Goal: Task Accomplishment & Management: Use online tool/utility

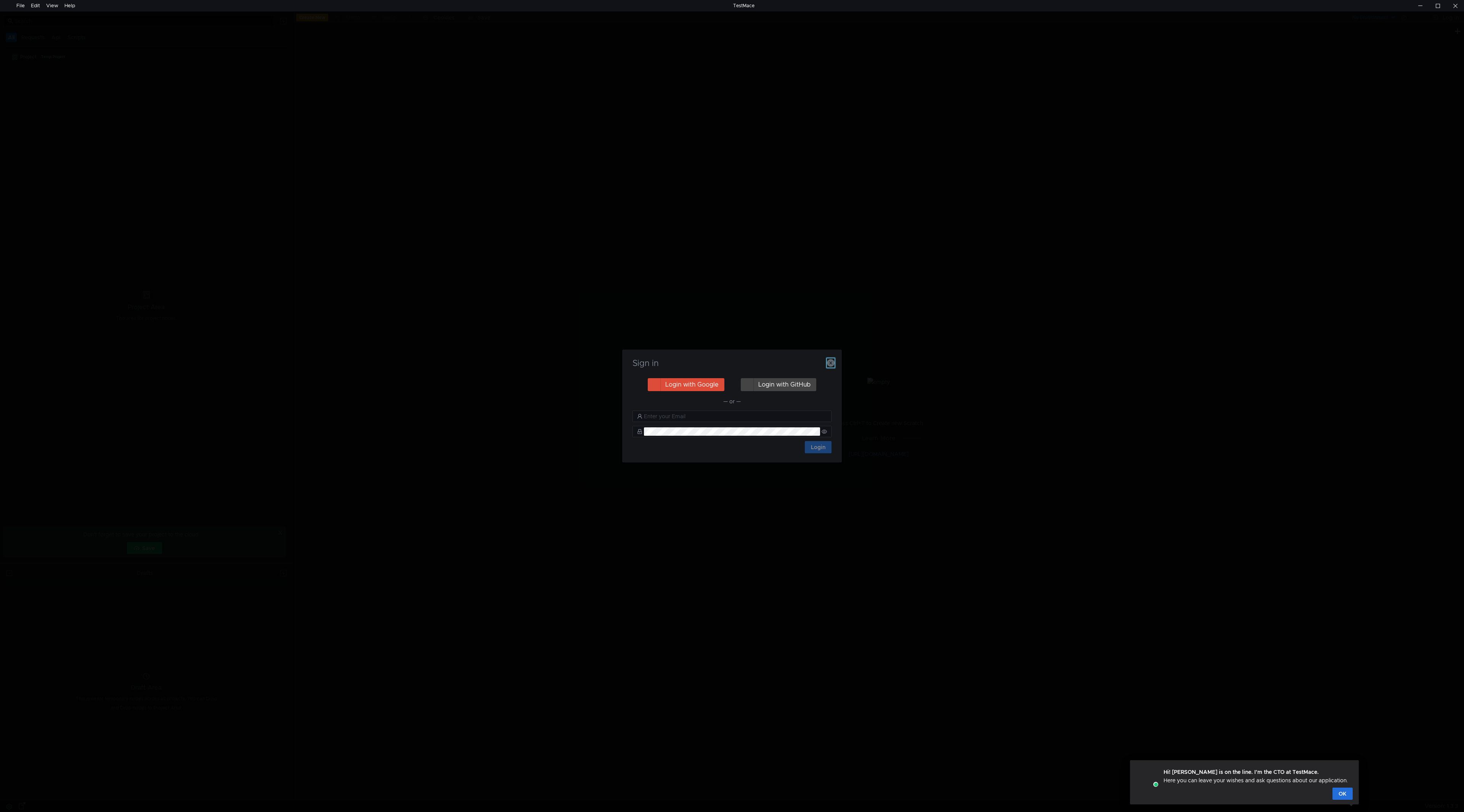
click at [833, 362] on icon "button" at bounding box center [830, 363] width 7 height 7
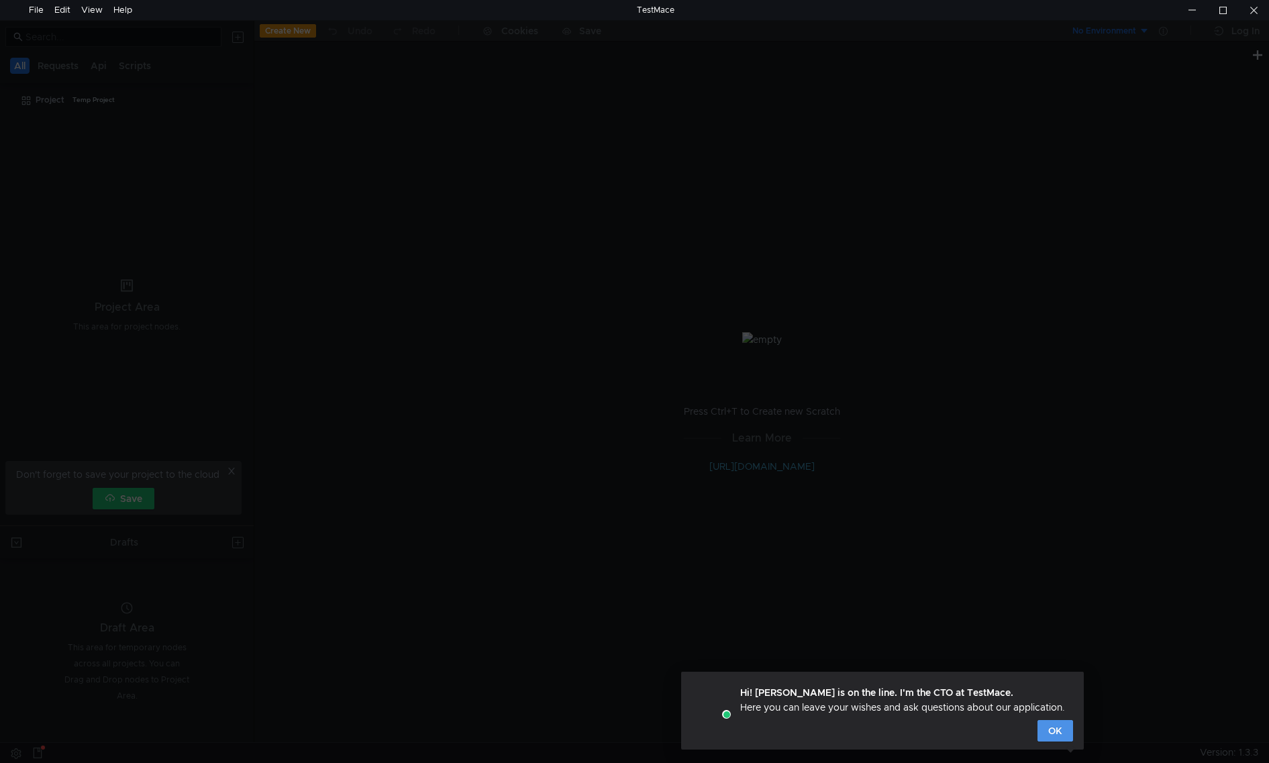
click at [1058, 734] on button "OK" at bounding box center [1055, 730] width 36 height 21
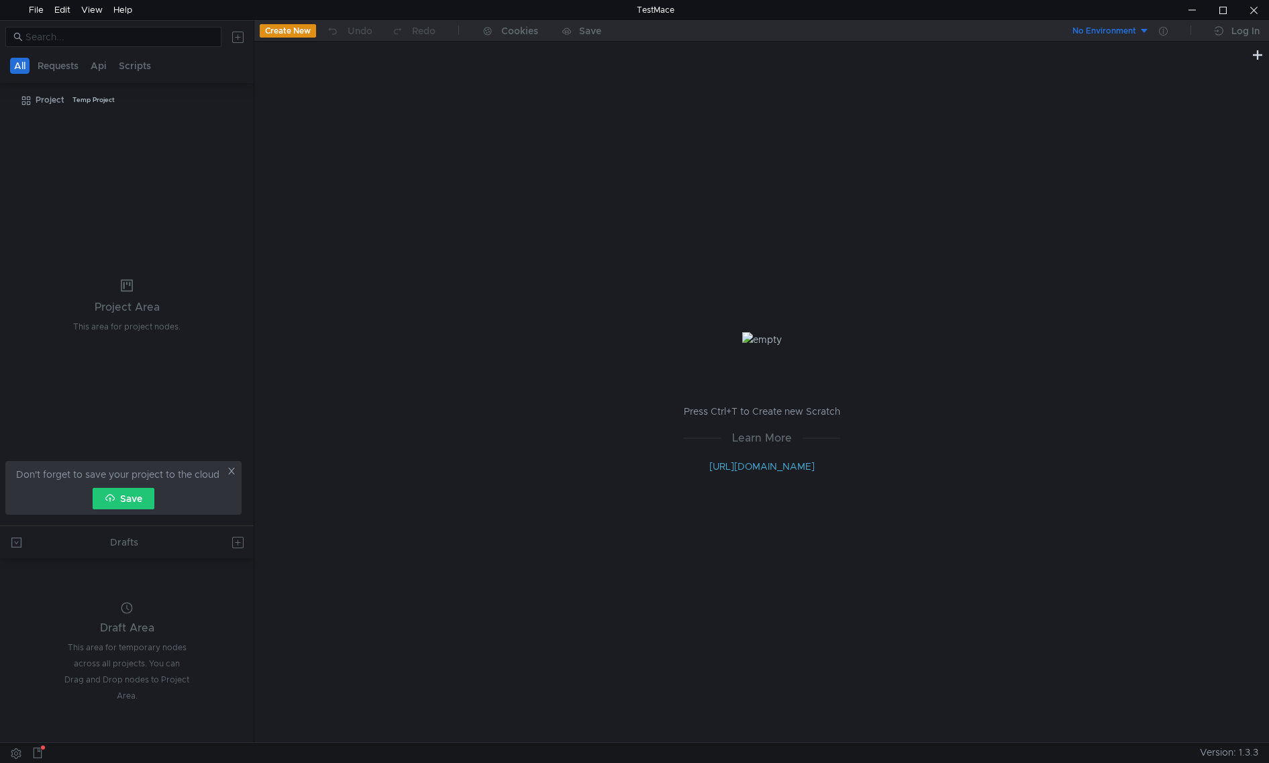
click at [232, 470] on icon at bounding box center [231, 471] width 7 height 7
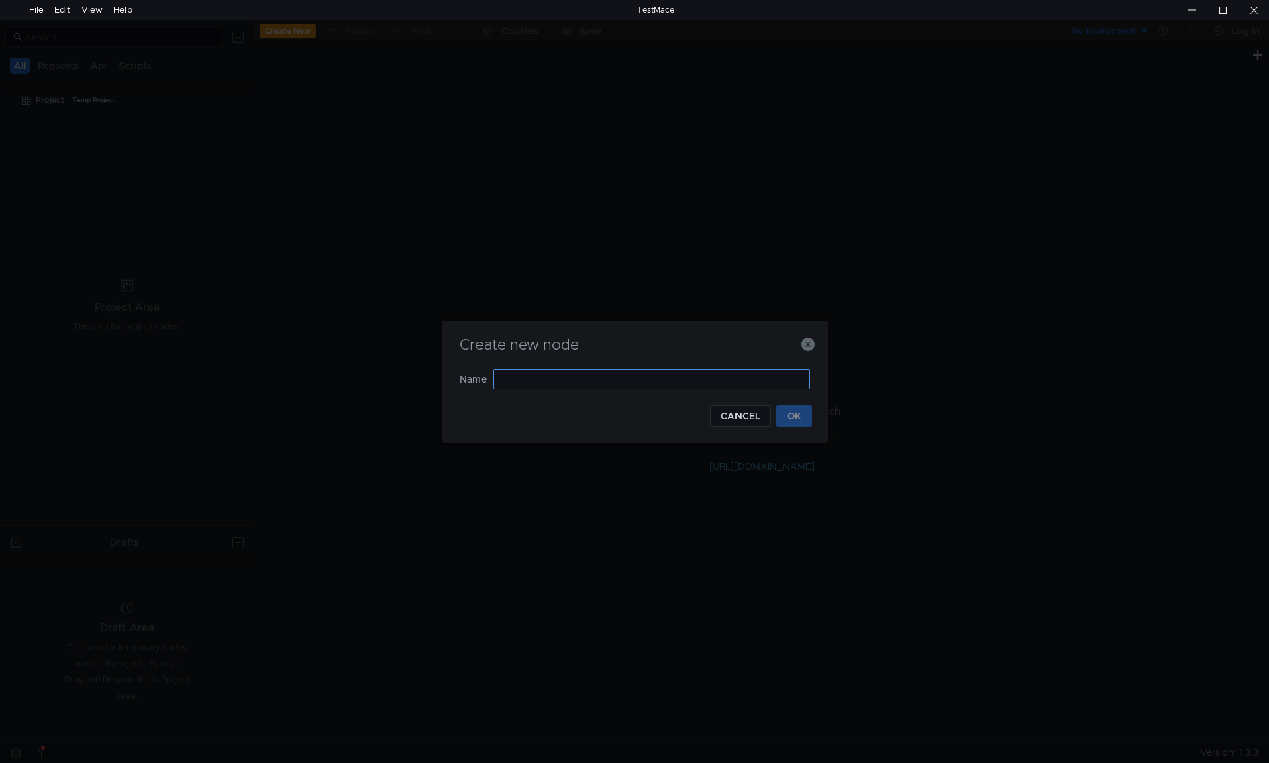
click at [704, 378] on input "text" at bounding box center [651, 379] width 317 height 20
type input "folder"
type input "test"
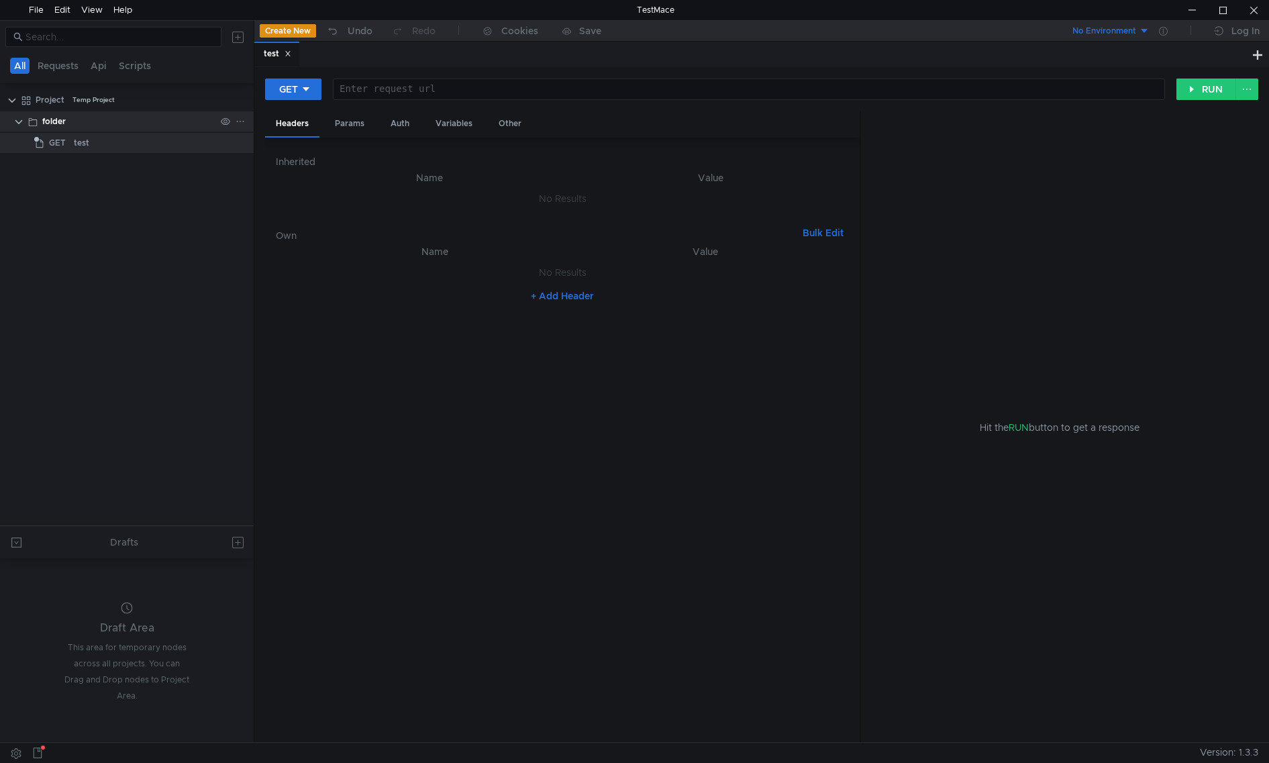
click at [72, 118] on div "folder" at bounding box center [128, 121] width 173 height 20
click at [63, 121] on div "folder" at bounding box center [53, 121] width 23 height 20
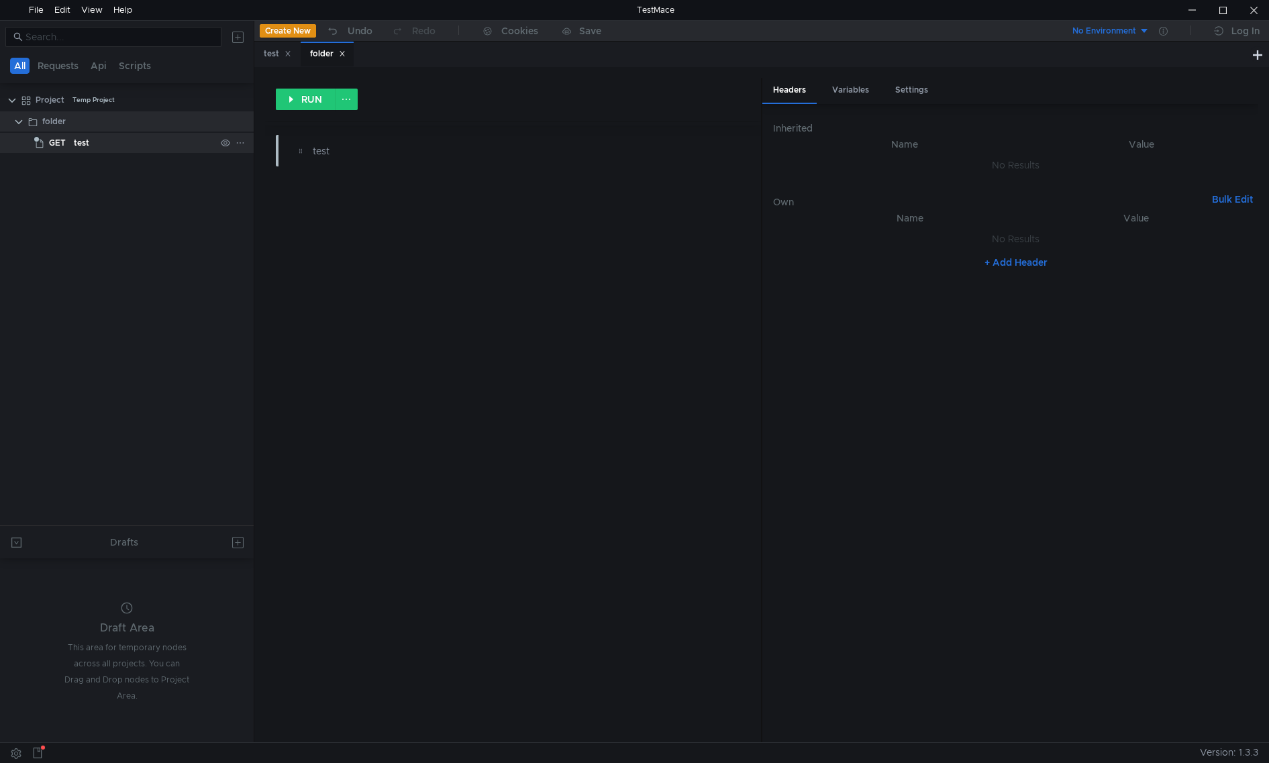
click at [102, 149] on div "test" at bounding box center [145, 143] width 142 height 20
click at [101, 149] on div "test" at bounding box center [145, 143] width 142 height 20
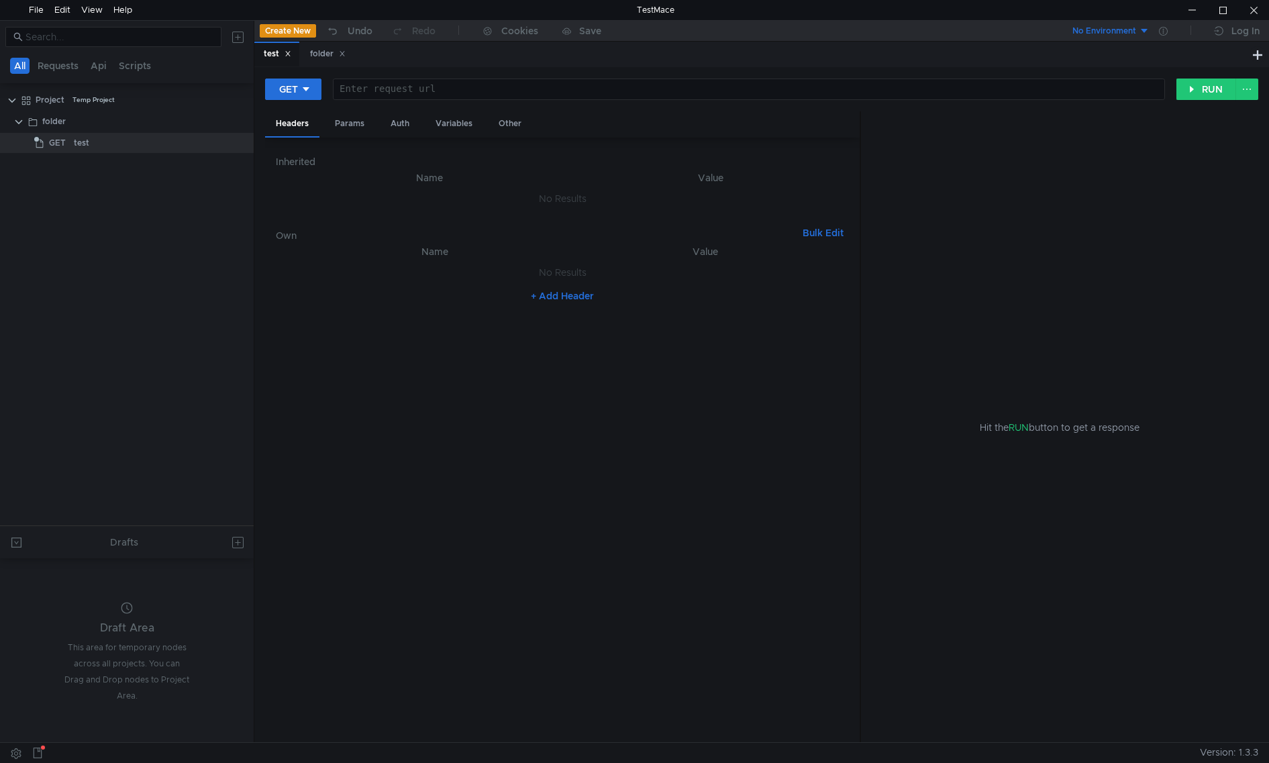
click at [384, 91] on div at bounding box center [747, 100] width 830 height 32
type textarea "[DOMAIN_NAME]"
click at [1192, 88] on button "RUN" at bounding box center [1206, 88] width 60 height 21
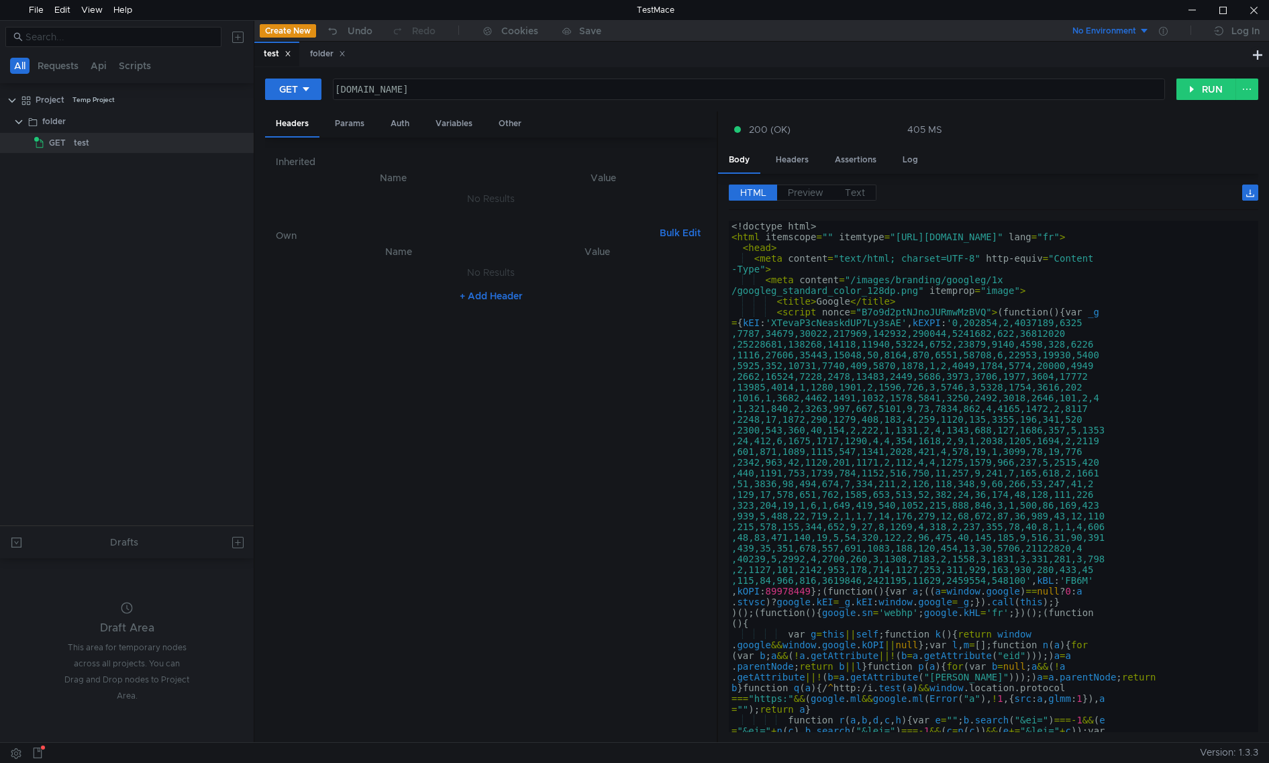
drag, startPoint x: 860, startPoint y: 223, endPoint x: 717, endPoint y: 233, distance: 143.2
click at [717, 233] on div at bounding box center [716, 427] width 1 height 632
click at [806, 192] on span "Preview" at bounding box center [806, 192] width 36 height 12
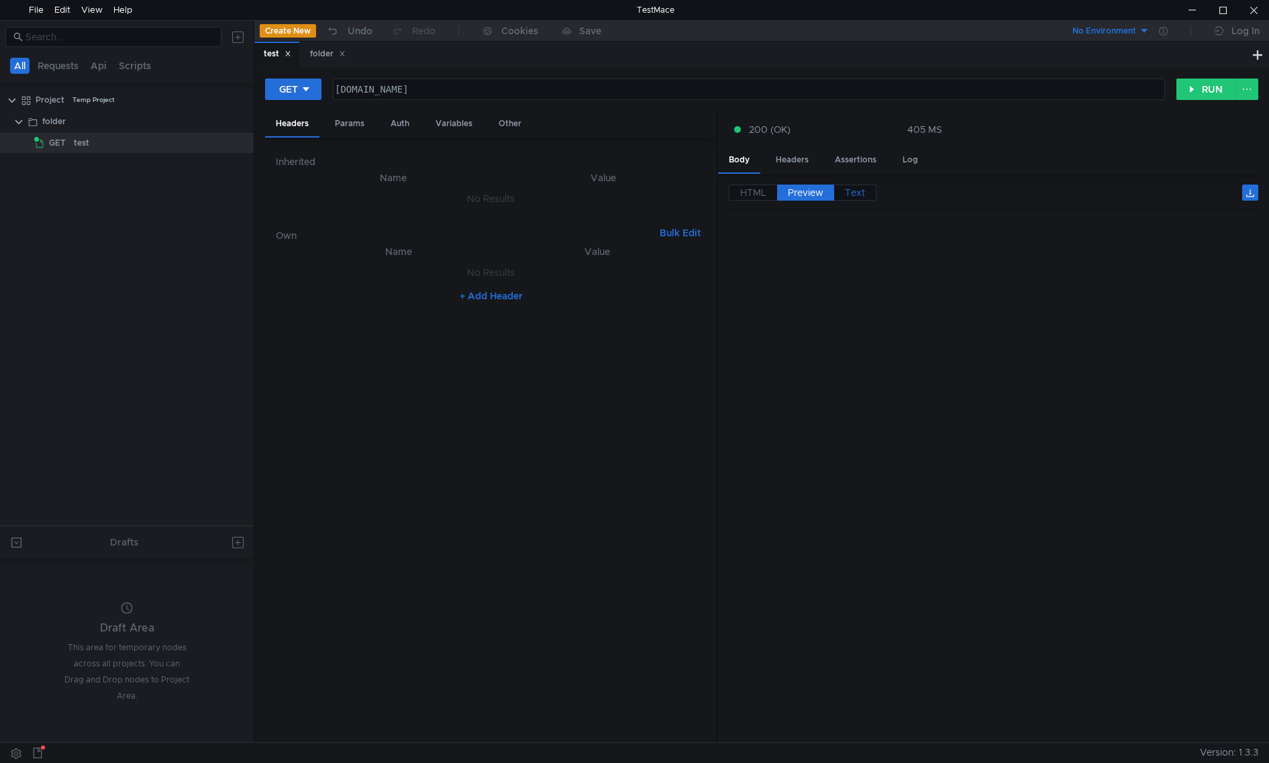
click at [848, 194] on span "Text" at bounding box center [855, 192] width 20 height 12
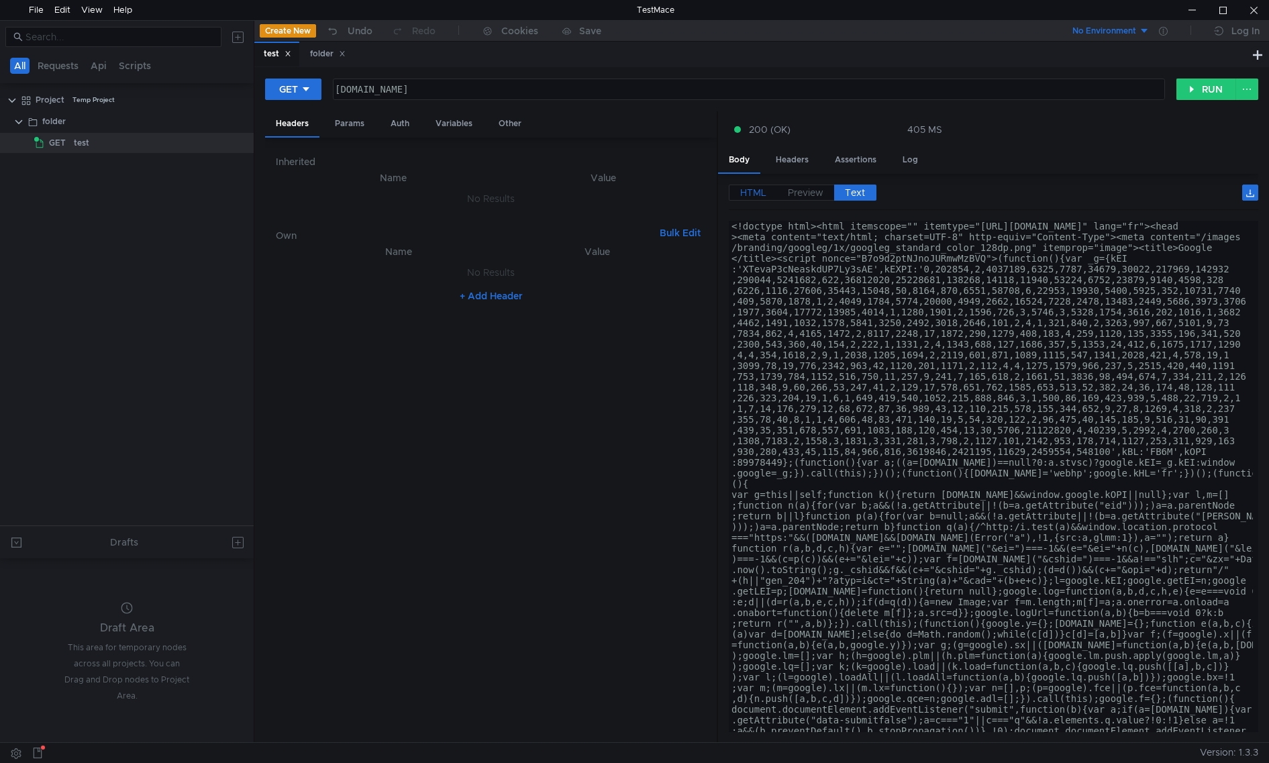
click at [749, 195] on span "HTML" at bounding box center [753, 192] width 26 height 12
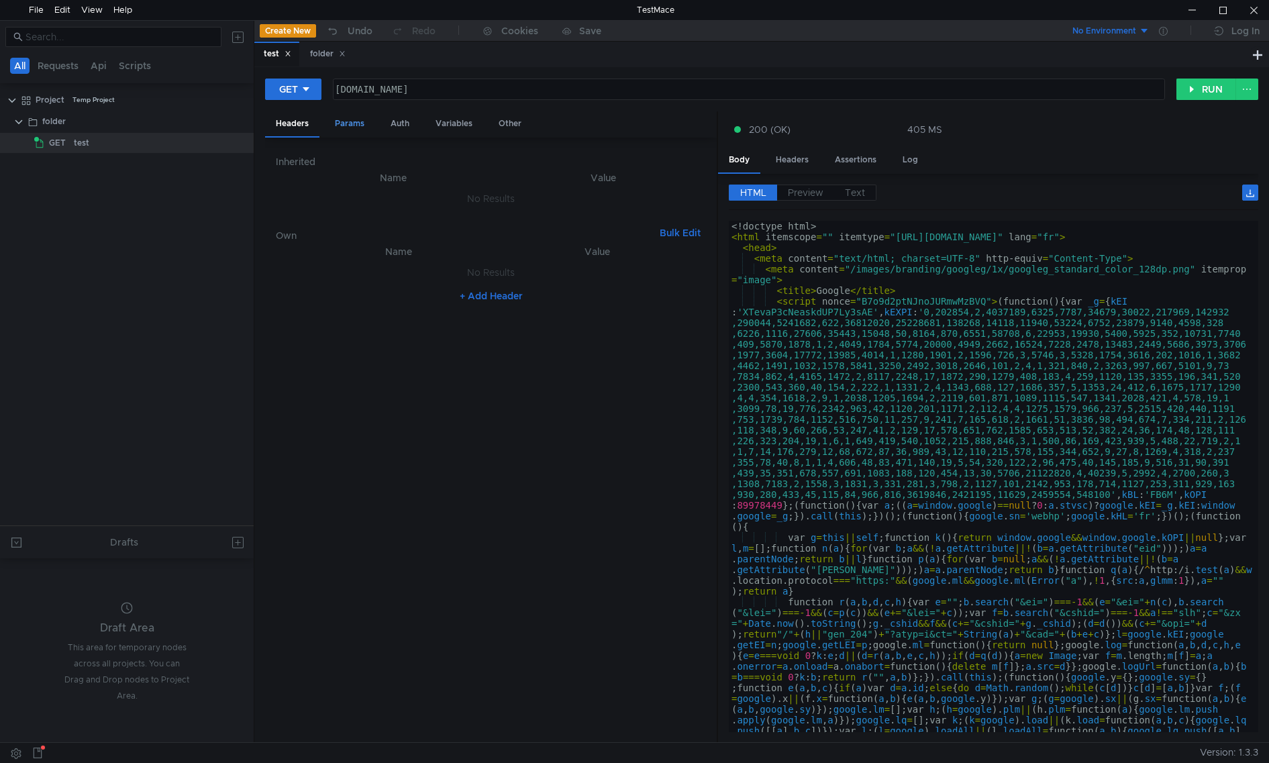
click at [358, 133] on div "Params" at bounding box center [349, 123] width 51 height 25
click at [406, 127] on div "Auth" at bounding box center [400, 123] width 40 height 25
click at [449, 119] on div "Variables" at bounding box center [454, 123] width 58 height 25
click at [504, 120] on div "Other" at bounding box center [510, 123] width 44 height 25
click at [296, 117] on div "Headers" at bounding box center [292, 123] width 54 height 25
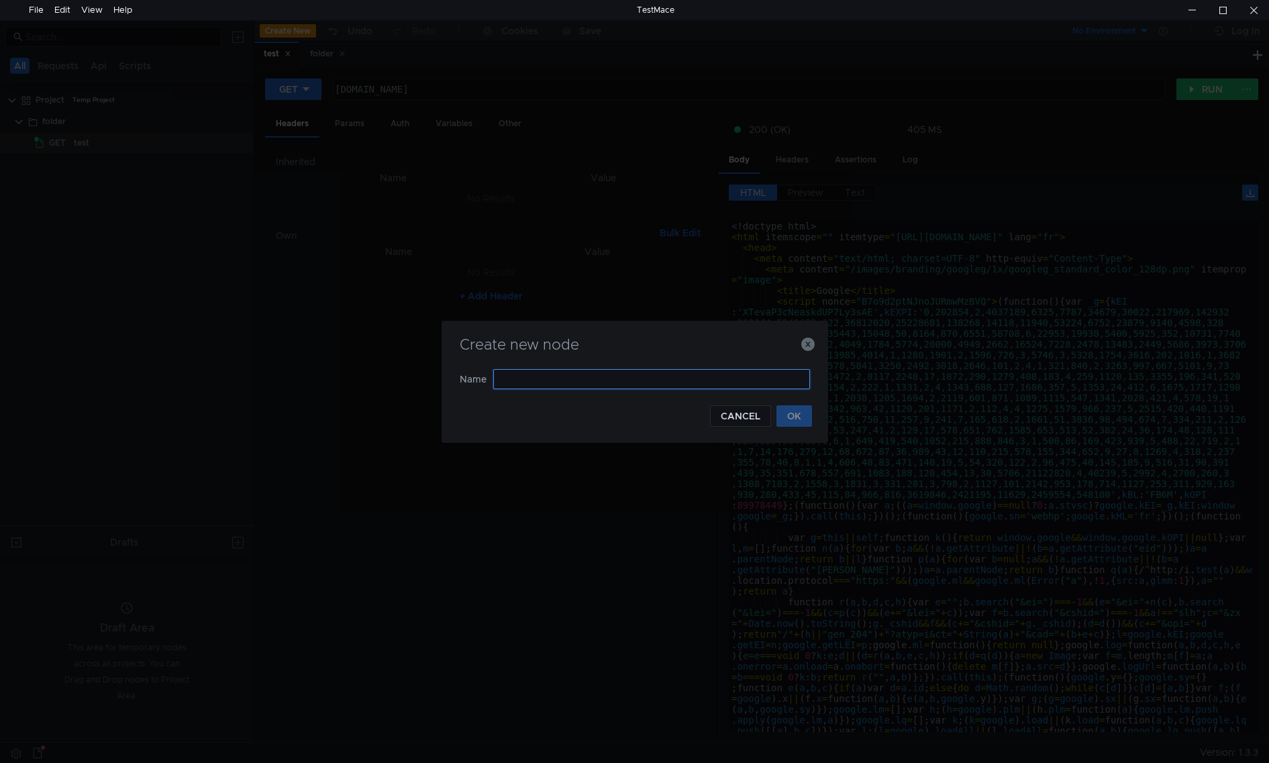
click at [654, 386] on input "text" at bounding box center [651, 379] width 317 height 20
type input "assert"
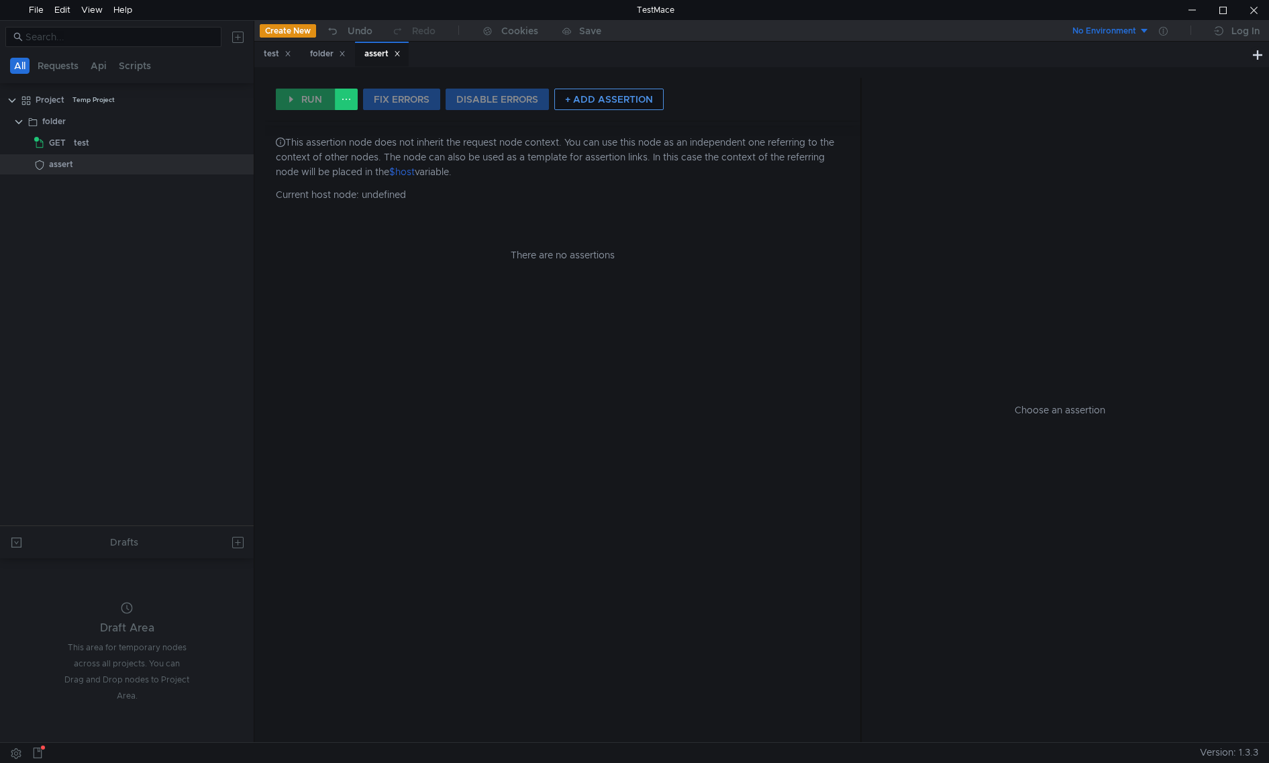
click at [616, 104] on button "+ ADD ASSERTION" at bounding box center [608, 99] width 109 height 21
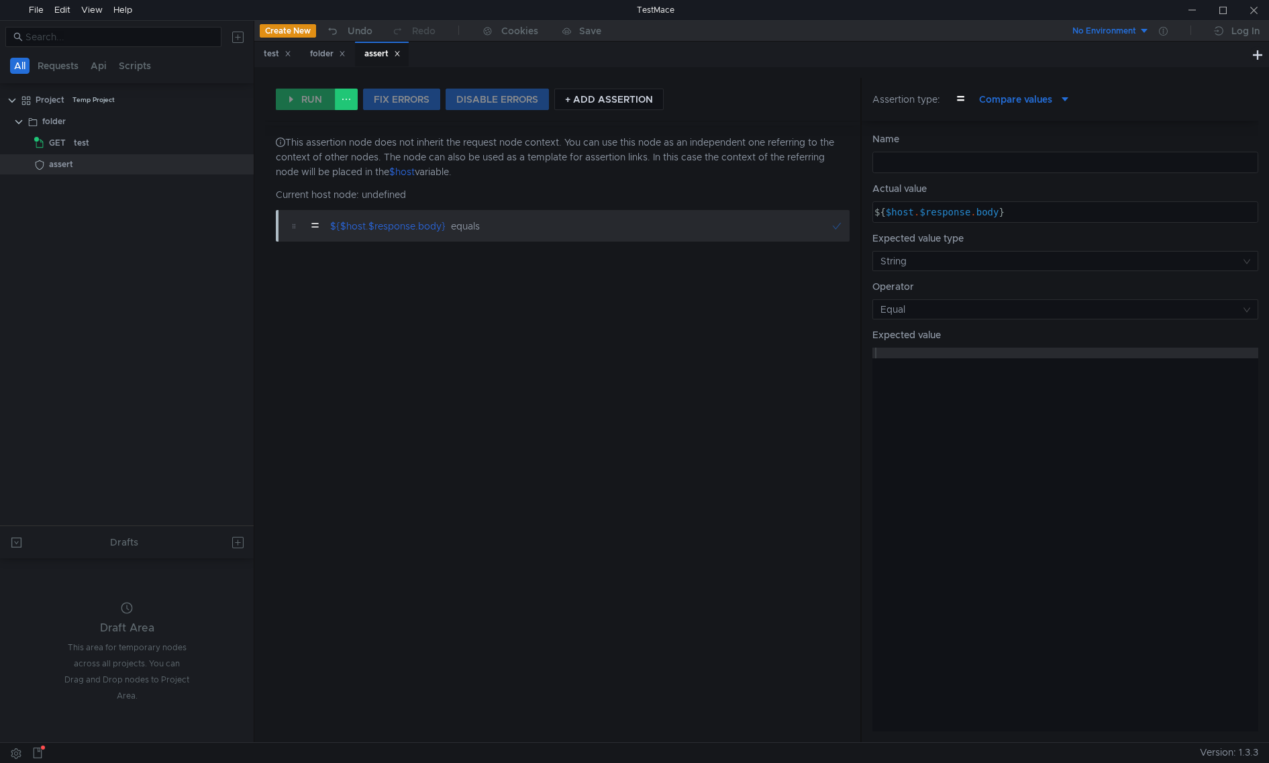
click at [445, 684] on div "This assertion node does not inherit the request node context. You can use this…" at bounding box center [562, 433] width 595 height 618
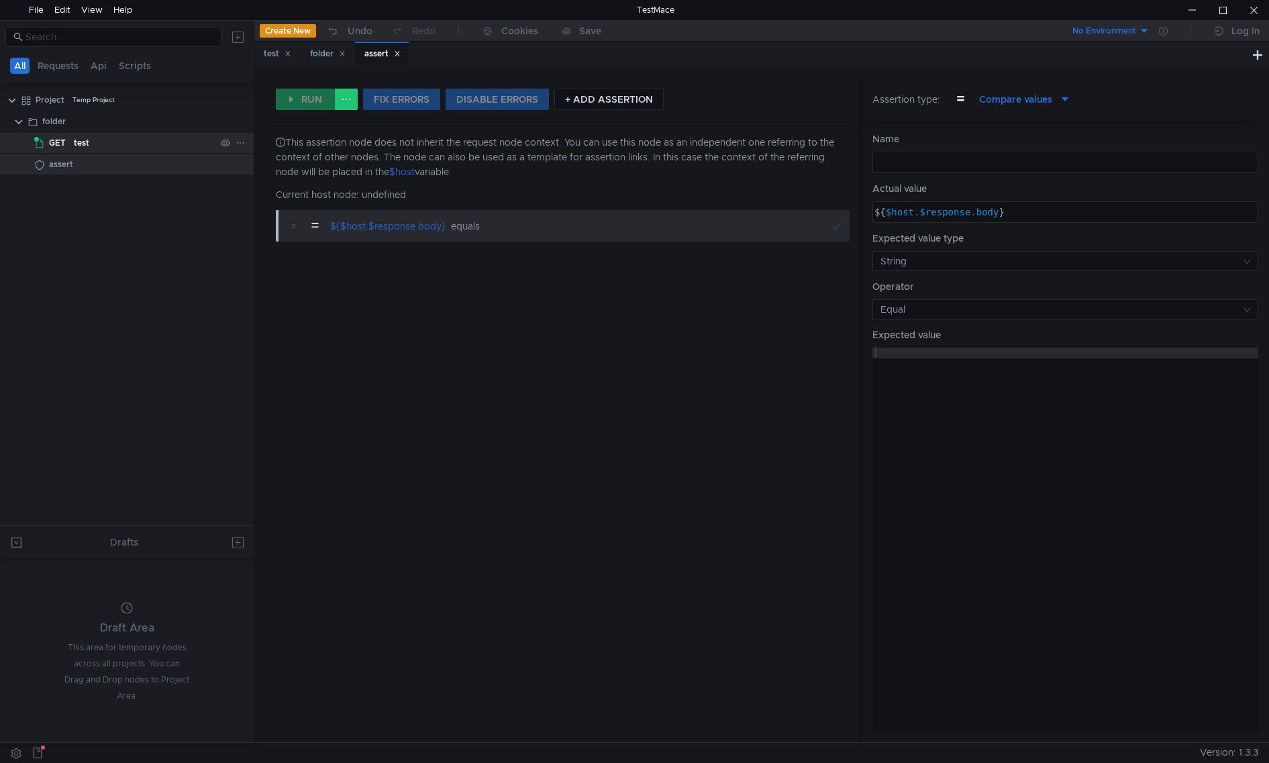
click at [74, 136] on div "test" at bounding box center [81, 143] width 15 height 20
click at [91, 146] on div "test" at bounding box center [145, 143] width 142 height 20
click at [84, 146] on div "test" at bounding box center [81, 143] width 15 height 20
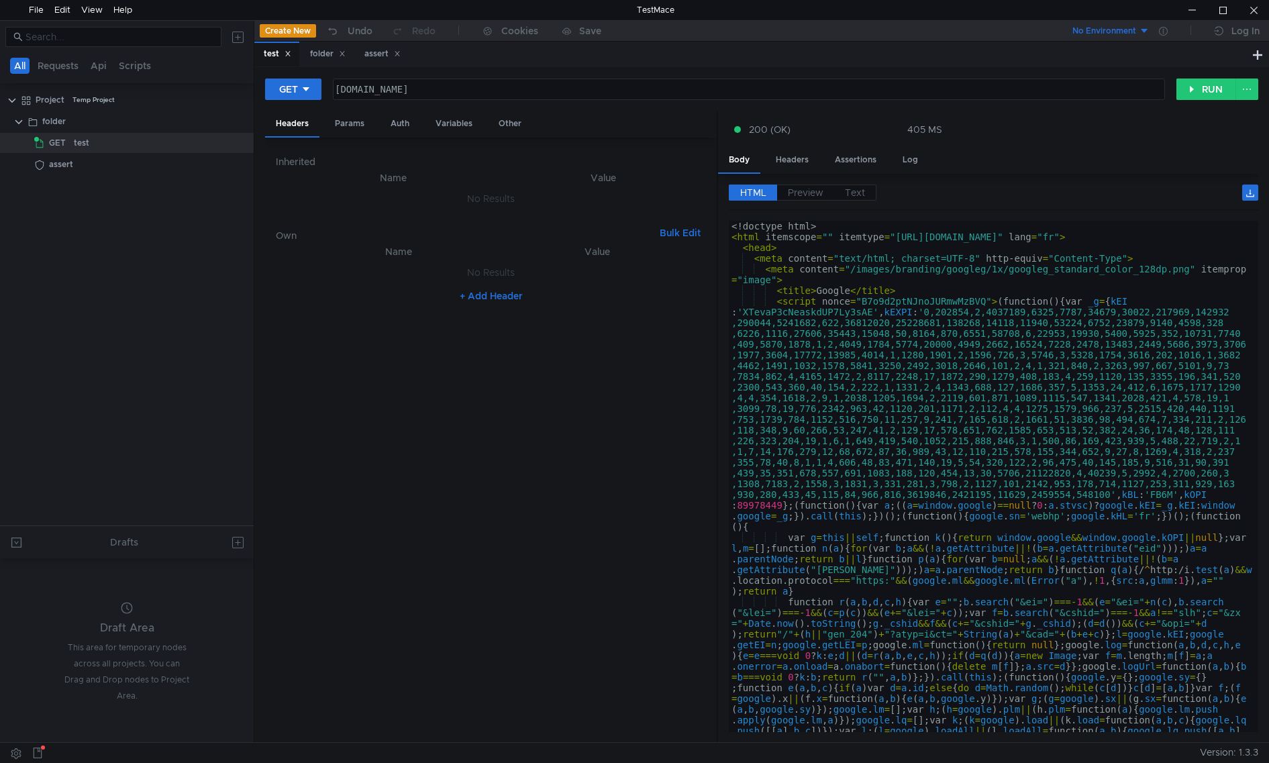
click at [400, 89] on div "[DOMAIN_NAME]" at bounding box center [747, 100] width 830 height 32
paste textarea "GET [URL][DOMAIN_NAME]"
click at [1215, 92] on button "RUN" at bounding box center [1206, 88] width 60 height 21
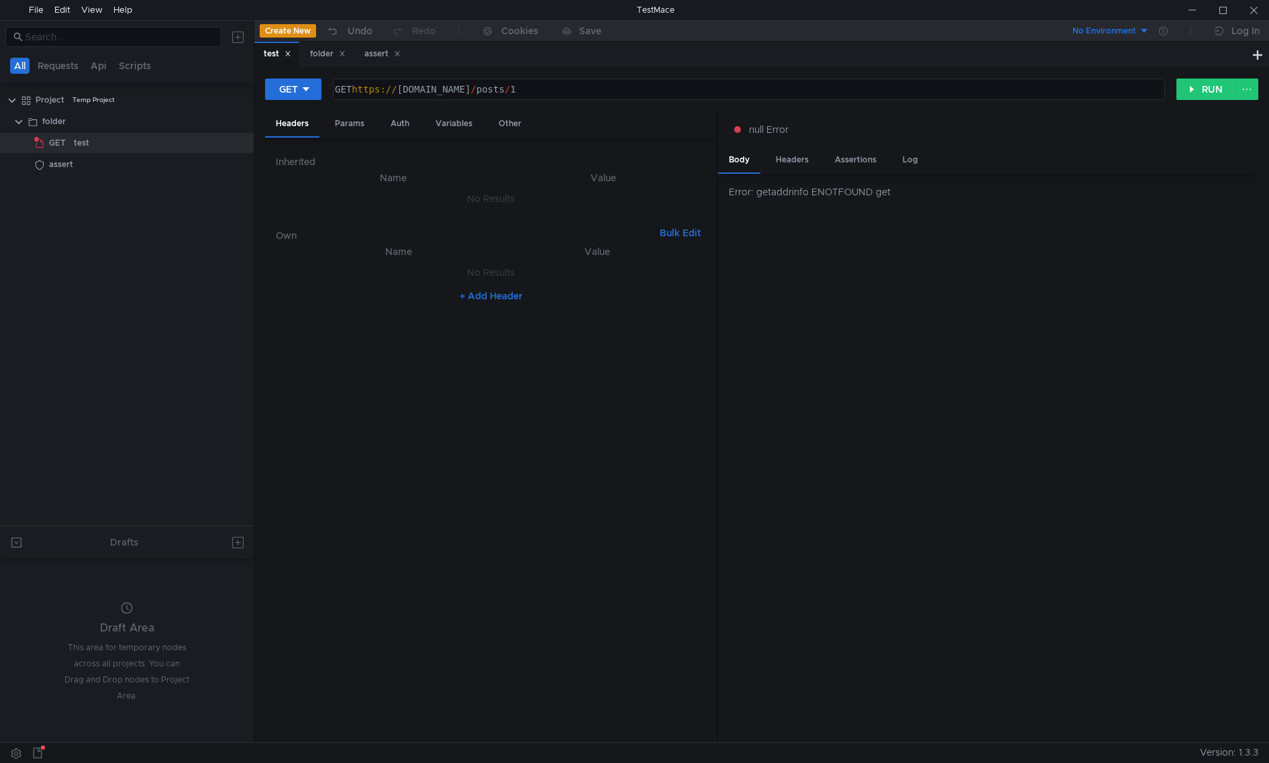
drag, startPoint x: 398, startPoint y: 691, endPoint x: 402, endPoint y: 685, distance: 7.3
click at [398, 691] on nz-table "Name Value No Results + Add Header" at bounding box center [491, 488] width 430 height 488
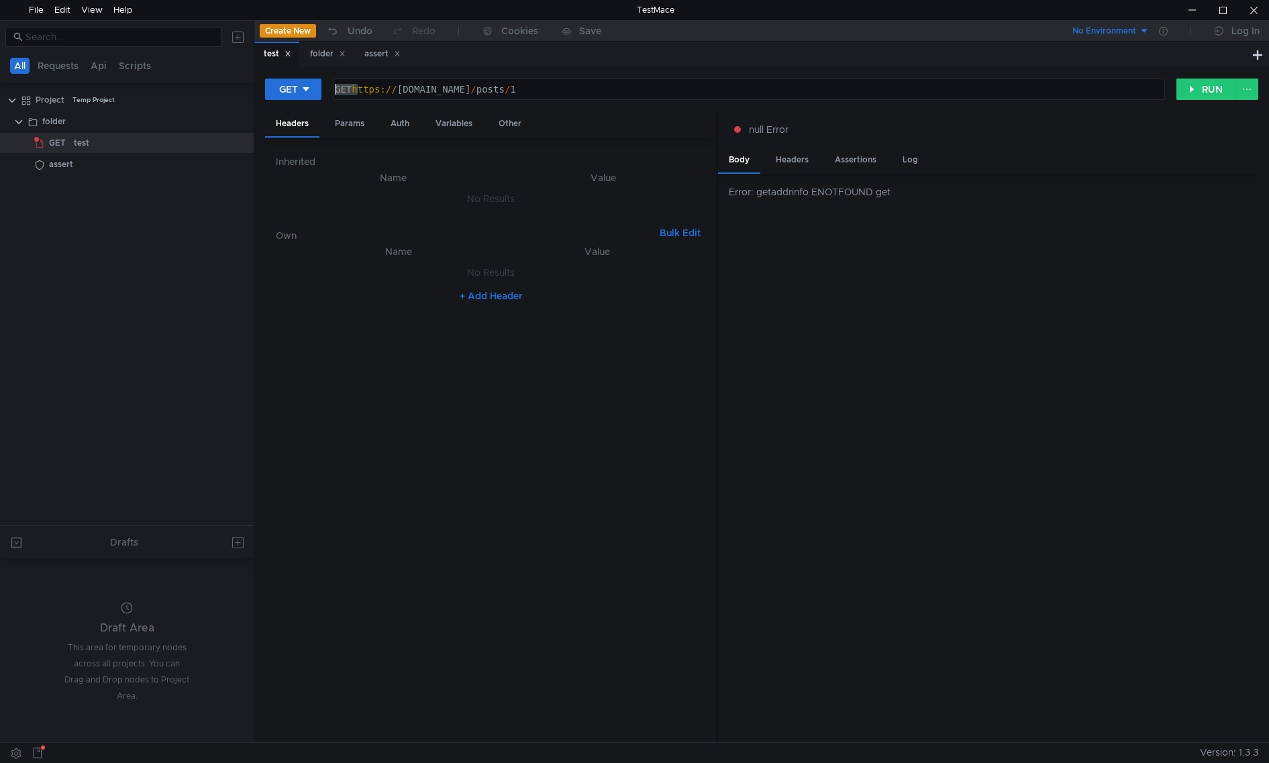
drag, startPoint x: 353, startPoint y: 88, endPoint x: 230, endPoint y: 83, distance: 122.9
click at [230, 83] on as-split "All Requests Api Scripts Project Temp Project folder GET test assert Drafts Dra…" at bounding box center [634, 381] width 1269 height 722
click at [1199, 92] on button "RUN" at bounding box center [1206, 88] width 60 height 21
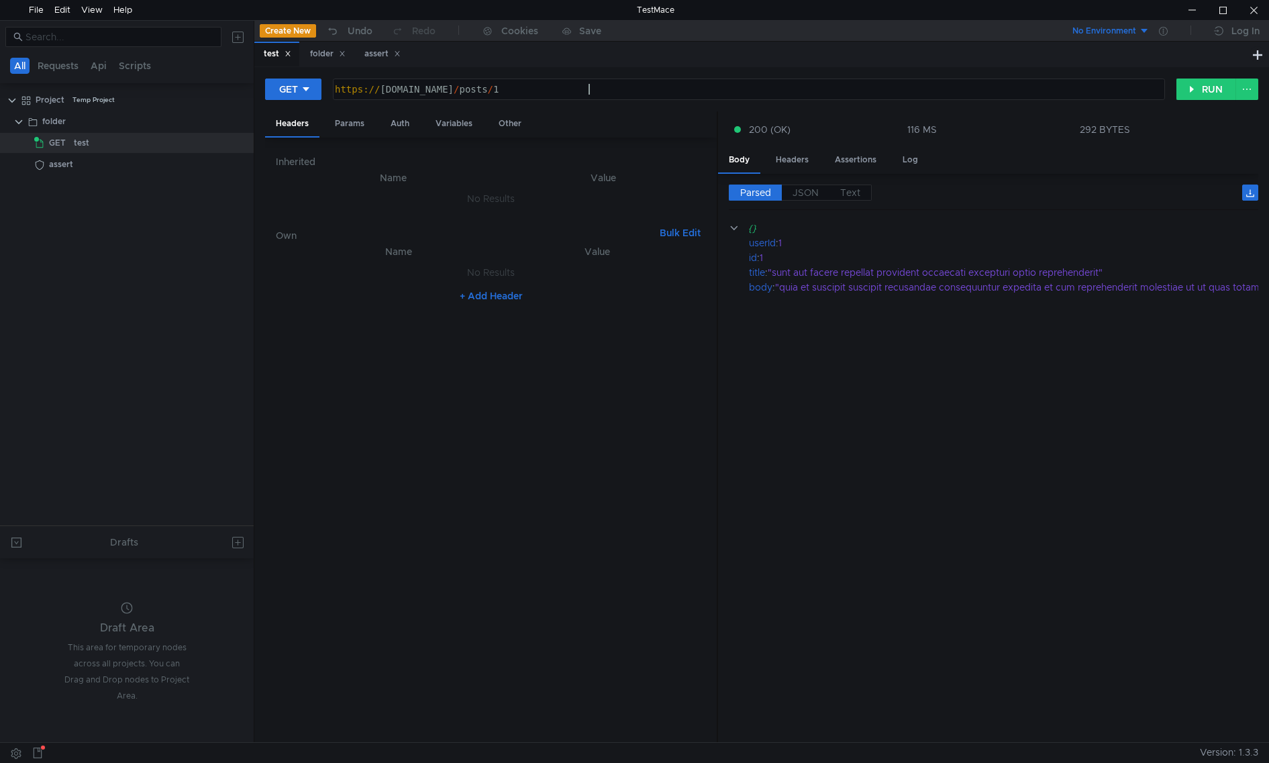
click at [672, 92] on div "https:// [DOMAIN_NAME] / posts / 1" at bounding box center [747, 100] width 830 height 32
type textarea "[URL][DOMAIN_NAME]"
click at [1199, 89] on button "RUN" at bounding box center [1206, 88] width 60 height 21
click at [87, 171] on div "assert" at bounding box center [132, 164] width 166 height 20
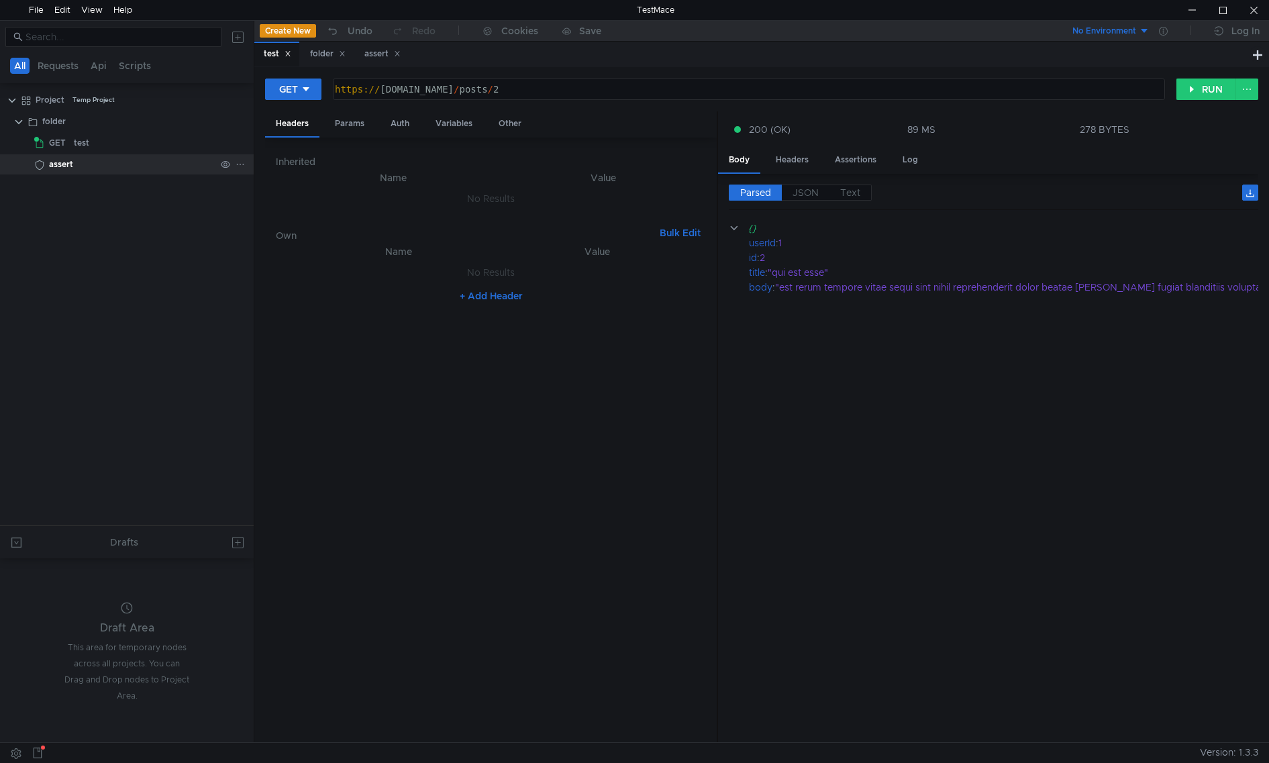
click at [62, 170] on div "assert" at bounding box center [61, 164] width 24 height 20
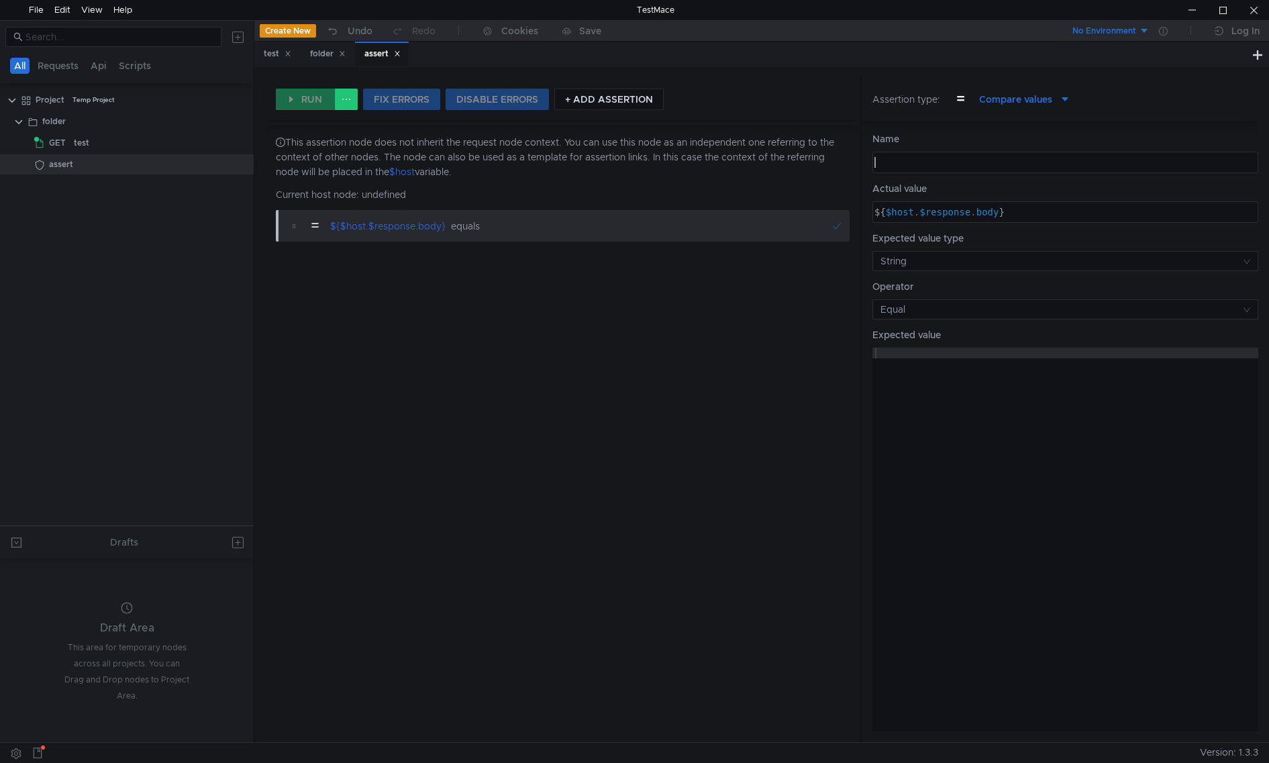
click at [943, 159] on div at bounding box center [1063, 173] width 384 height 32
type textarea "s"
click at [350, 104] on button at bounding box center [346, 99] width 23 height 21
click at [378, 397] on div at bounding box center [634, 381] width 1269 height 763
click at [47, 121] on div "assert" at bounding box center [54, 121] width 24 height 20
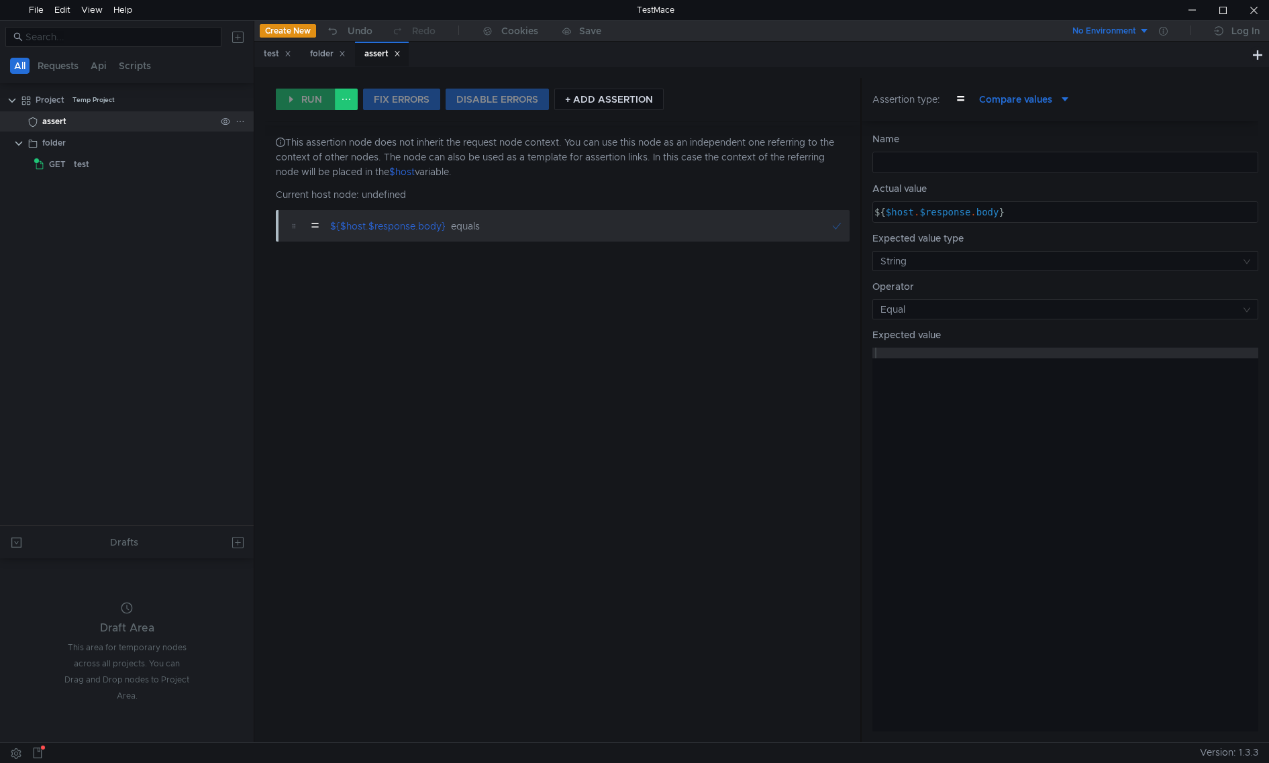
click at [46, 121] on div "assert" at bounding box center [54, 121] width 24 height 20
click at [54, 118] on div "assert" at bounding box center [54, 121] width 24 height 20
click at [70, 151] on div "assert" at bounding box center [61, 143] width 24 height 20
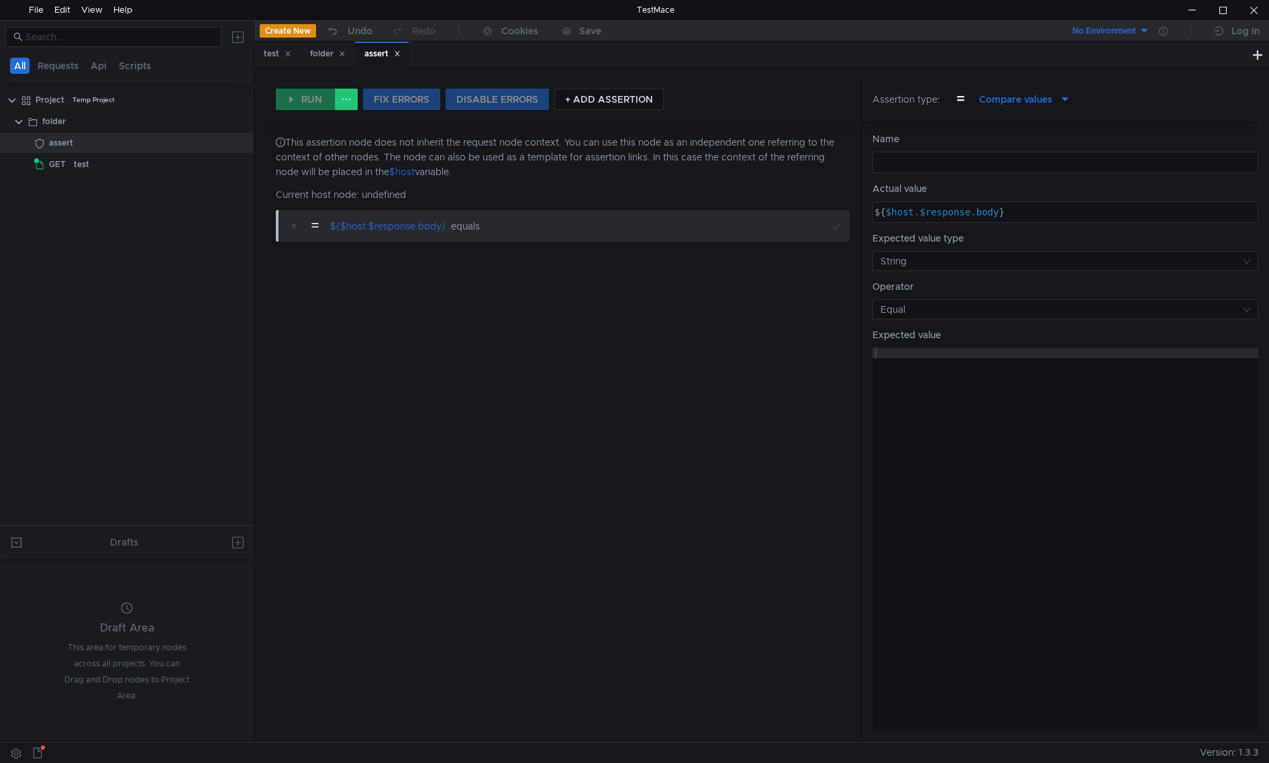
click at [933, 96] on div "Assertion type:" at bounding box center [906, 99] width 68 height 15
click at [1071, 101] on button "= Compare values" at bounding box center [1010, 99] width 140 height 21
click at [1053, 101] on div at bounding box center [634, 381] width 1269 height 763
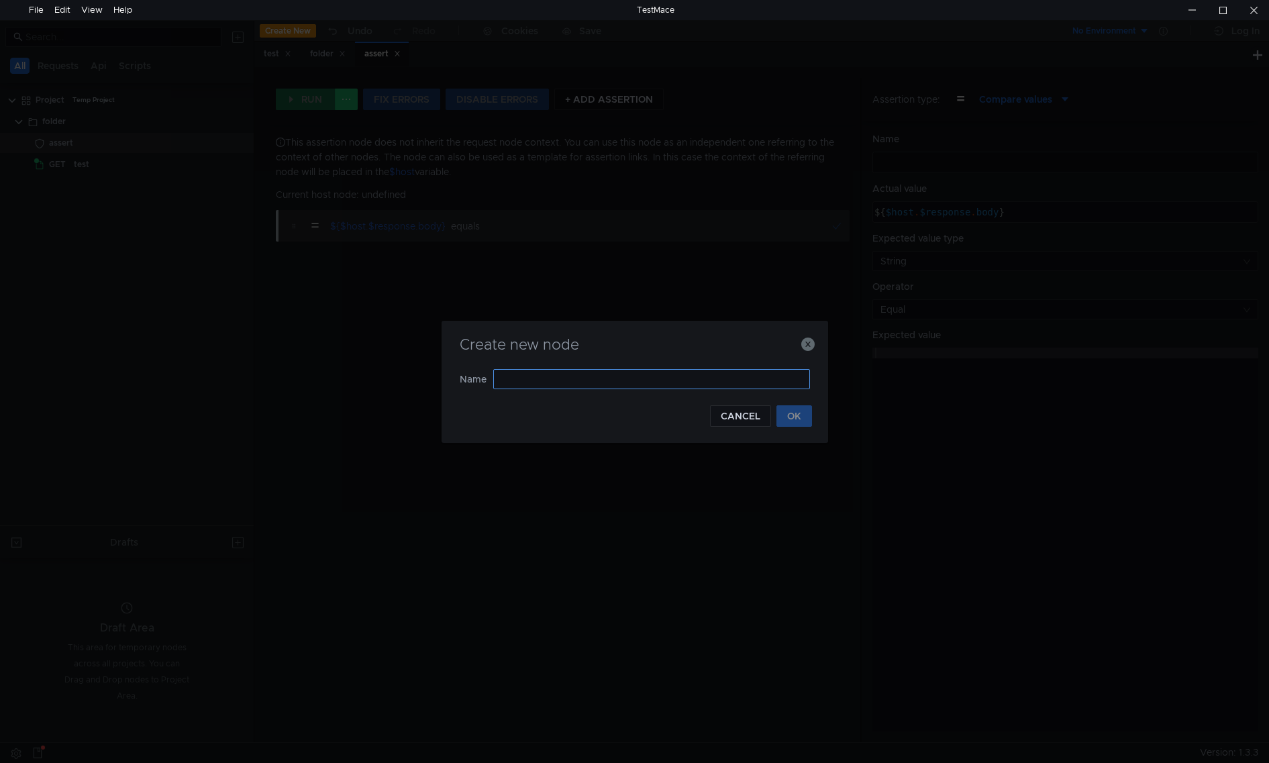
click at [706, 378] on input "text" at bounding box center [651, 379] width 317 height 20
type input "assert"
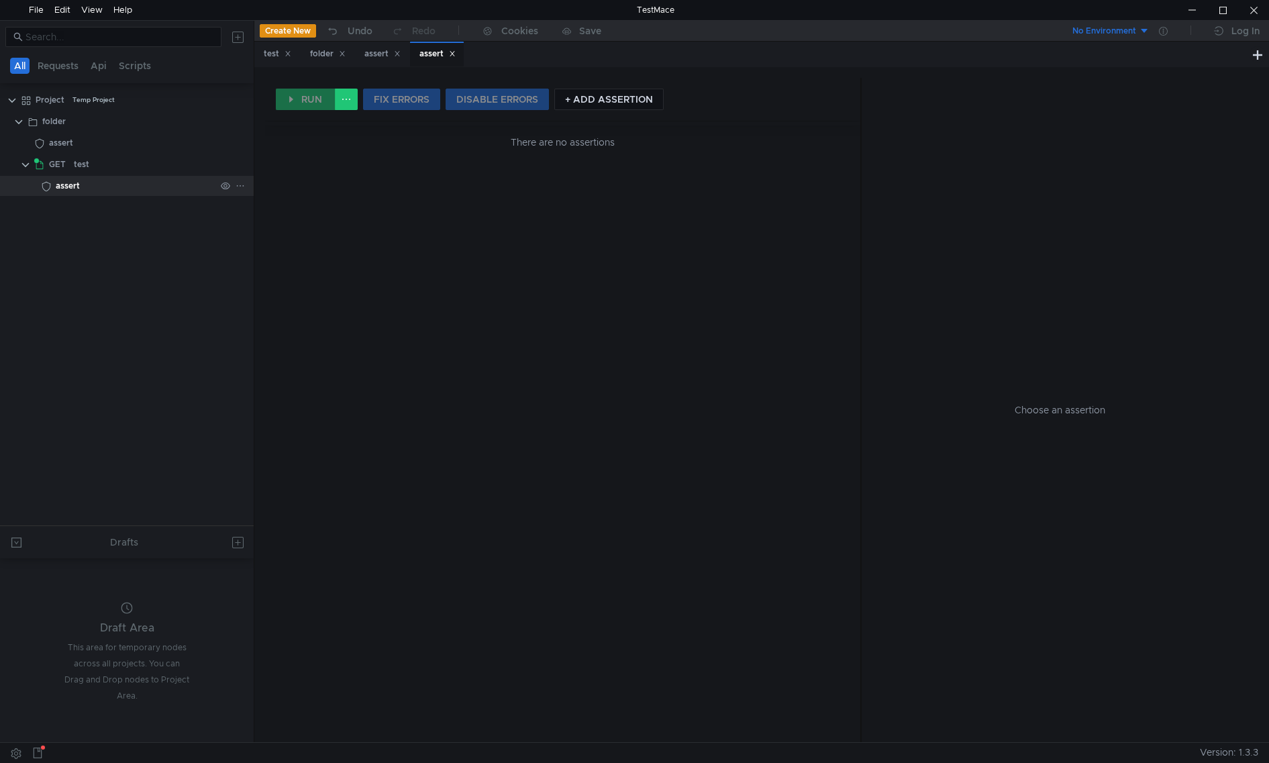
click at [75, 186] on div "assert" at bounding box center [68, 186] width 24 height 20
click at [596, 109] on button "+ ADD ASSERTION" at bounding box center [608, 99] width 109 height 21
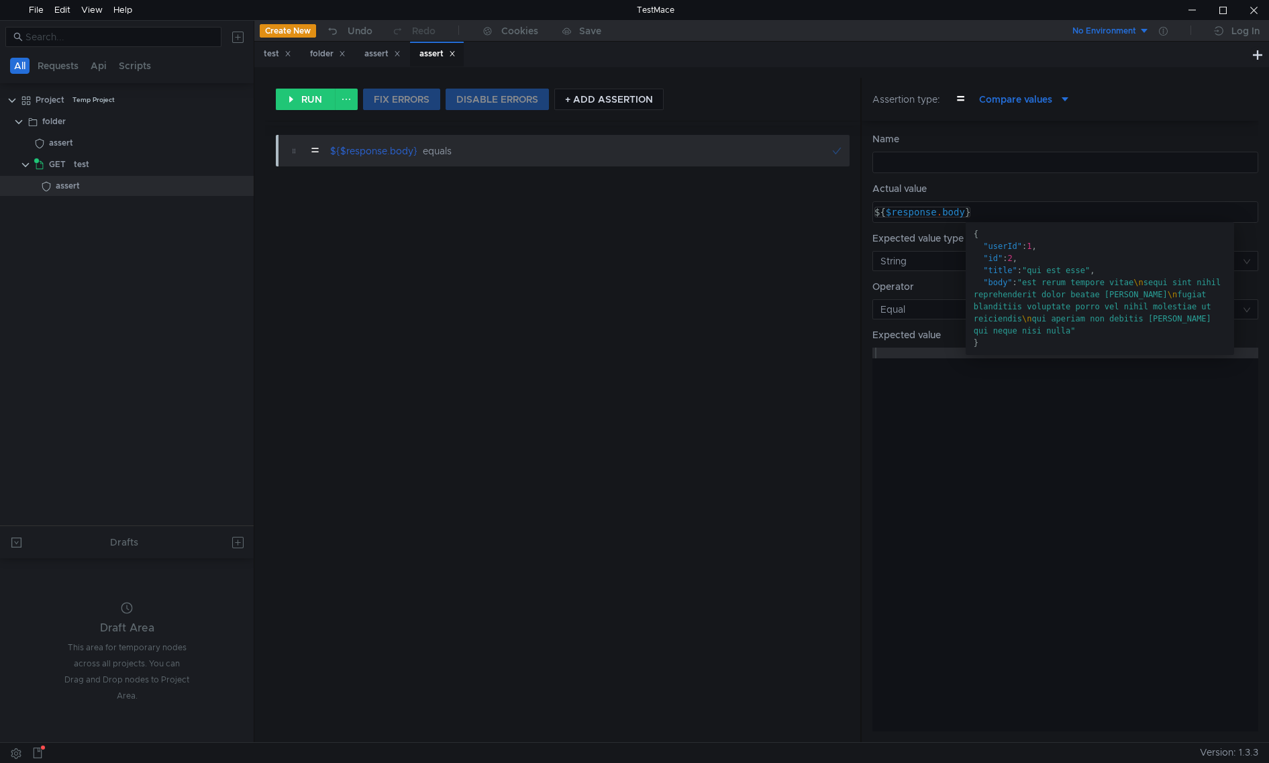
click at [990, 213] on div "${ $response . body }" at bounding box center [1063, 223] width 384 height 32
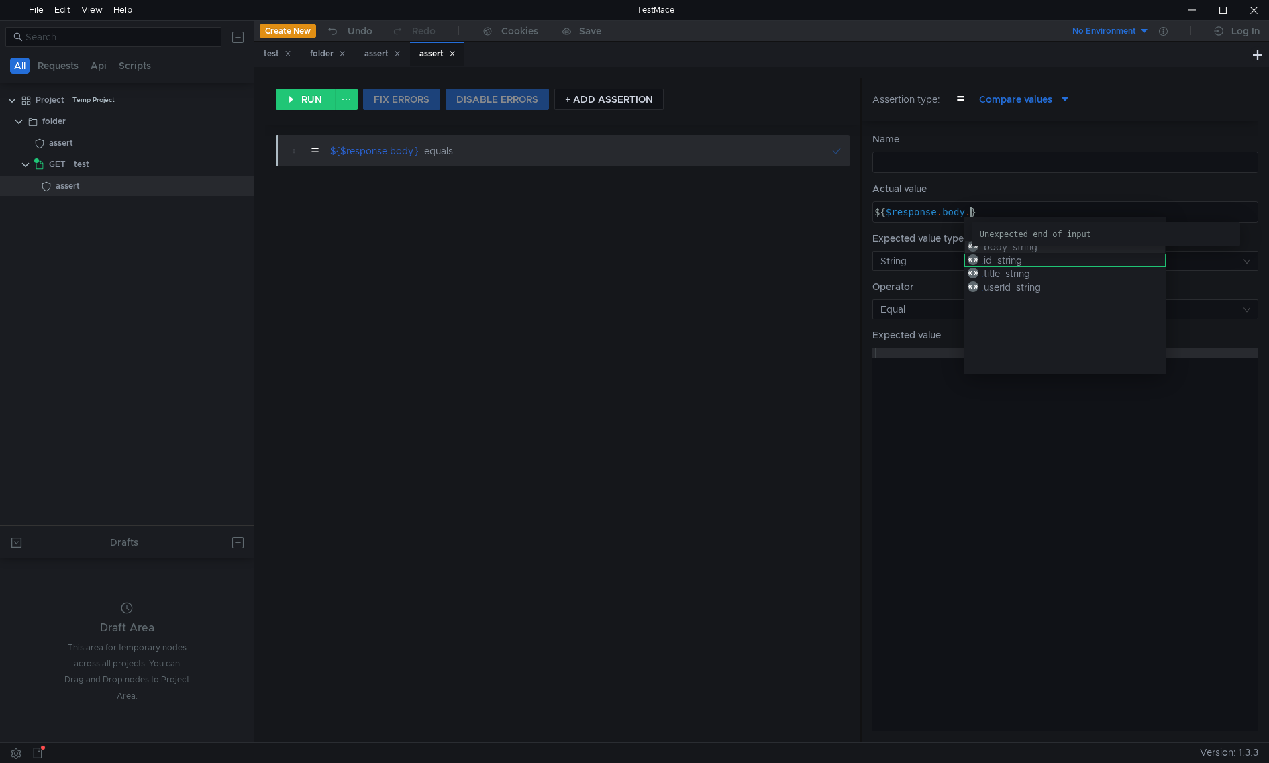
type textarea "${$response.body.}"
click at [1010, 266] on div "string" at bounding box center [1009, 260] width 25 height 12
click at [932, 368] on div at bounding box center [1065, 549] width 386 height 405
type textarea "2"
click at [272, 90] on div "RUN FIX ERRORS DISABLE ERRORS + ADD ASSERTION" at bounding box center [562, 99] width 595 height 43
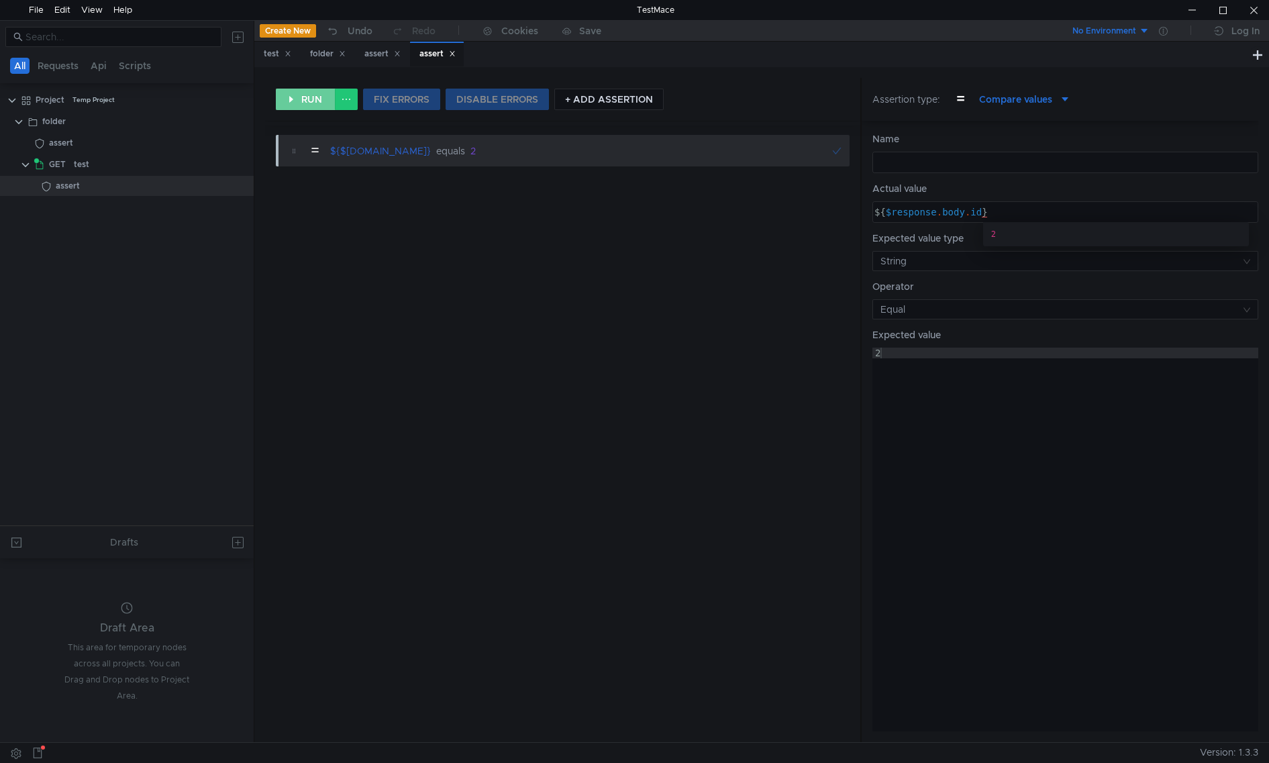
click at [297, 99] on button "RUN" at bounding box center [306, 99] width 60 height 21
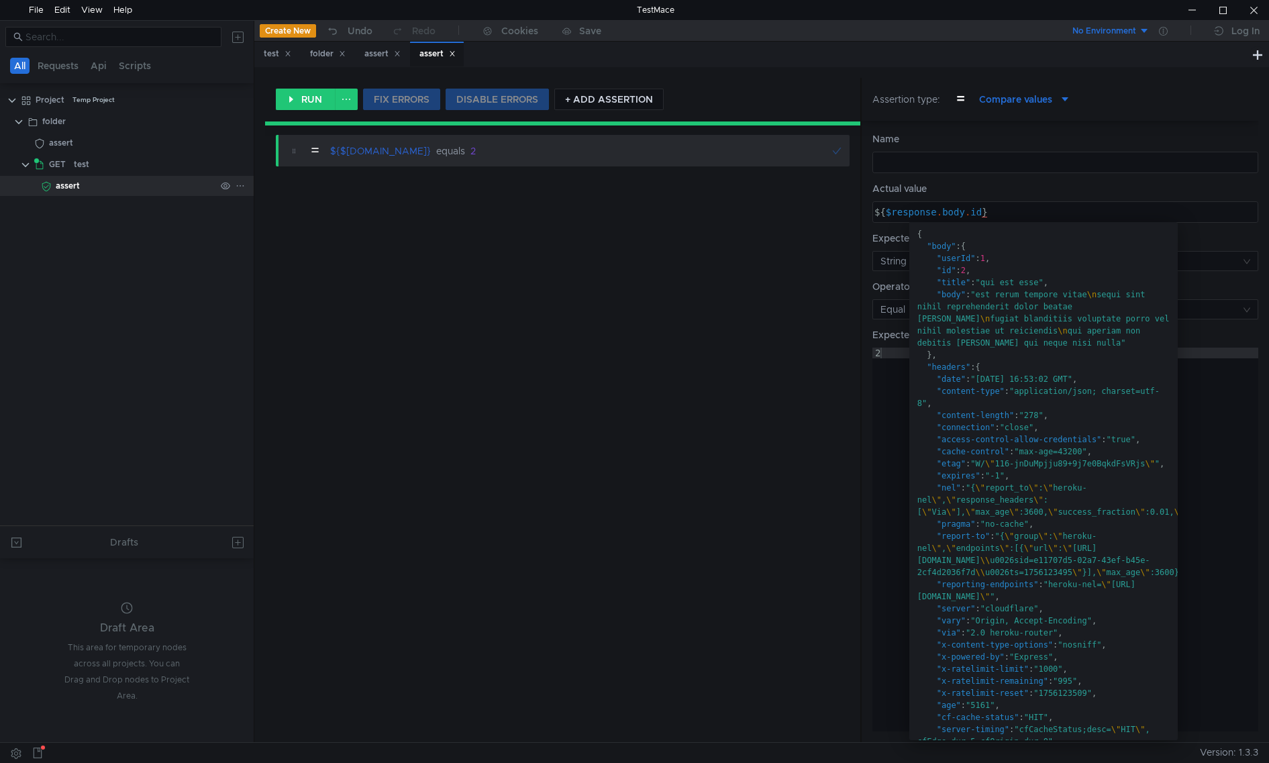
click at [91, 189] on div "assert" at bounding box center [136, 186] width 160 height 20
click at [80, 187] on div "assert" at bounding box center [136, 186] width 160 height 20
click at [102, 161] on div "test" at bounding box center [145, 164] width 142 height 20
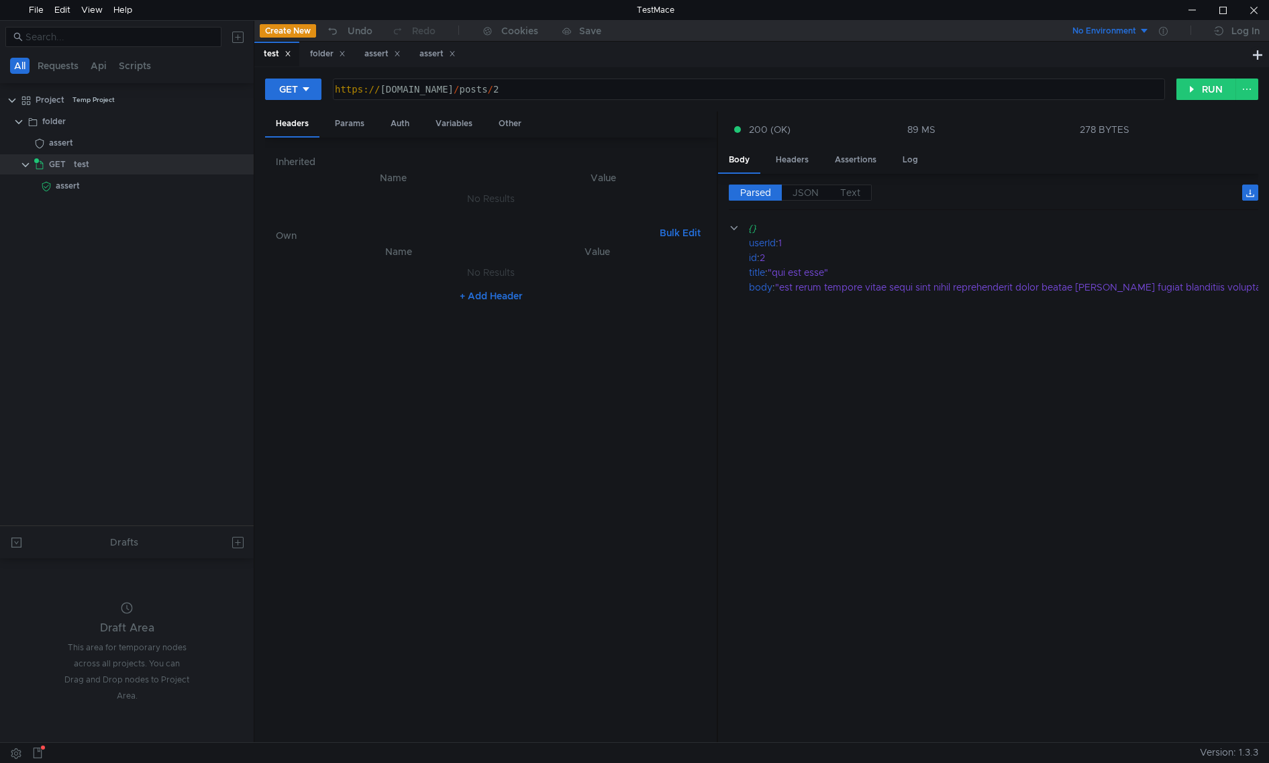
click at [635, 82] on div "https:// [DOMAIN_NAME] / posts / 2" at bounding box center [748, 89] width 830 height 20
type textarea "[URL][DOMAIN_NAME]"
click at [1212, 80] on button "RUN" at bounding box center [1206, 88] width 60 height 21
click at [868, 161] on div "Assertions" at bounding box center [855, 160] width 63 height 25
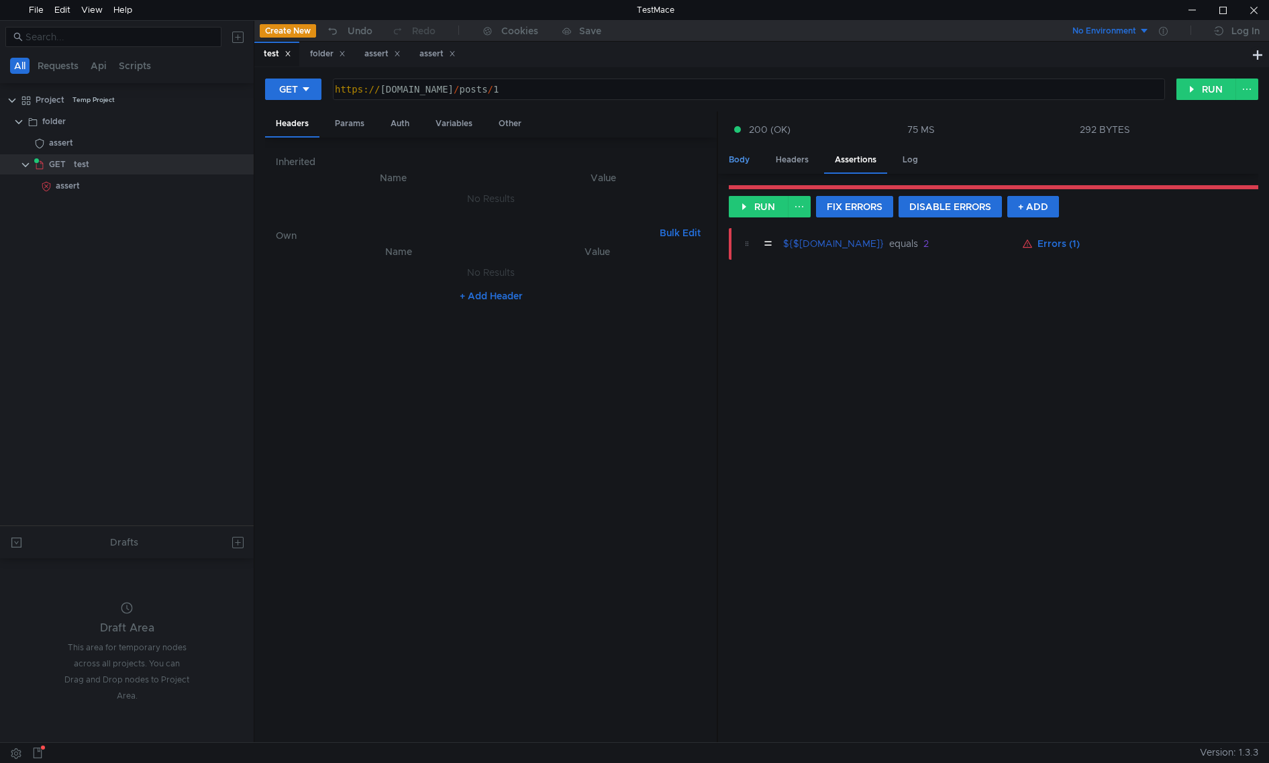
click at [751, 168] on div "Body" at bounding box center [739, 160] width 42 height 25
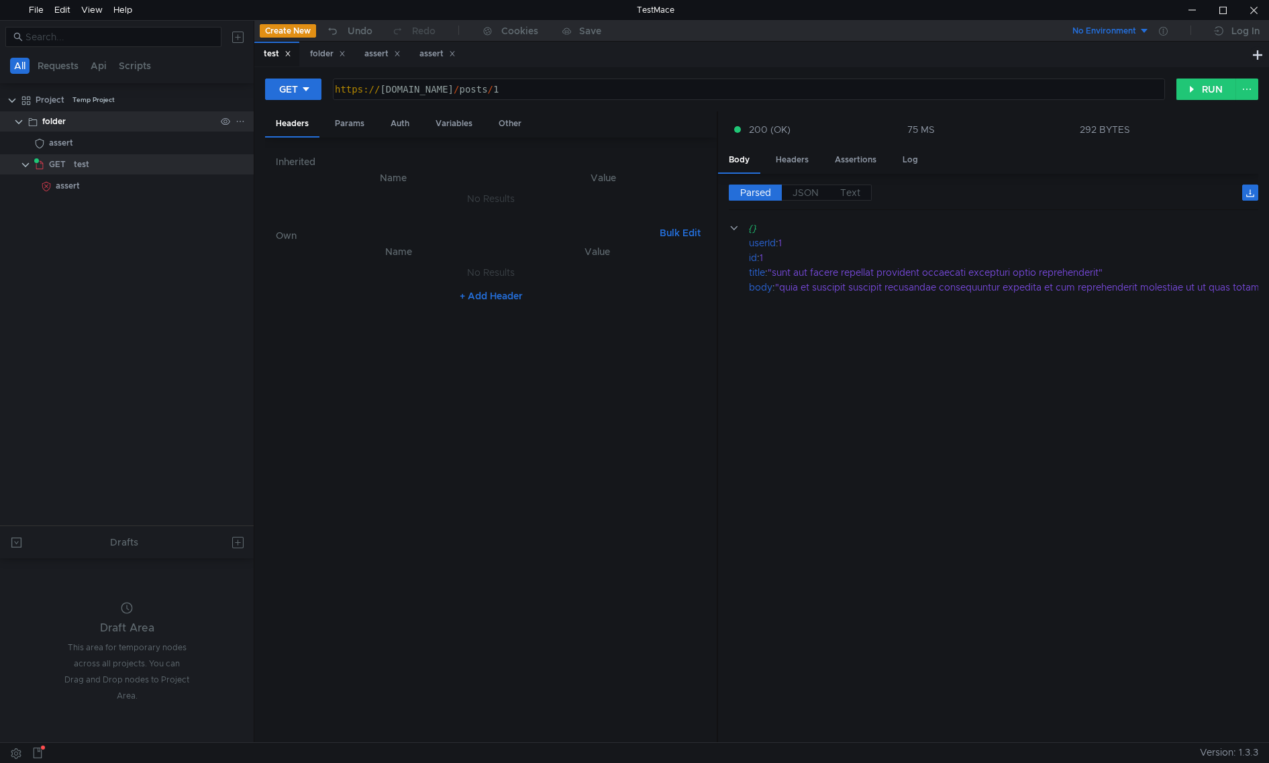
click at [68, 120] on div "folder" at bounding box center [128, 121] width 173 height 20
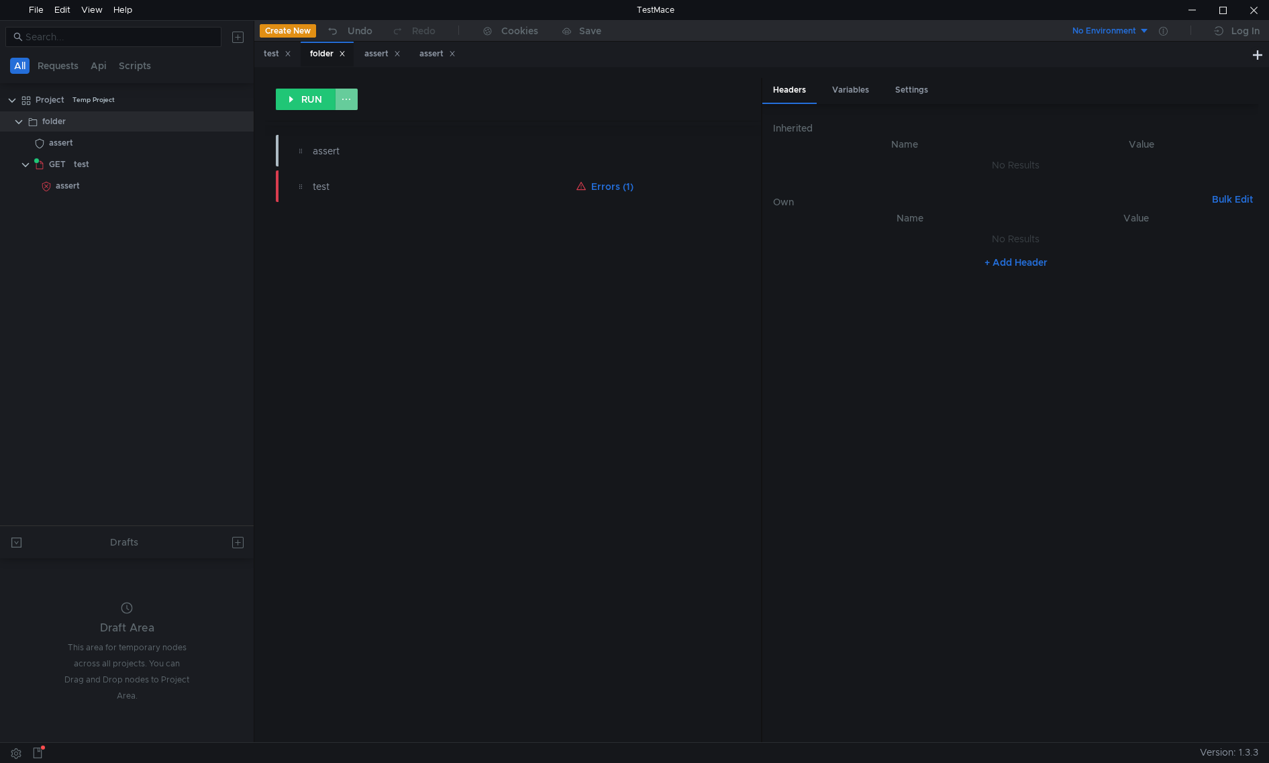
click at [349, 97] on button at bounding box center [346, 99] width 23 height 21
click at [502, 101] on div at bounding box center [634, 381] width 1269 height 763
click at [865, 87] on div "Variables" at bounding box center [850, 90] width 58 height 25
click at [1032, 207] on button "+ Add Variable" at bounding box center [1015, 203] width 91 height 21
click at [1256, 184] on icon at bounding box center [1252, 182] width 9 height 9
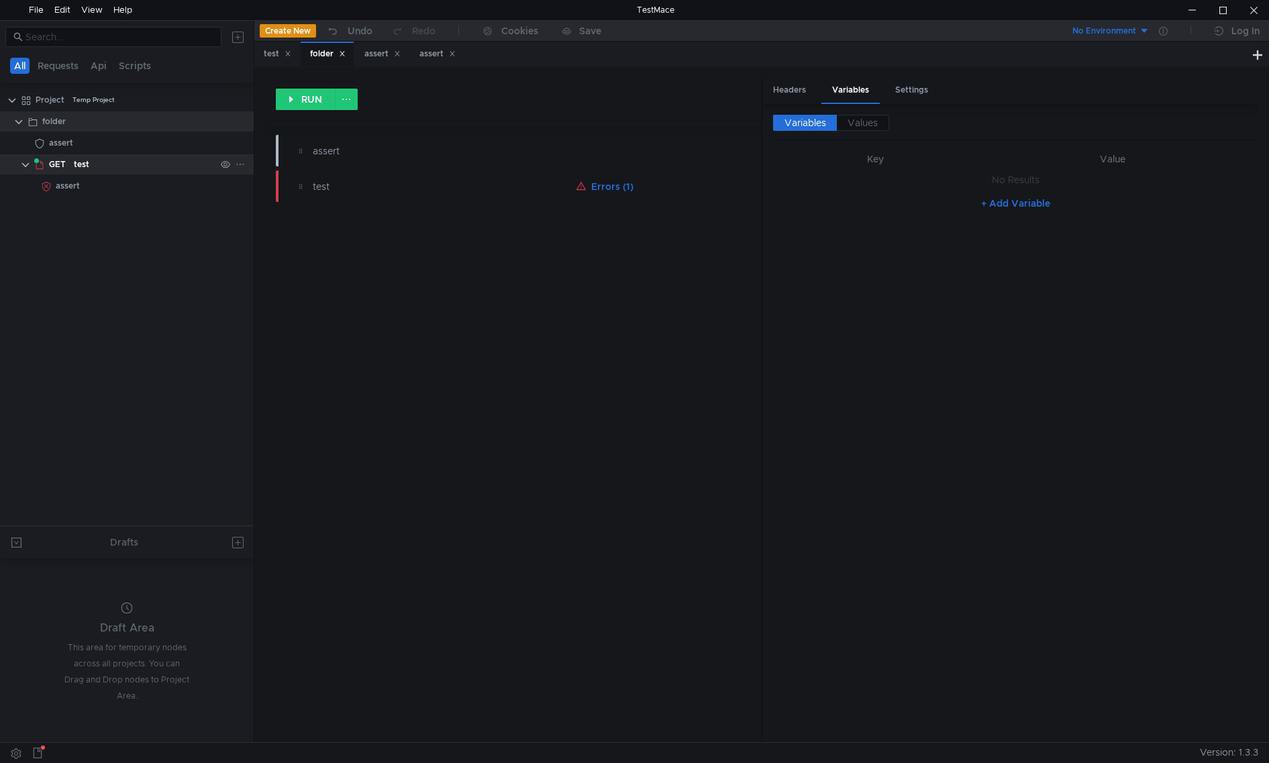
click at [91, 162] on div "test" at bounding box center [145, 164] width 142 height 20
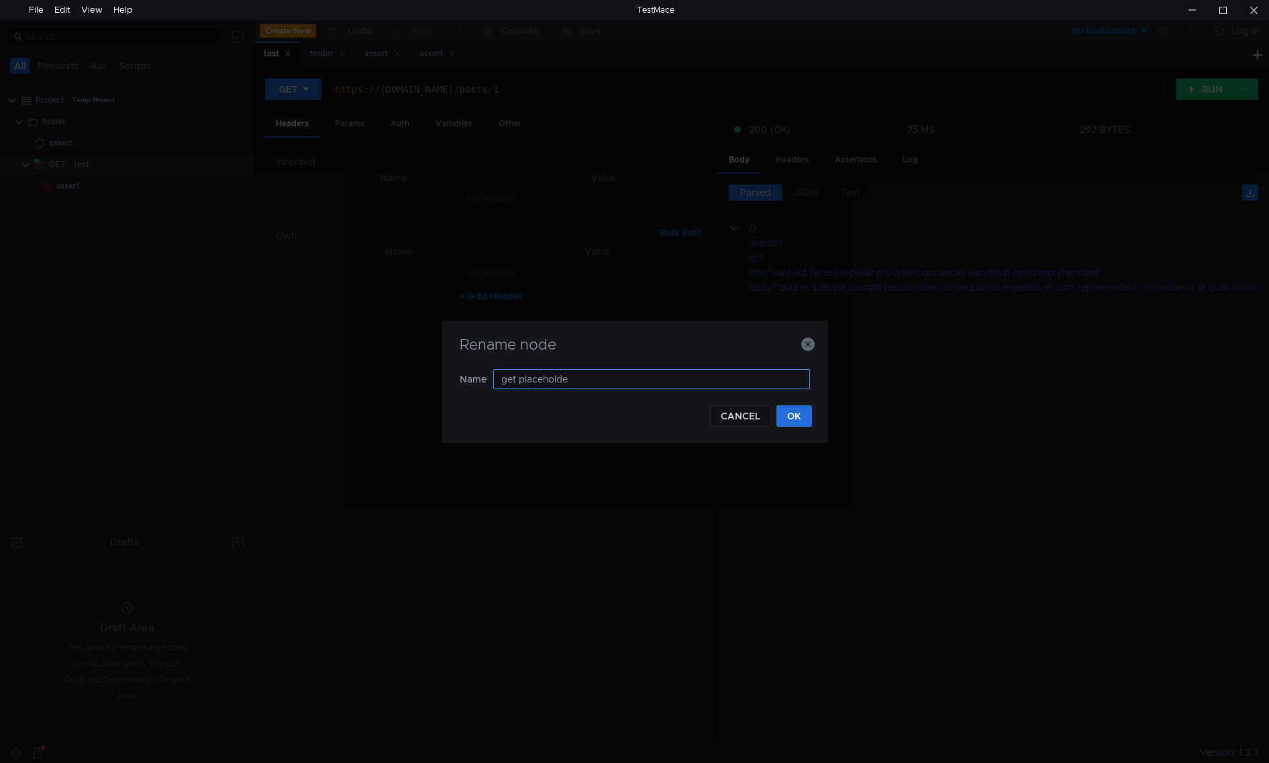
type input "get placeholder"
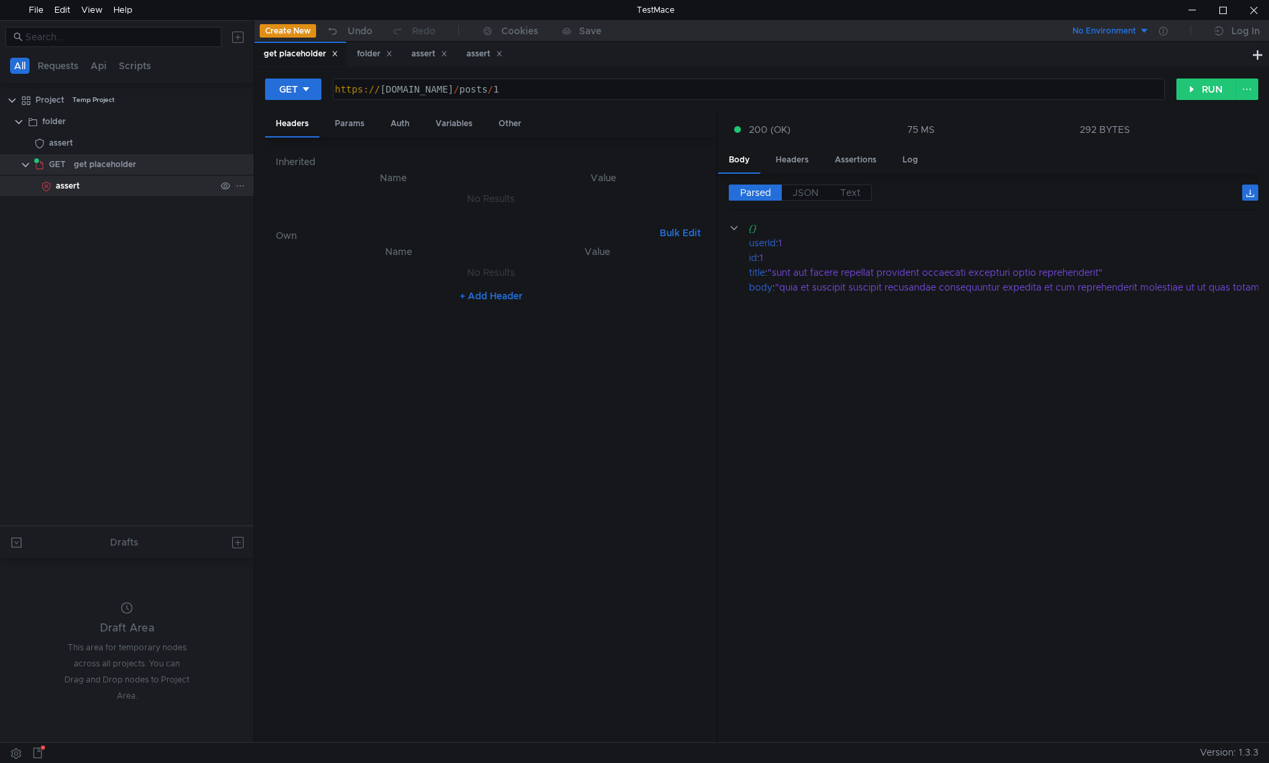
click at [129, 187] on div "assert" at bounding box center [136, 186] width 160 height 20
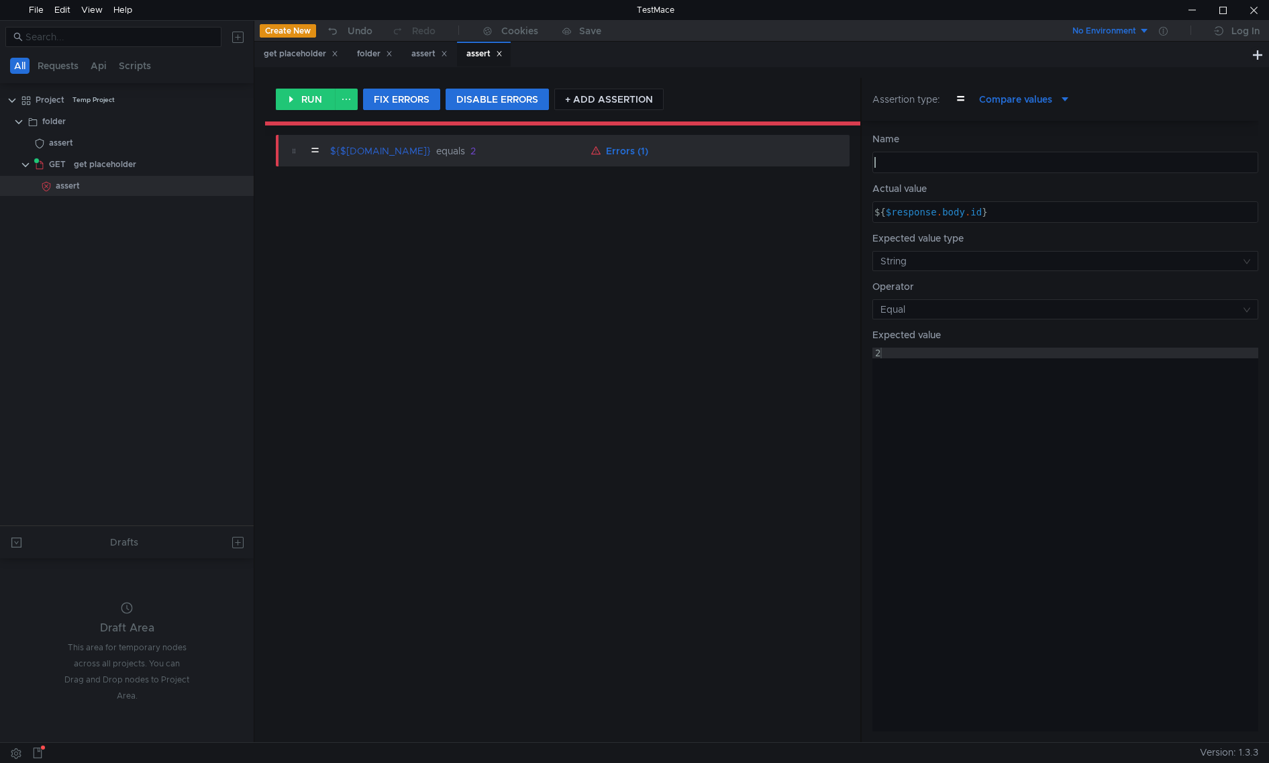
drag, startPoint x: 87, startPoint y: 189, endPoint x: 1018, endPoint y: 154, distance: 932.4
click at [1018, 154] on div at bounding box center [1065, 162] width 384 height 20
type textarea "Is correct ID"
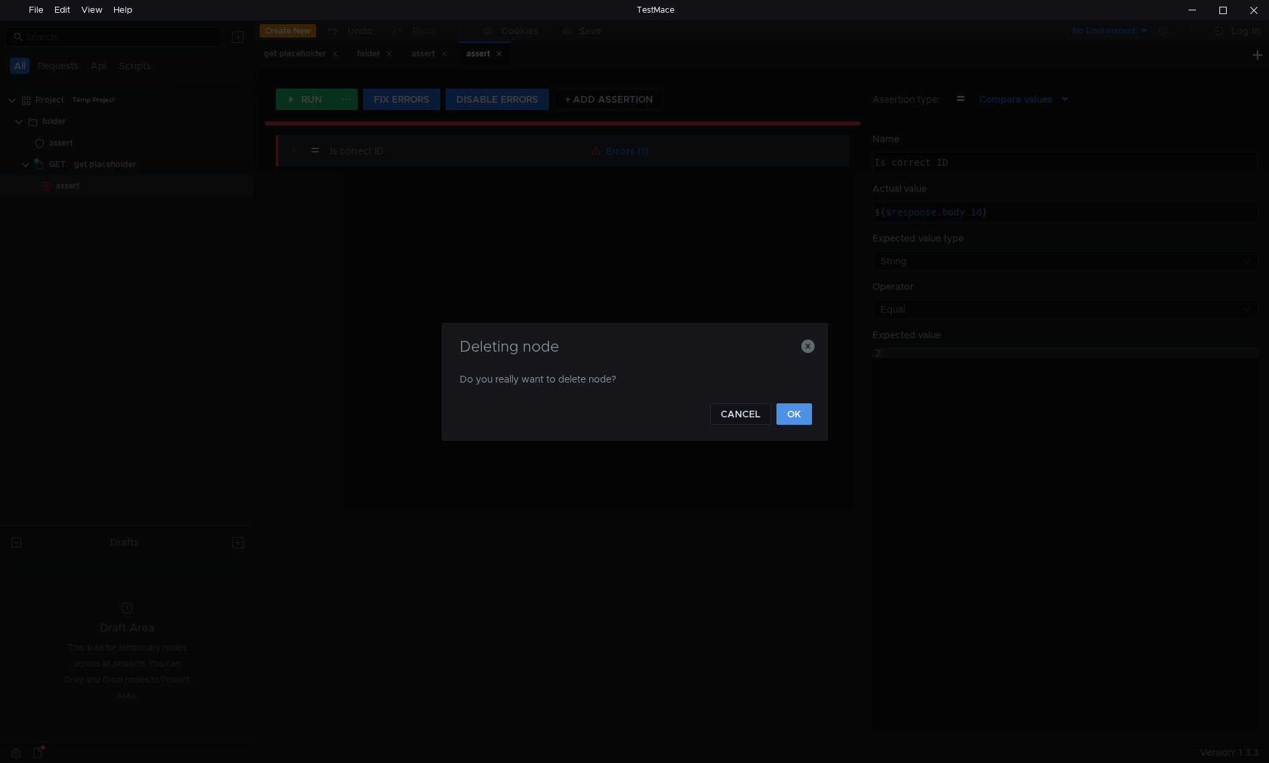
click at [796, 416] on button "OK" at bounding box center [794, 413] width 36 height 21
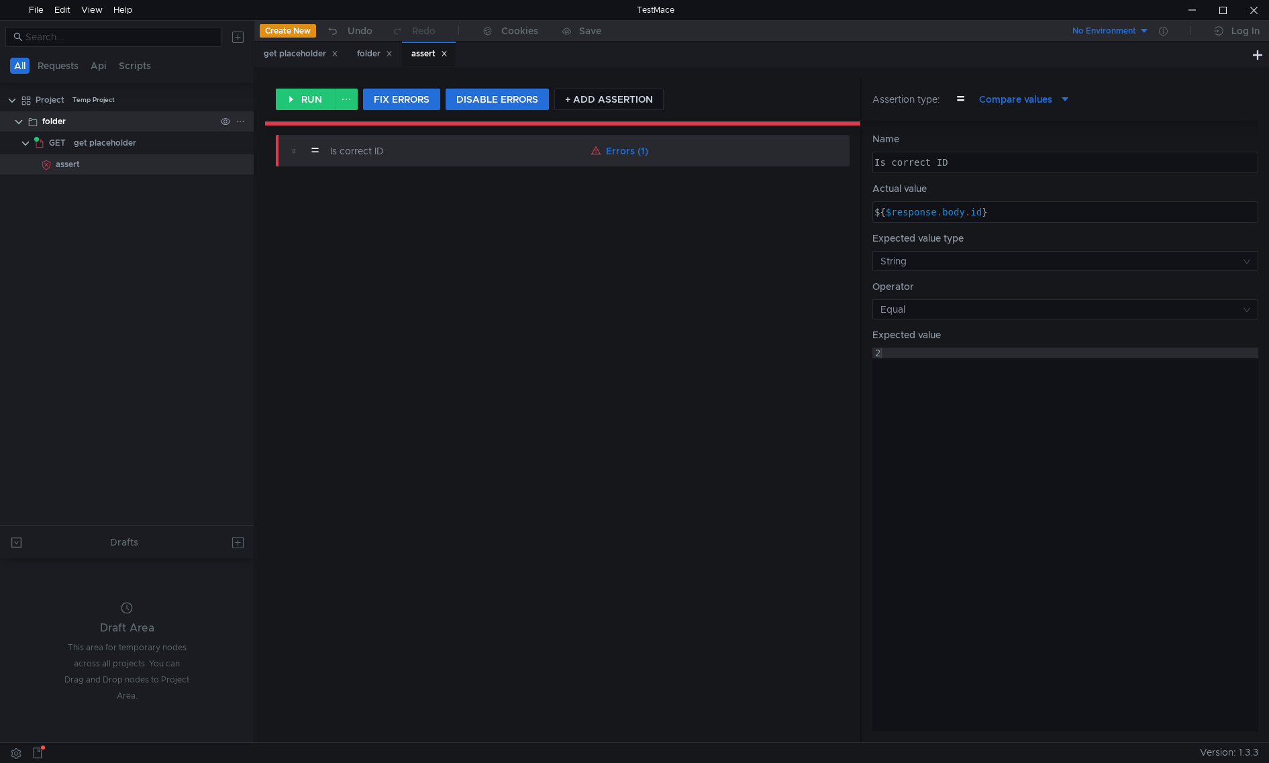
click at [54, 119] on div "folder" at bounding box center [53, 121] width 23 height 20
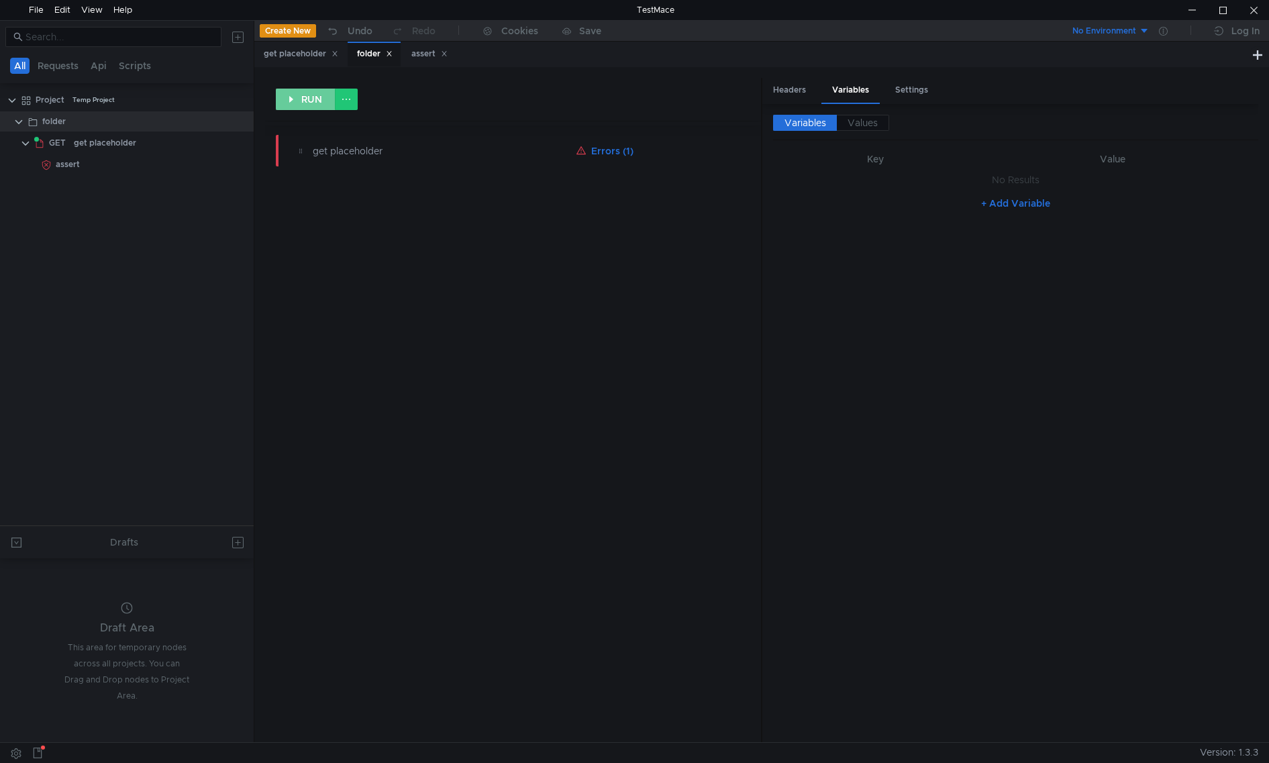
click at [299, 95] on button "RUN" at bounding box center [306, 99] width 60 height 21
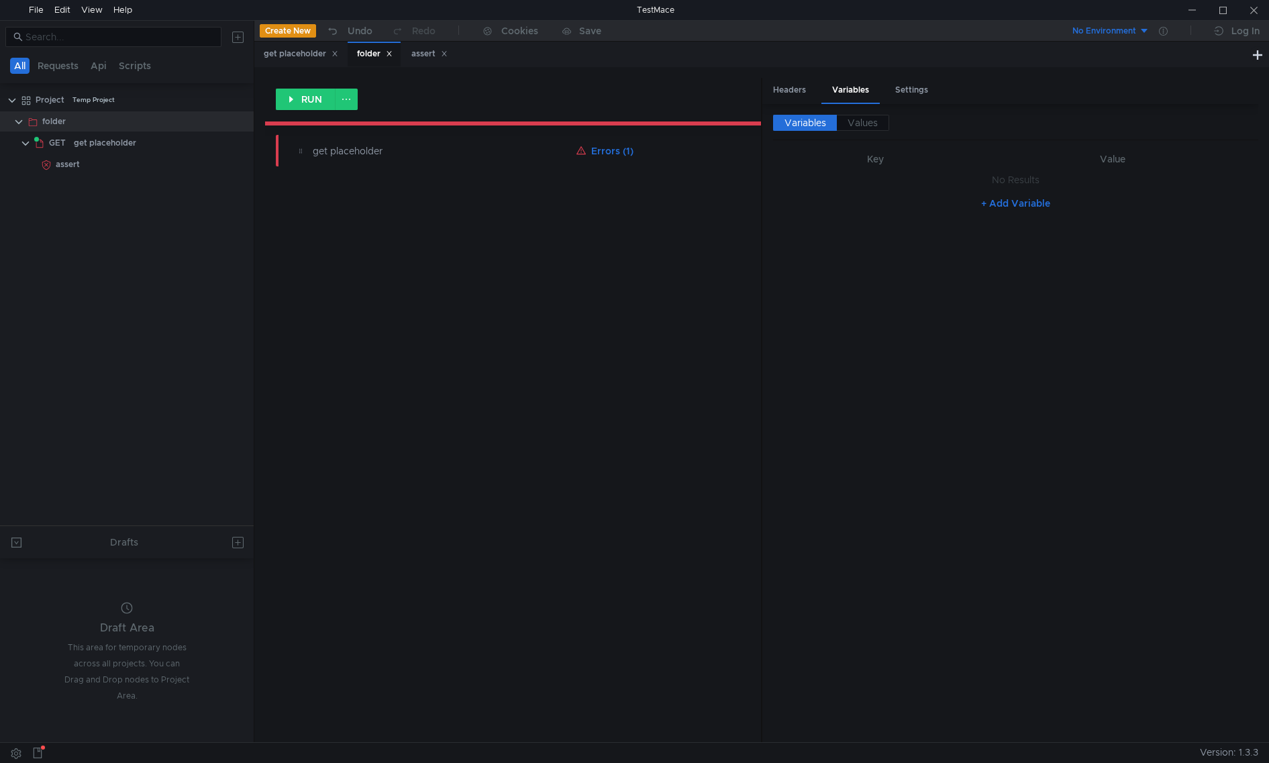
click at [362, 720] on div "RUN get placeholder Errors (1)" at bounding box center [513, 410] width 496 height 664
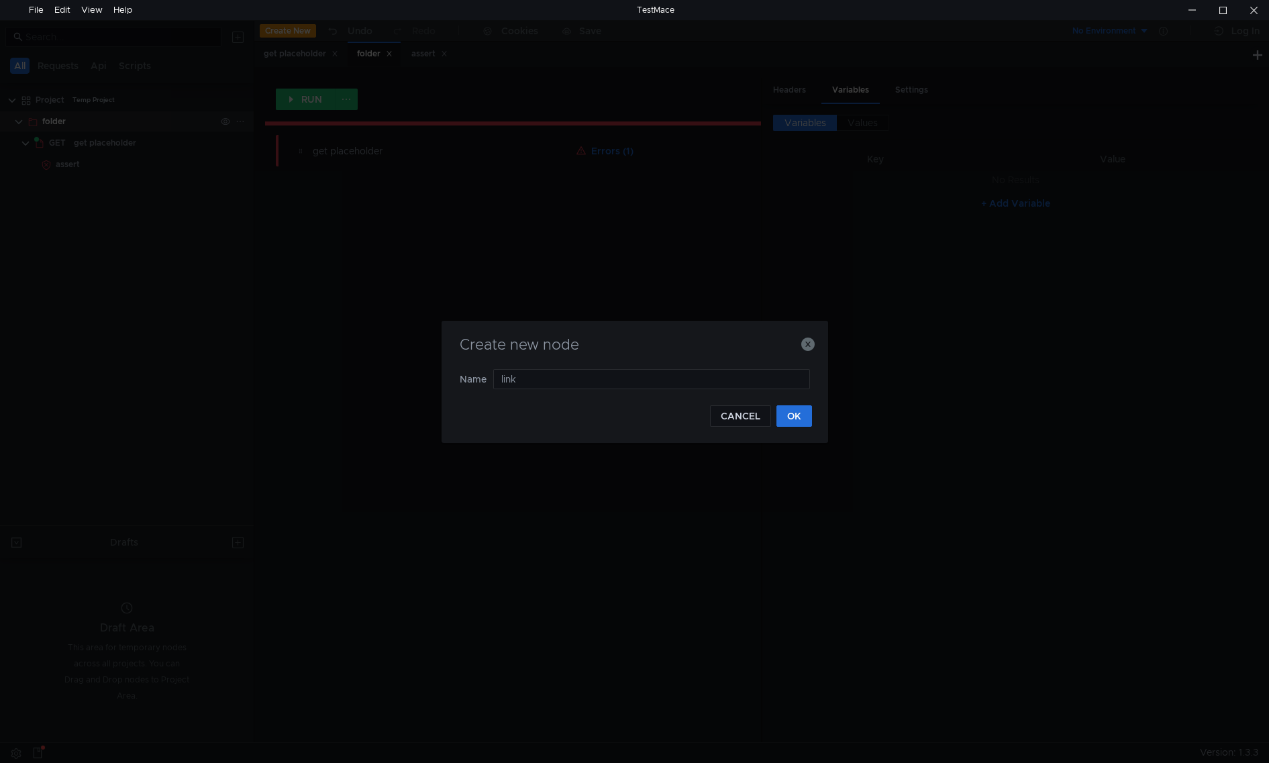
type input "link"
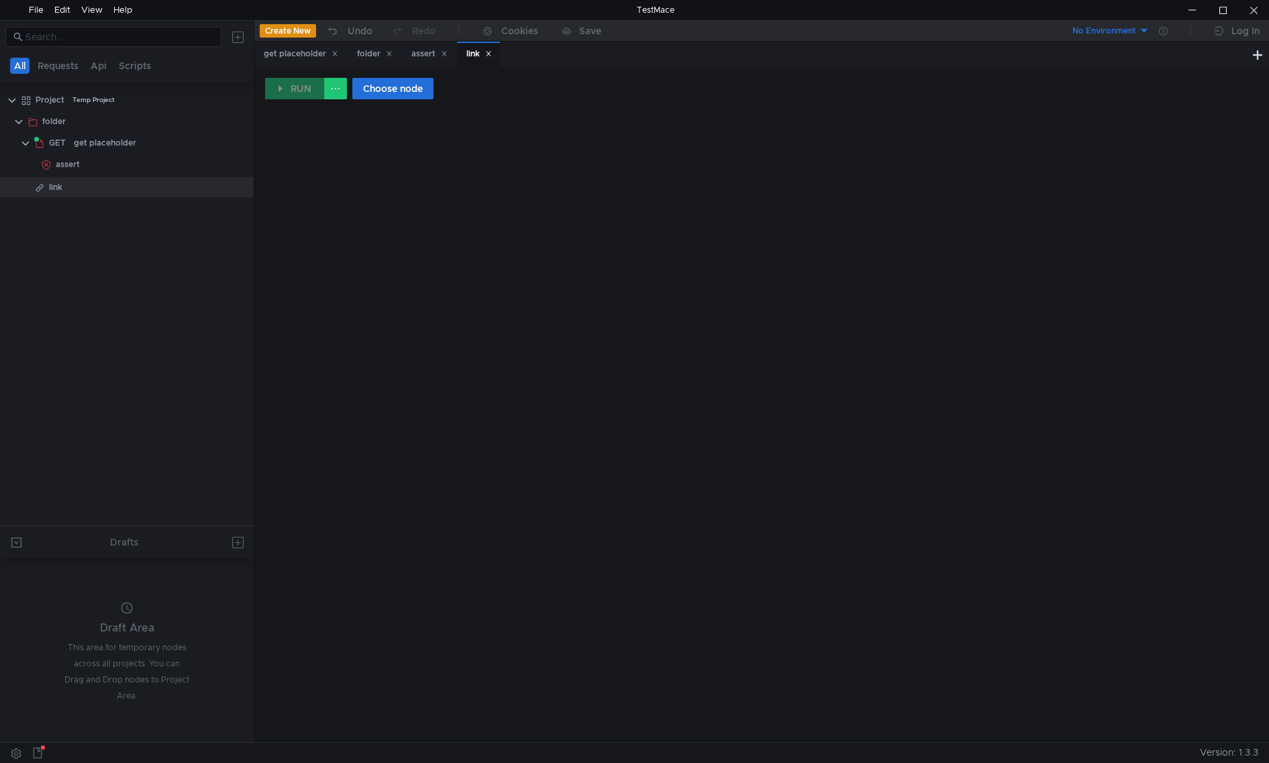
click at [400, 77] on div "RUN Choose node" at bounding box center [761, 404] width 1014 height 675
click at [393, 81] on button "Choose node" at bounding box center [392, 88] width 81 height 21
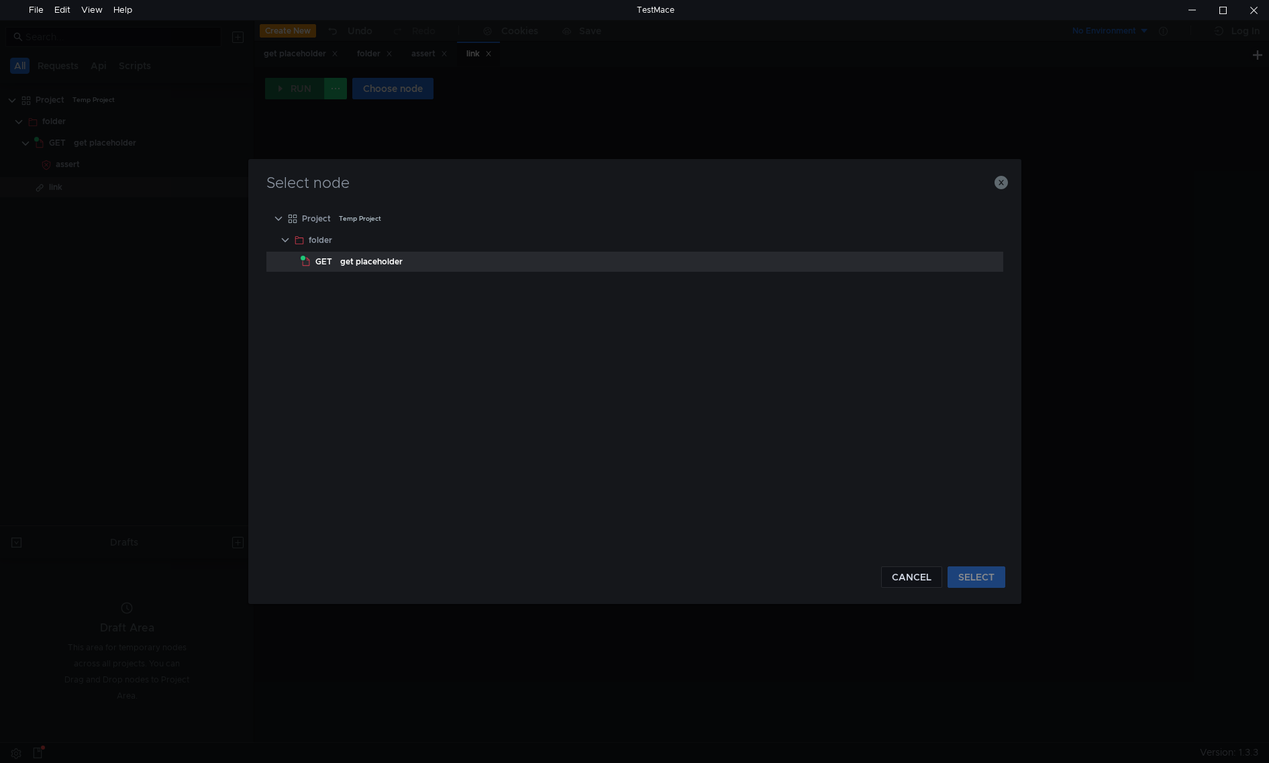
click at [345, 256] on div "get placeholder" at bounding box center [371, 262] width 62 height 20
click at [977, 582] on button "SELECT" at bounding box center [976, 576] width 58 height 21
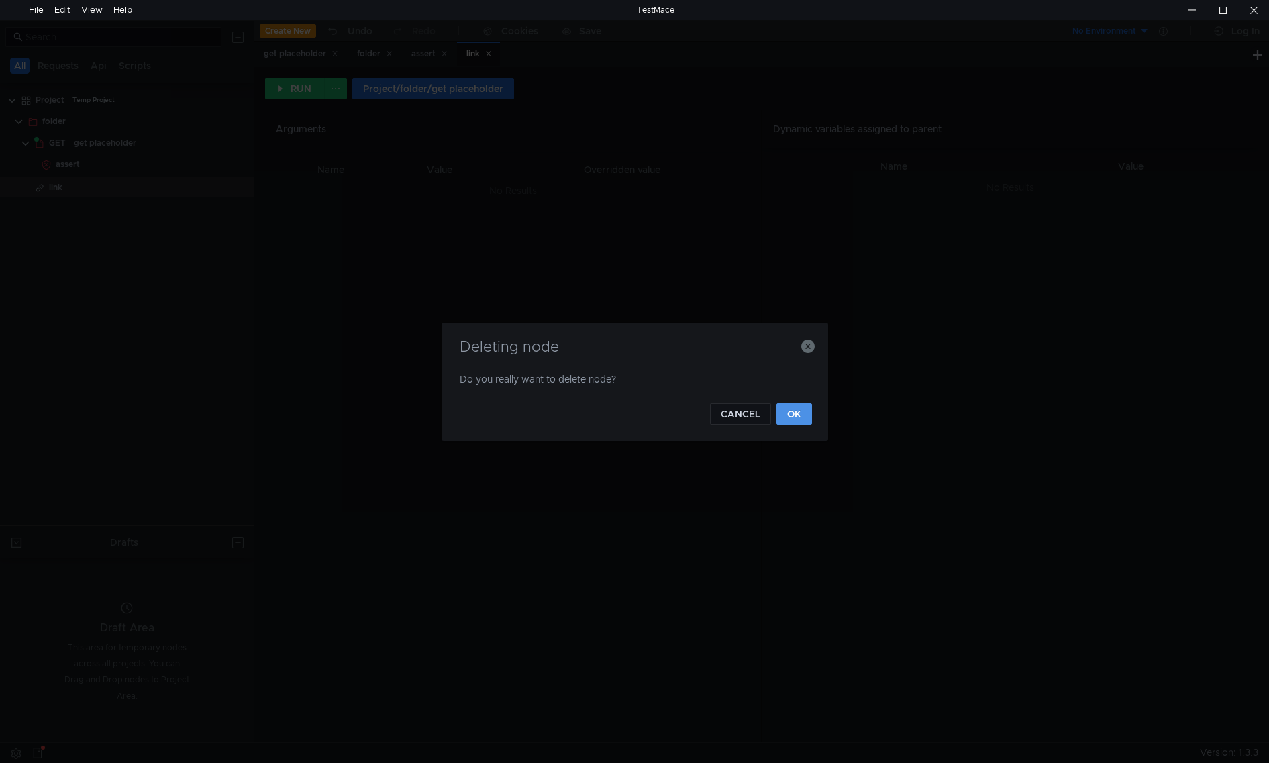
click at [800, 415] on button "OK" at bounding box center [794, 413] width 36 height 21
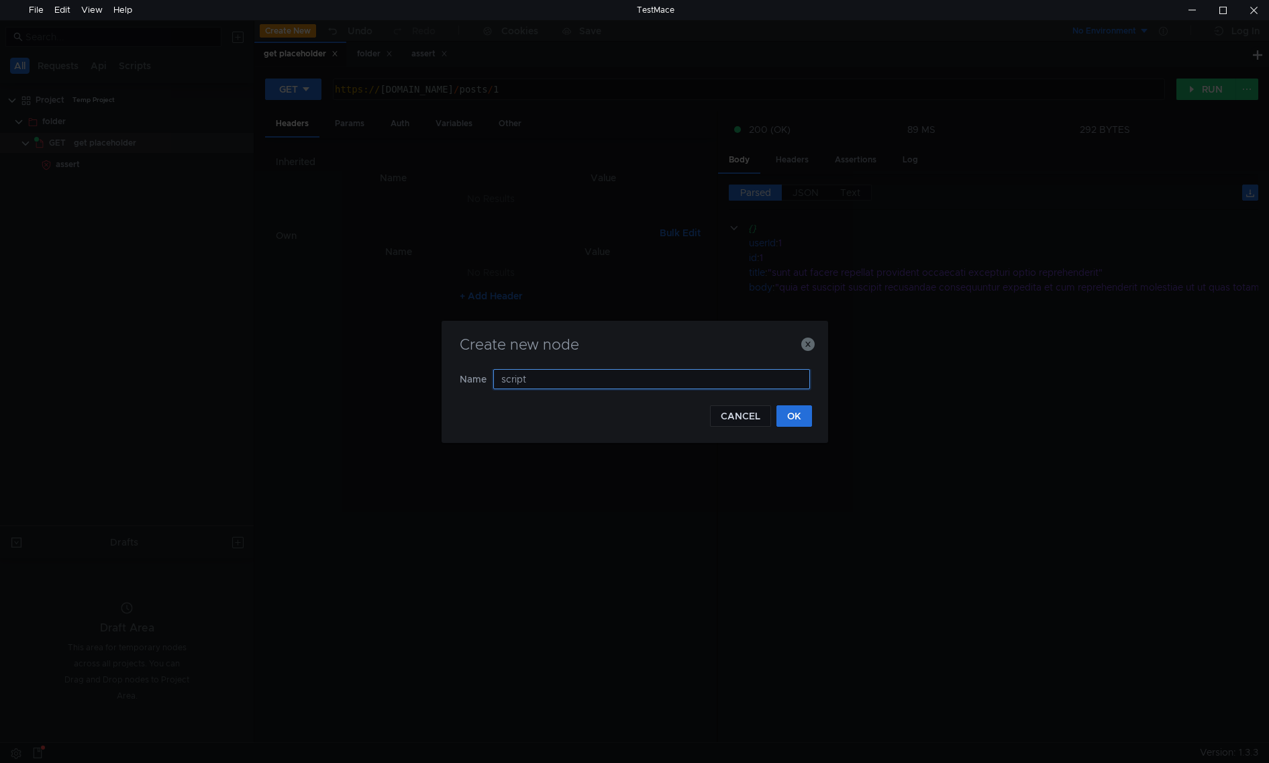
type input "script"
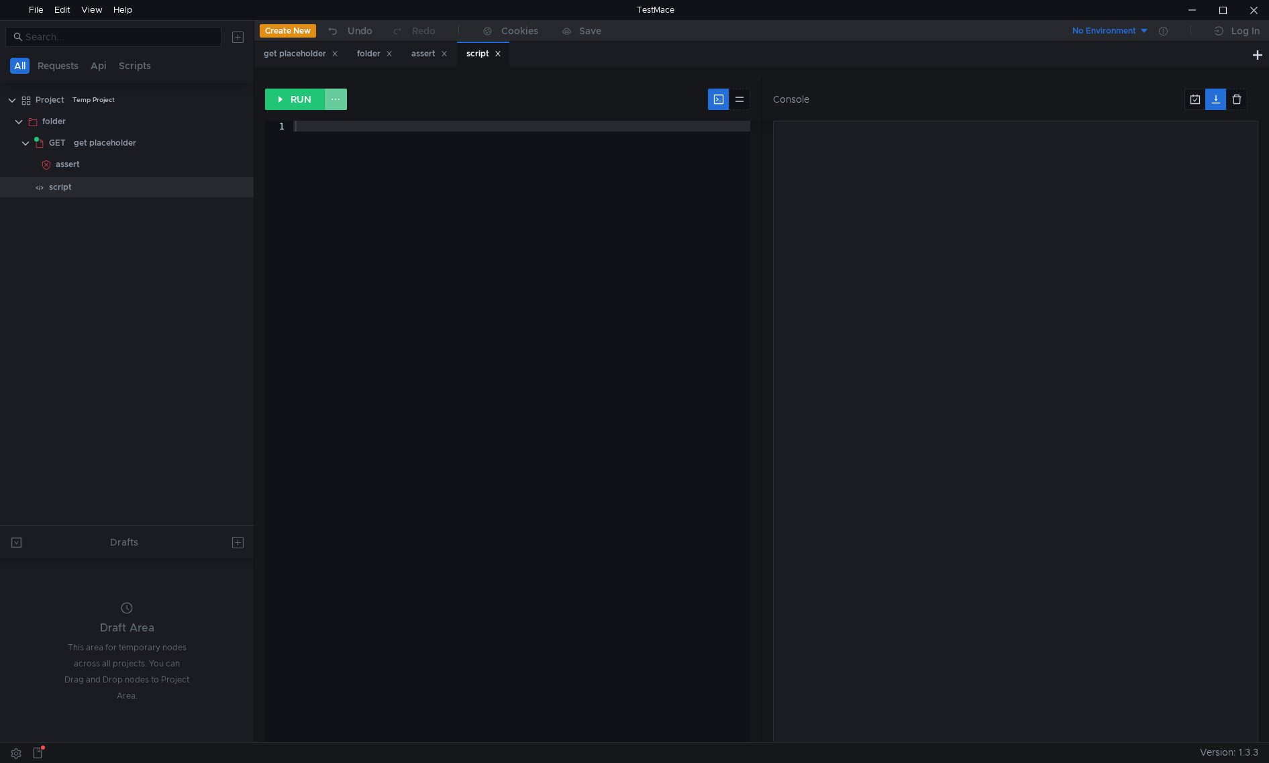
click at [334, 99] on button at bounding box center [335, 99] width 23 height 21
click at [424, 99] on div at bounding box center [634, 381] width 1269 height 763
click at [426, 166] on div at bounding box center [521, 442] width 458 height 643
click at [746, 101] on button at bounding box center [739, 99] width 21 height 21
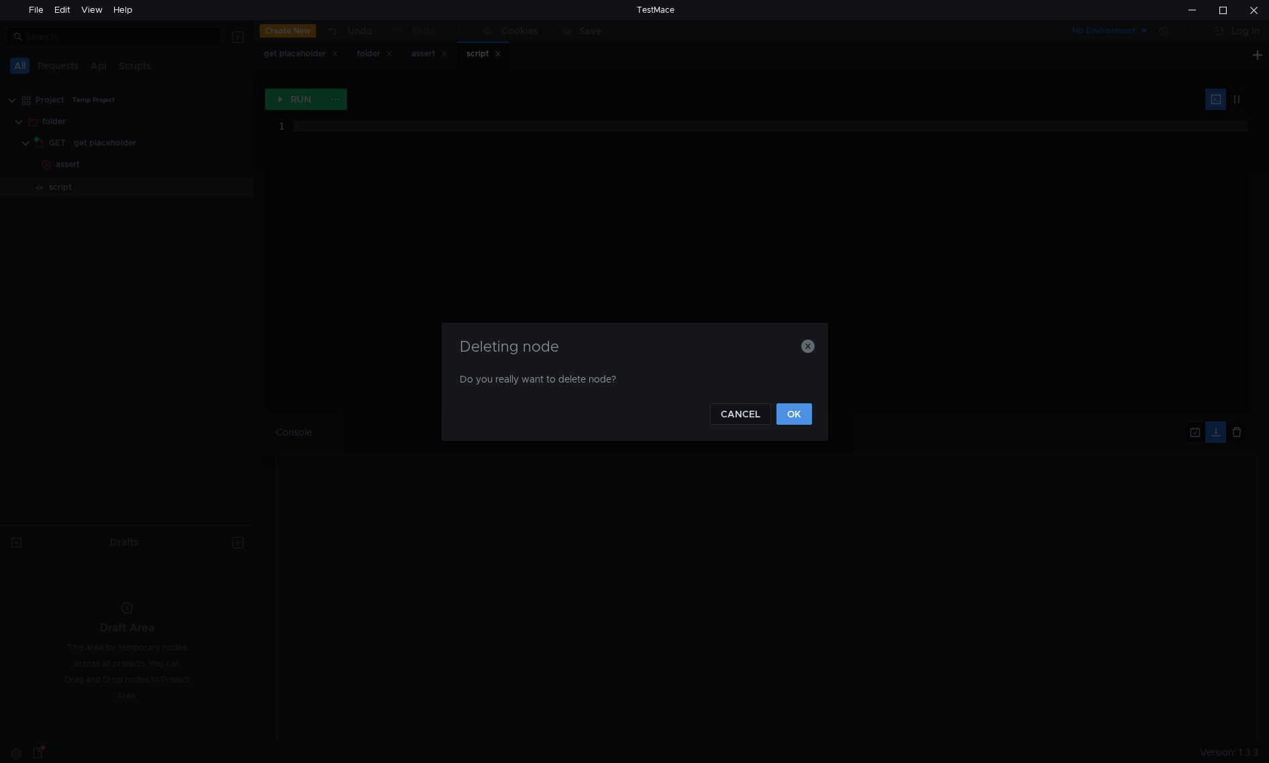
click at [797, 421] on button "OK" at bounding box center [794, 413] width 36 height 21
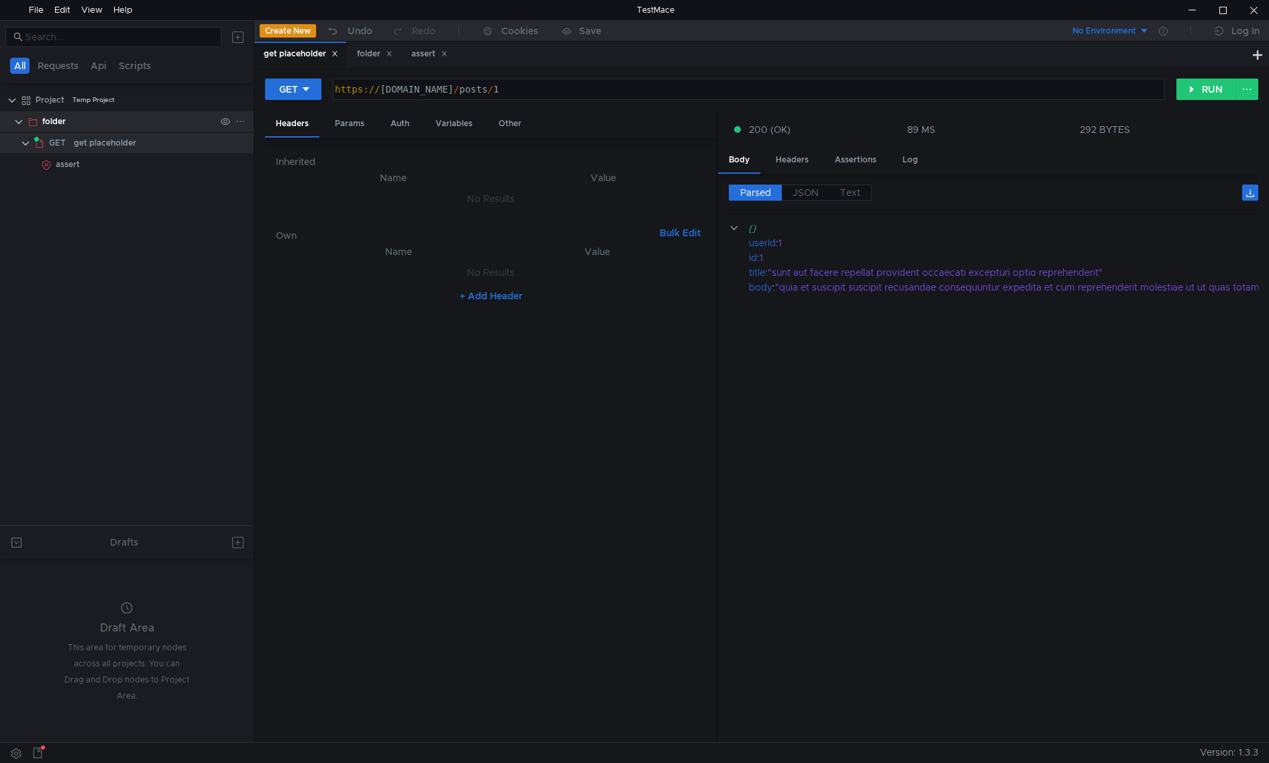
click at [74, 123] on div "folder" at bounding box center [128, 121] width 173 height 20
click at [243, 121] on icon at bounding box center [240, 121] width 7 height 1
click at [309, 243] on button "Run" at bounding box center [294, 240] width 107 height 20
click at [81, 122] on div "folder" at bounding box center [128, 121] width 173 height 20
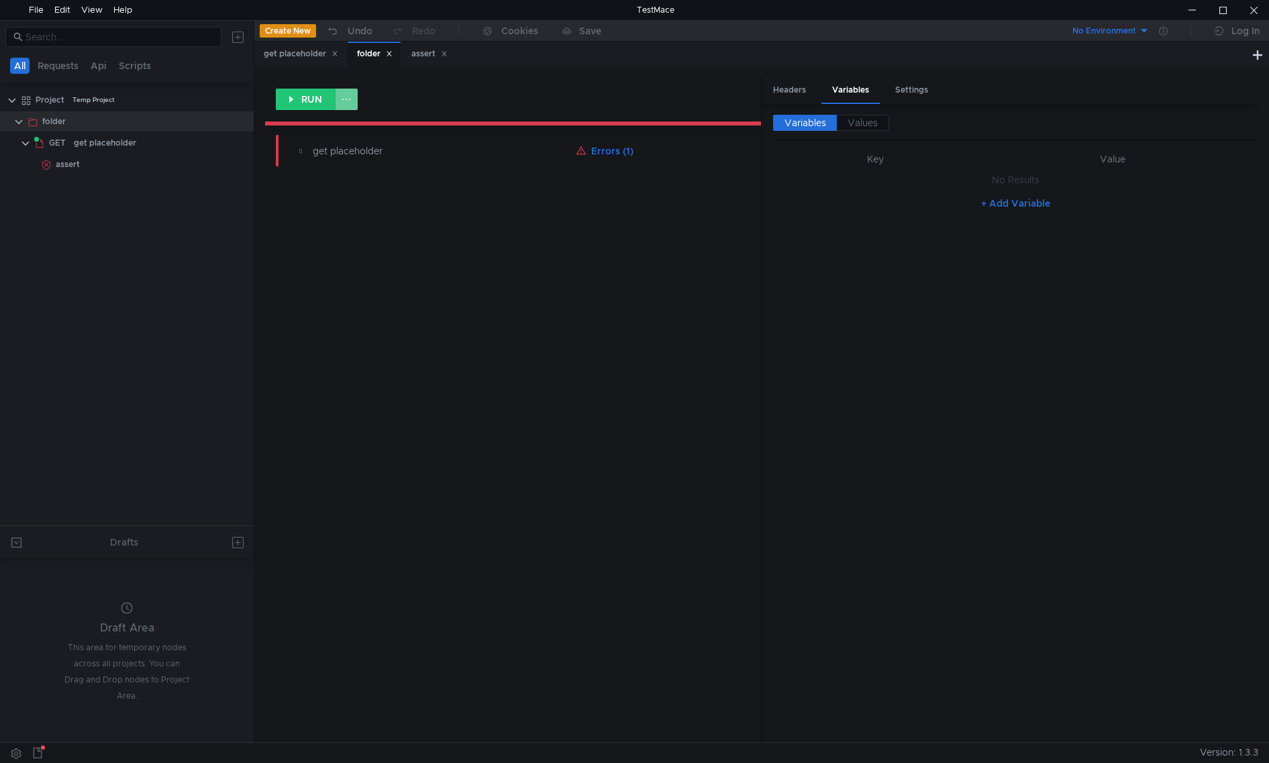
click at [347, 97] on button at bounding box center [346, 99] width 23 height 21
click at [635, 293] on div at bounding box center [634, 381] width 1269 height 763
click at [906, 83] on div "Settings" at bounding box center [911, 90] width 54 height 25
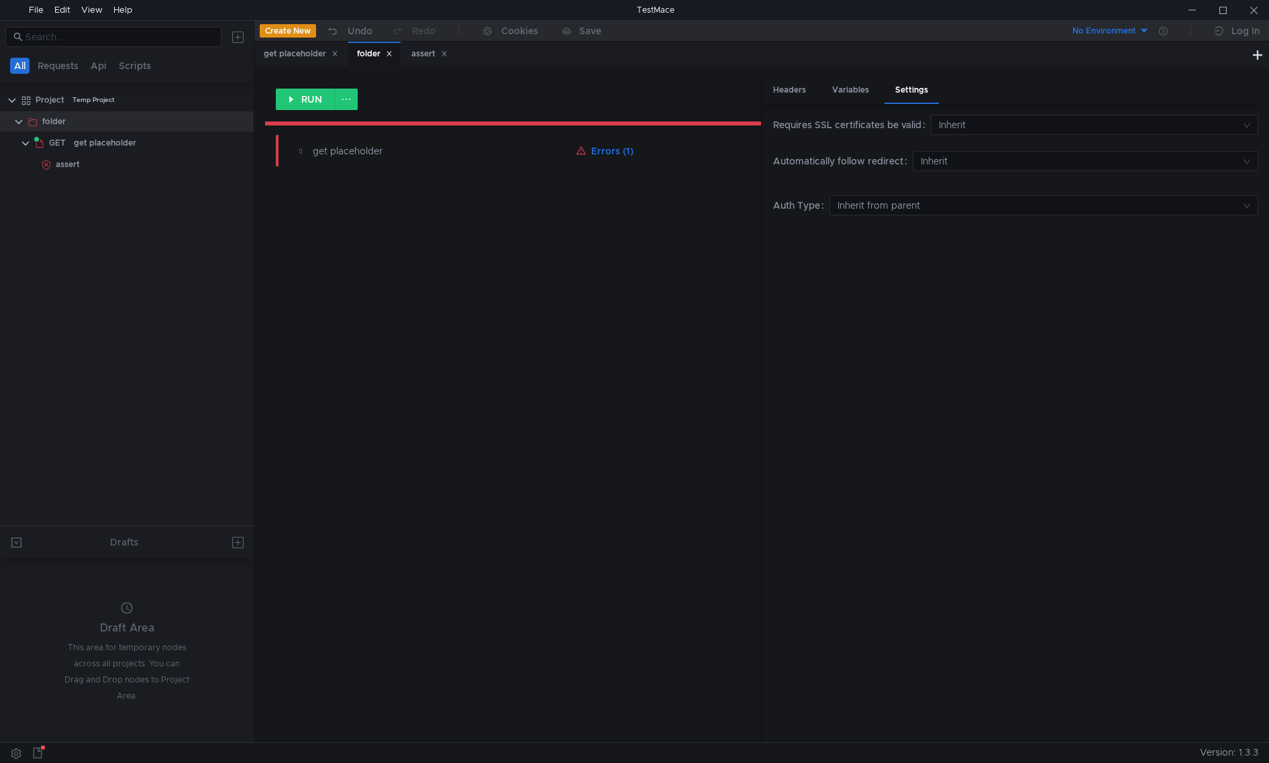
click at [384, 705] on div "RUN get placeholder Errors (1)" at bounding box center [513, 410] width 496 height 664
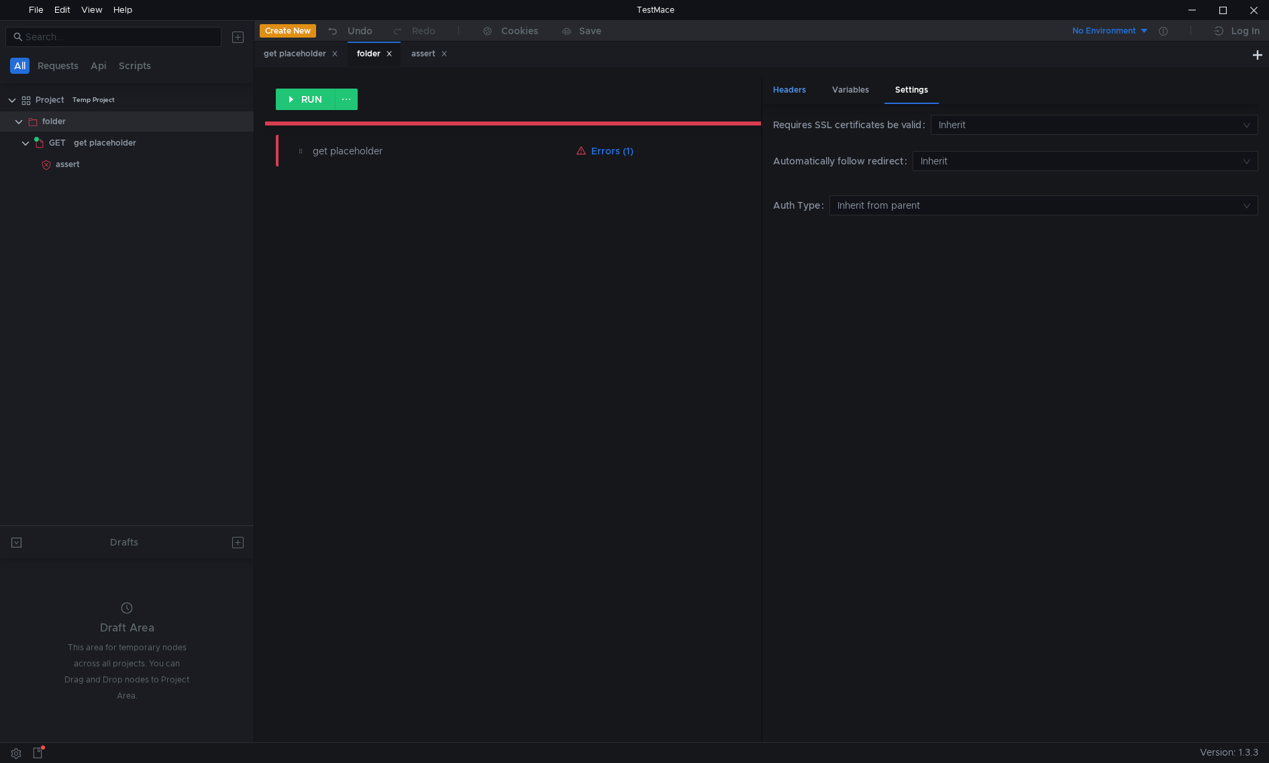
click at [792, 94] on div "Headers" at bounding box center [789, 90] width 54 height 25
click at [1236, 204] on button "Bulk Edit" at bounding box center [1232, 199] width 52 height 16
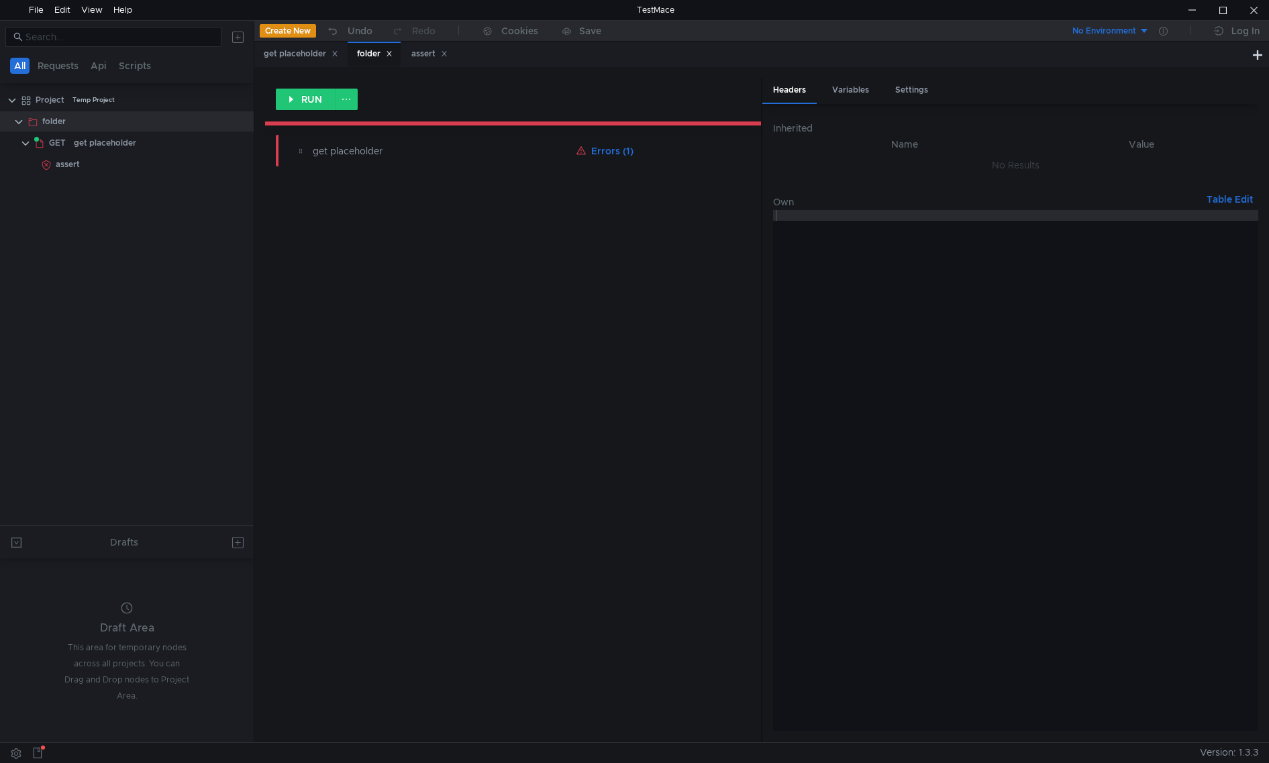
click at [1249, 199] on button "Table Edit" at bounding box center [1229, 199] width 57 height 16
click at [76, 171] on div "assert" at bounding box center [68, 164] width 24 height 20
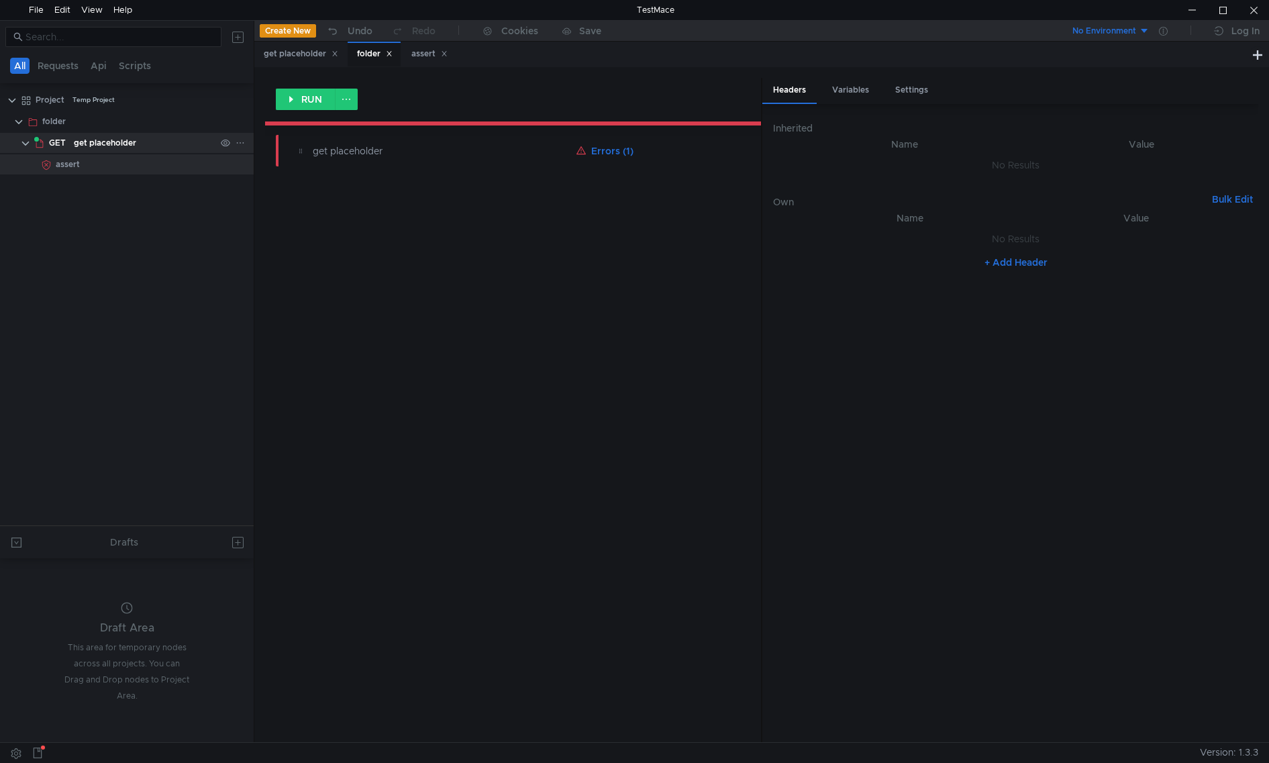
click at [95, 148] on div "get placeholder" at bounding box center [105, 143] width 62 height 20
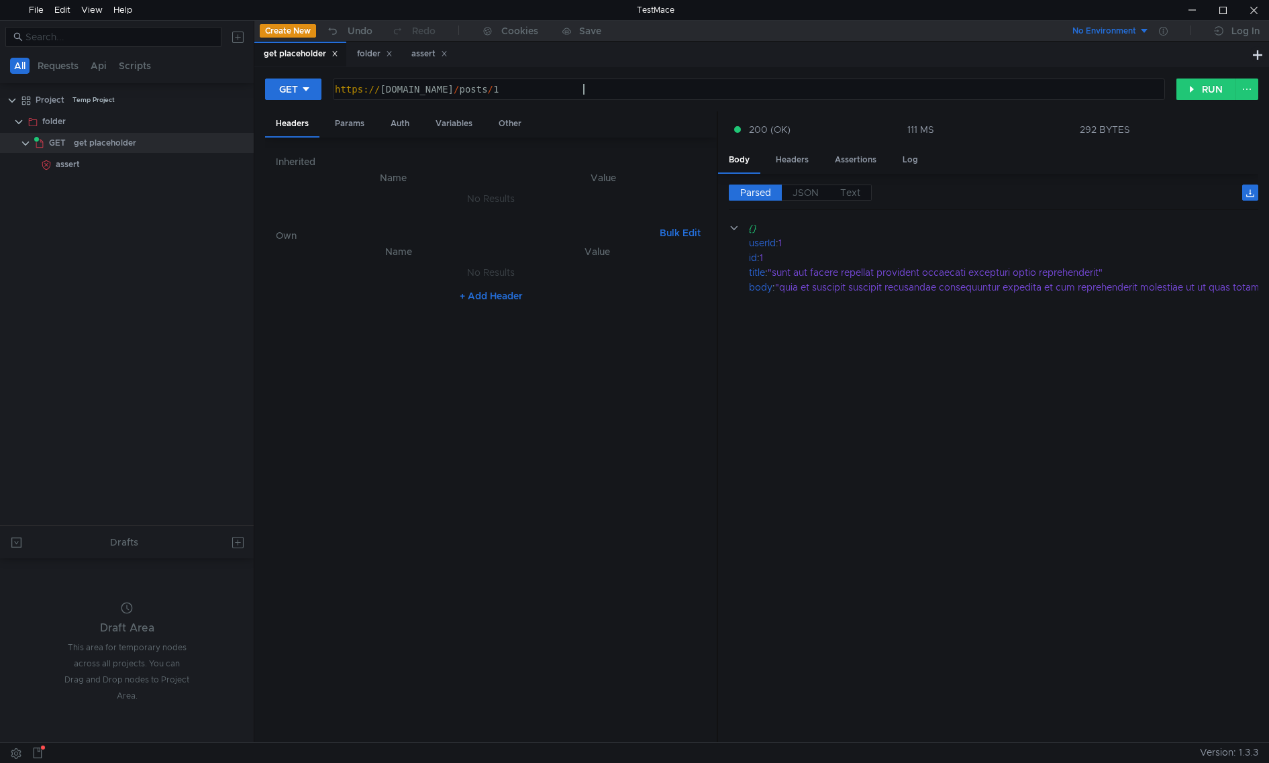
click at [608, 90] on div "https:// [DOMAIN_NAME] / posts / 1" at bounding box center [747, 100] width 830 height 32
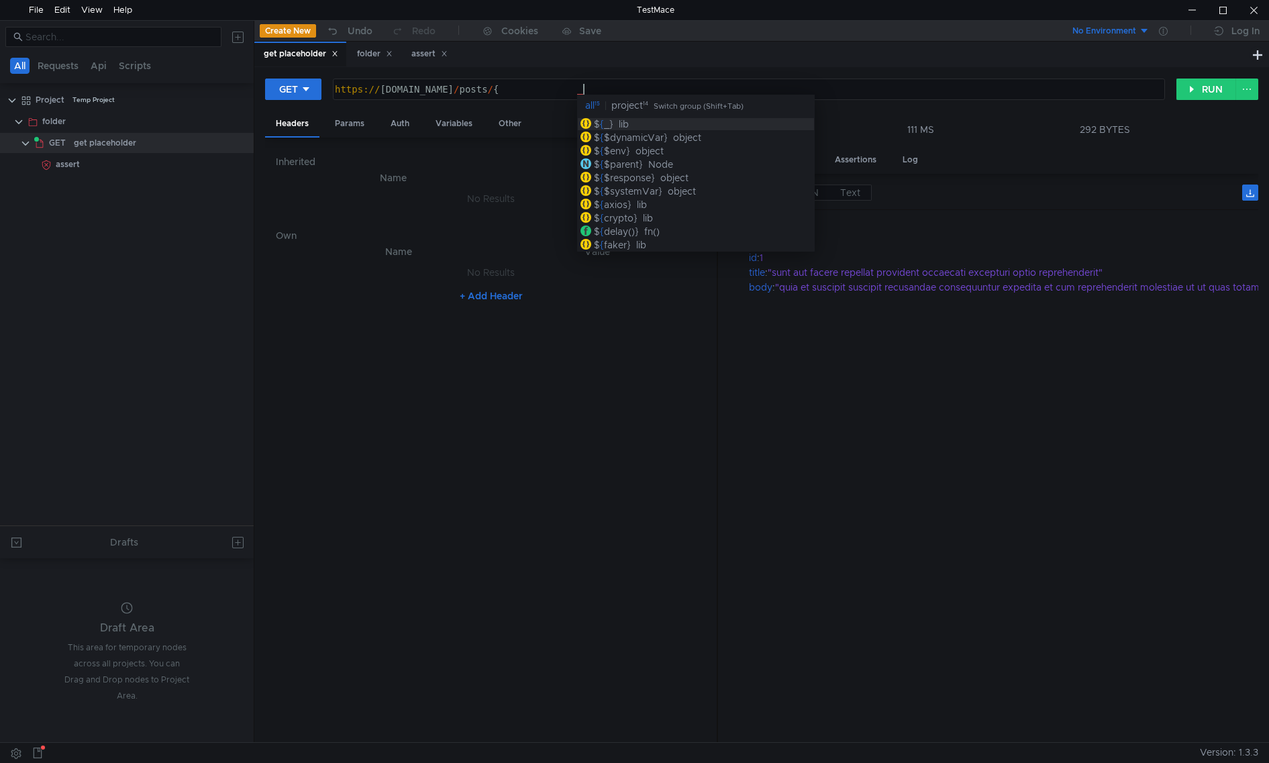
scroll to position [0, 18]
type textarea "https://[DOMAIN_NAME]/posts/{id}"
click at [556, 394] on nz-table "Name Value No Results + Add Header" at bounding box center [491, 488] width 430 height 488
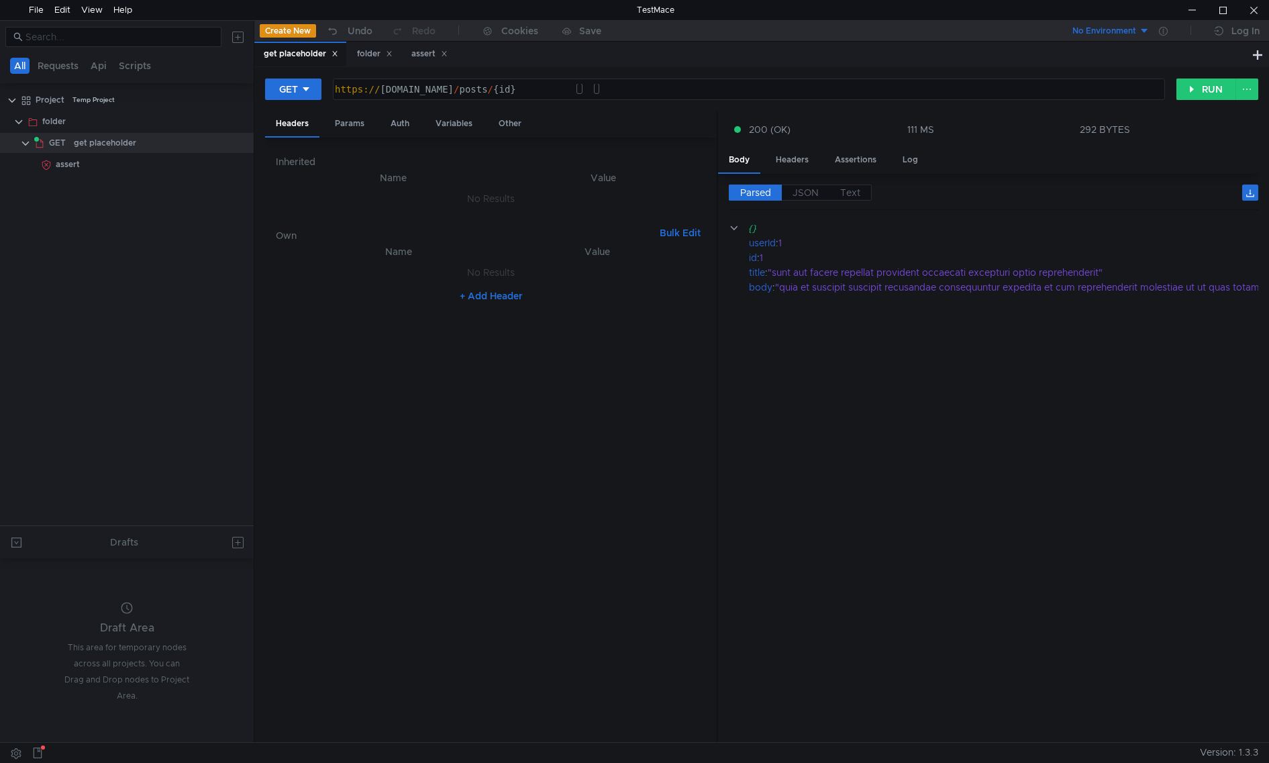
click at [529, 400] on nz-table "Name Value No Results + Add Header" at bounding box center [491, 488] width 430 height 488
click at [449, 119] on div "Variables" at bounding box center [454, 123] width 58 height 25
click at [473, 241] on button "+ Add Variable" at bounding box center [490, 236] width 91 height 21
click at [702, 219] on icon at bounding box center [700, 216] width 9 height 9
click at [80, 123] on div "folder" at bounding box center [128, 121] width 173 height 20
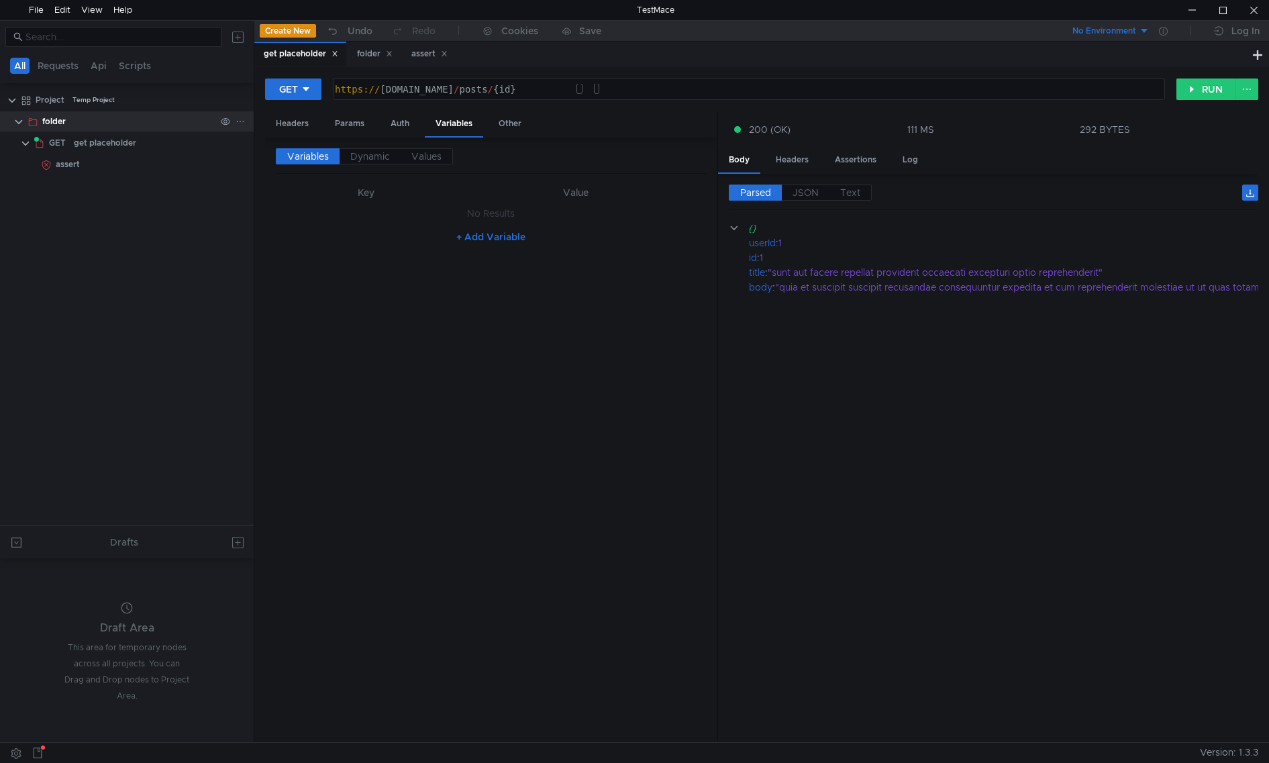
click at [69, 125] on div "folder" at bounding box center [128, 121] width 173 height 20
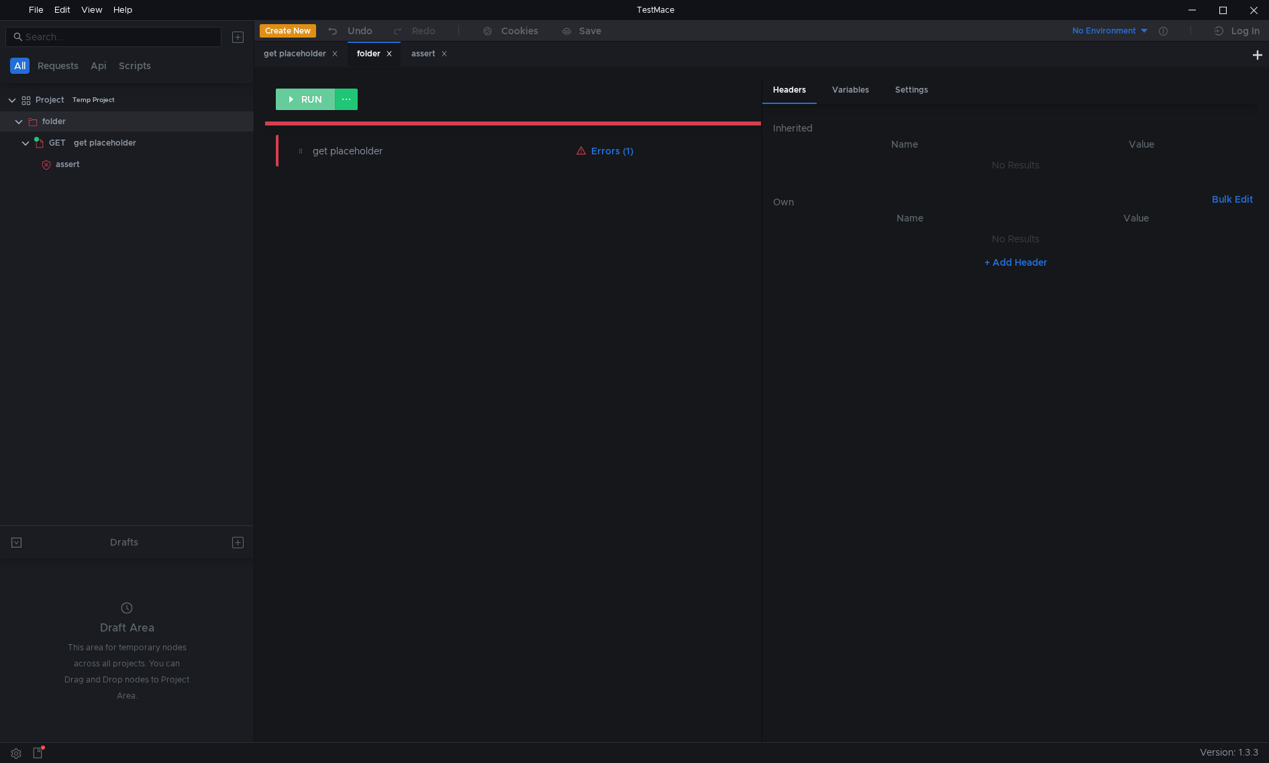
click at [310, 99] on button "RUN" at bounding box center [306, 99] width 60 height 21
click at [857, 87] on div "Variables" at bounding box center [850, 90] width 58 height 25
click at [857, 123] on span "Values" at bounding box center [862, 123] width 30 height 12
click at [819, 124] on span "Variables" at bounding box center [805, 123] width 42 height 12
click at [796, 96] on div "Headers" at bounding box center [789, 90] width 54 height 25
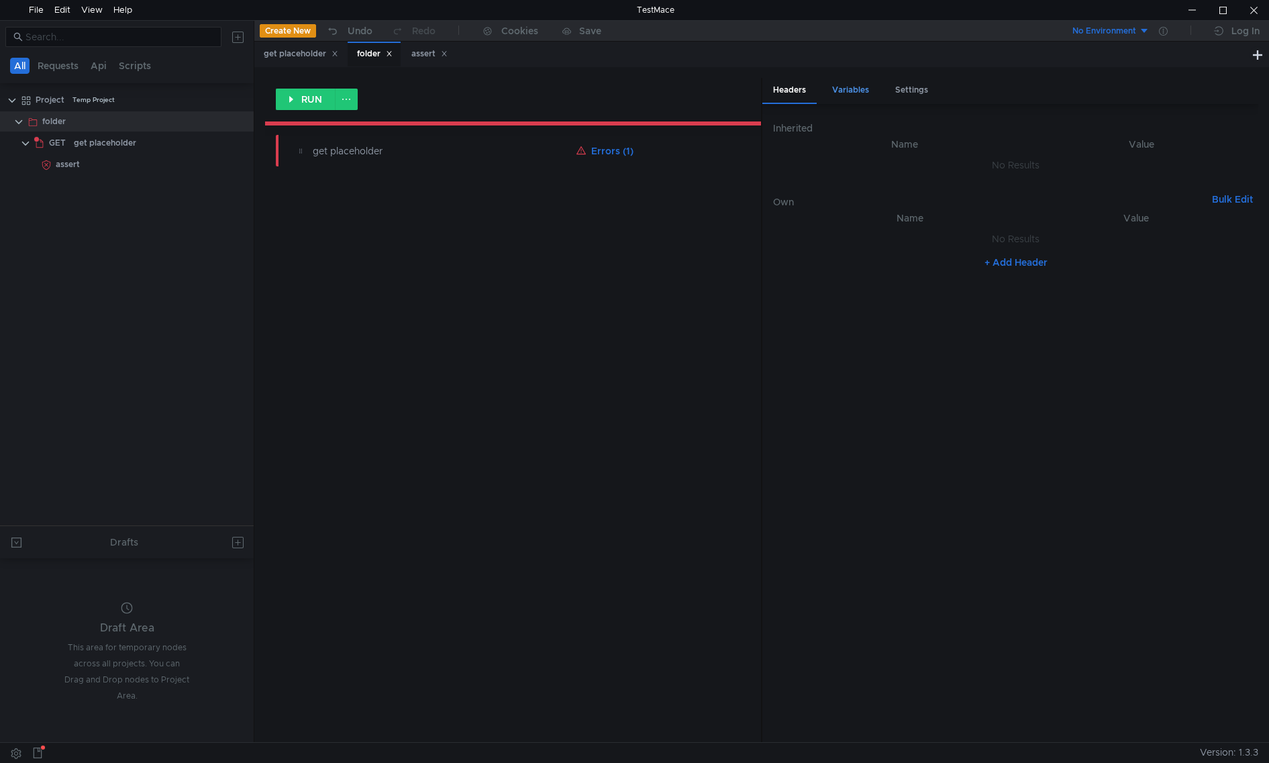
click at [843, 91] on div "Variables" at bounding box center [850, 90] width 58 height 25
click at [1019, 204] on button "+ Add Variable" at bounding box center [1015, 203] width 91 height 21
click at [1255, 188] on td at bounding box center [1250, 183] width 15 height 32
click at [1254, 186] on icon at bounding box center [1252, 182] width 9 height 9
click at [928, 89] on div "Settings" at bounding box center [911, 90] width 54 height 25
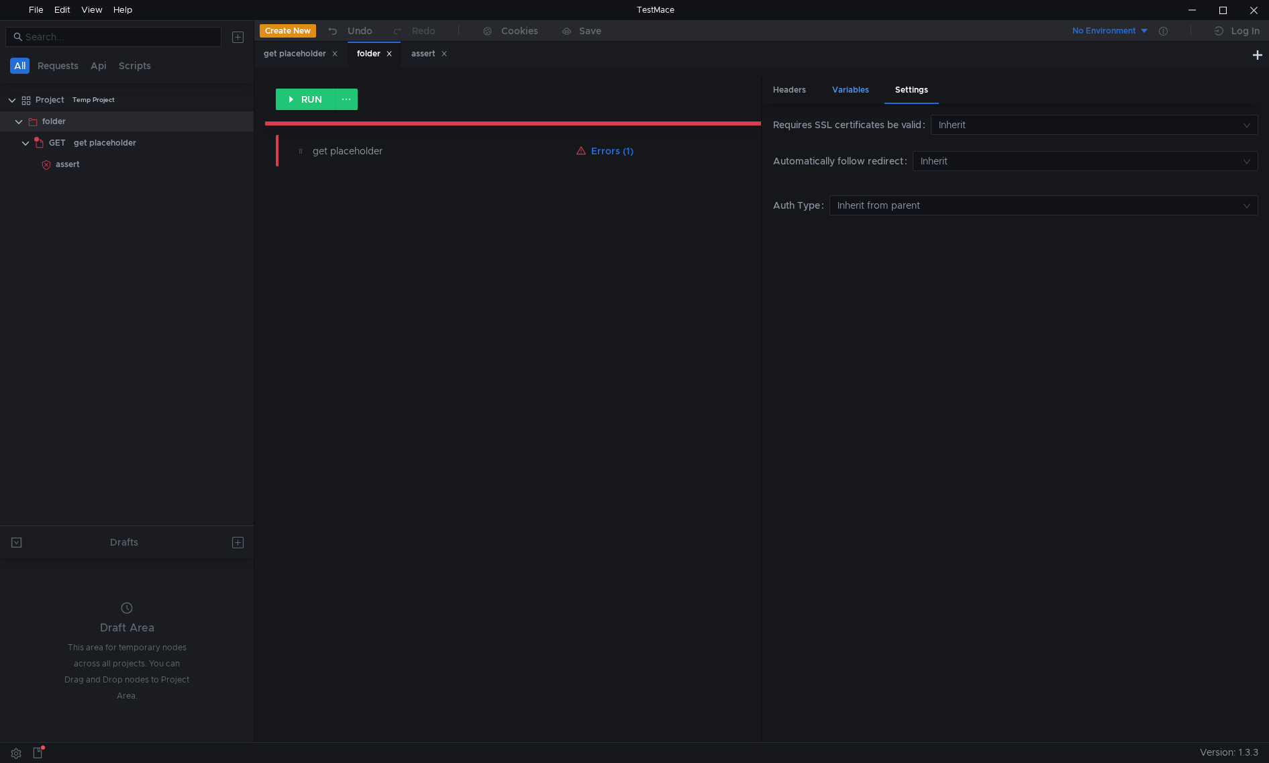
click at [851, 91] on div "Variables" at bounding box center [850, 90] width 58 height 25
click at [773, 93] on div "Headers" at bounding box center [789, 90] width 54 height 25
drag, startPoint x: 89, startPoint y: 95, endPoint x: 985, endPoint y: 329, distance: 926.3
click at [985, 329] on nz-table "Name Value No Results + Add Header" at bounding box center [1015, 470] width 485 height 521
click at [850, 84] on div "Variables" at bounding box center [850, 90] width 58 height 25
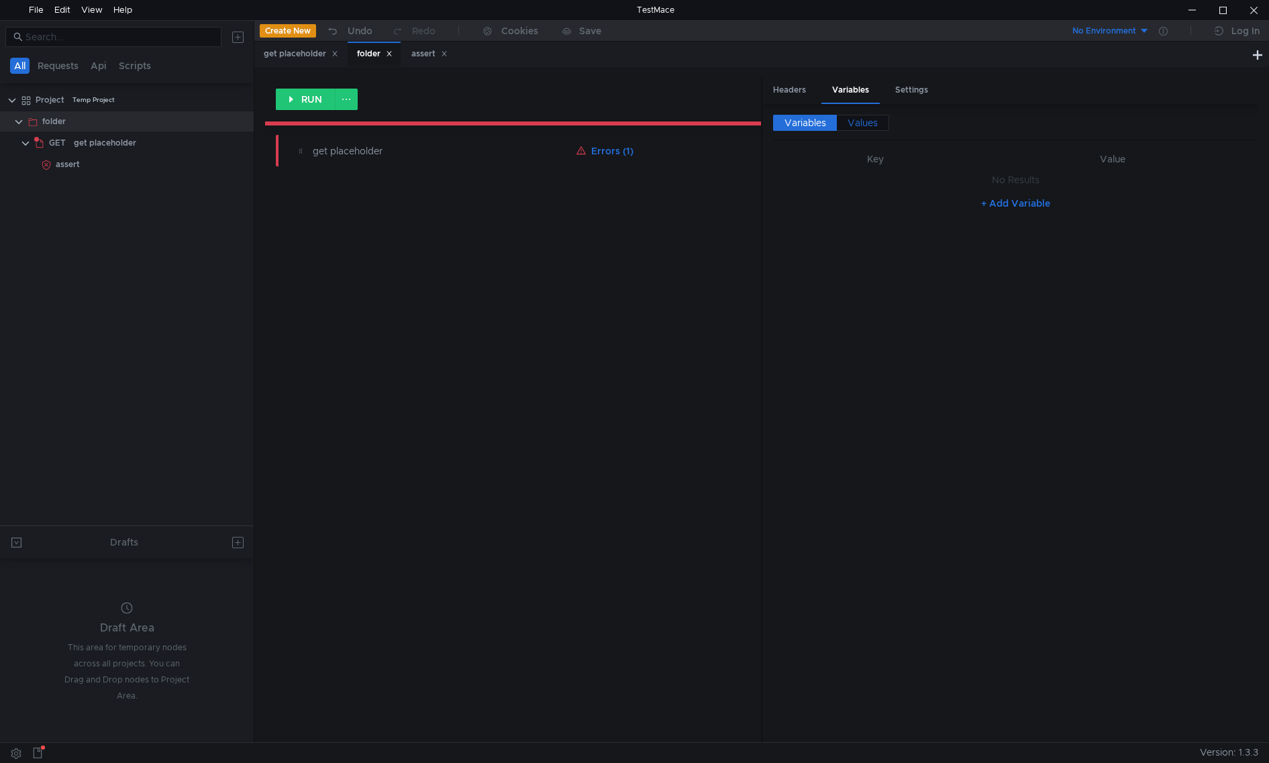
click at [862, 125] on span "Values" at bounding box center [862, 123] width 30 height 12
click at [806, 125] on span "Variables" at bounding box center [805, 123] width 42 height 12
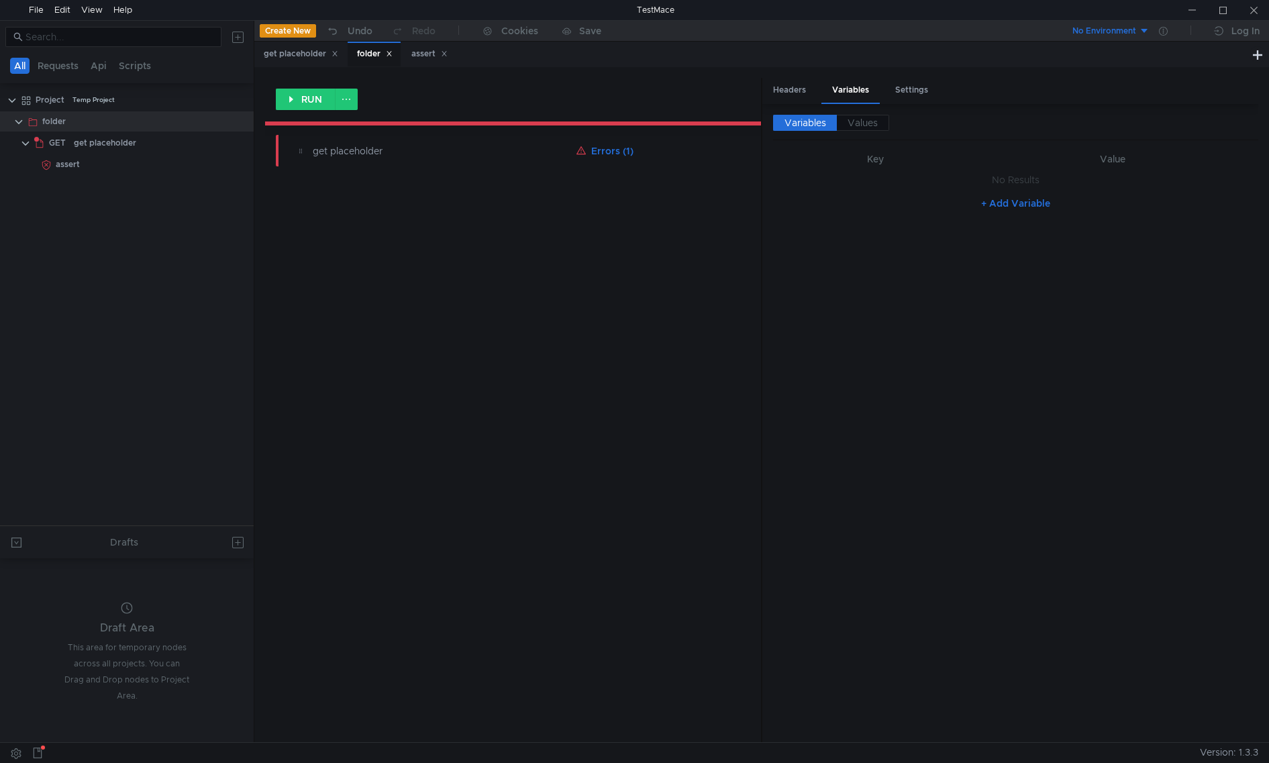
click at [626, 706] on div "RUN get placeholder Errors (1)" at bounding box center [513, 410] width 496 height 664
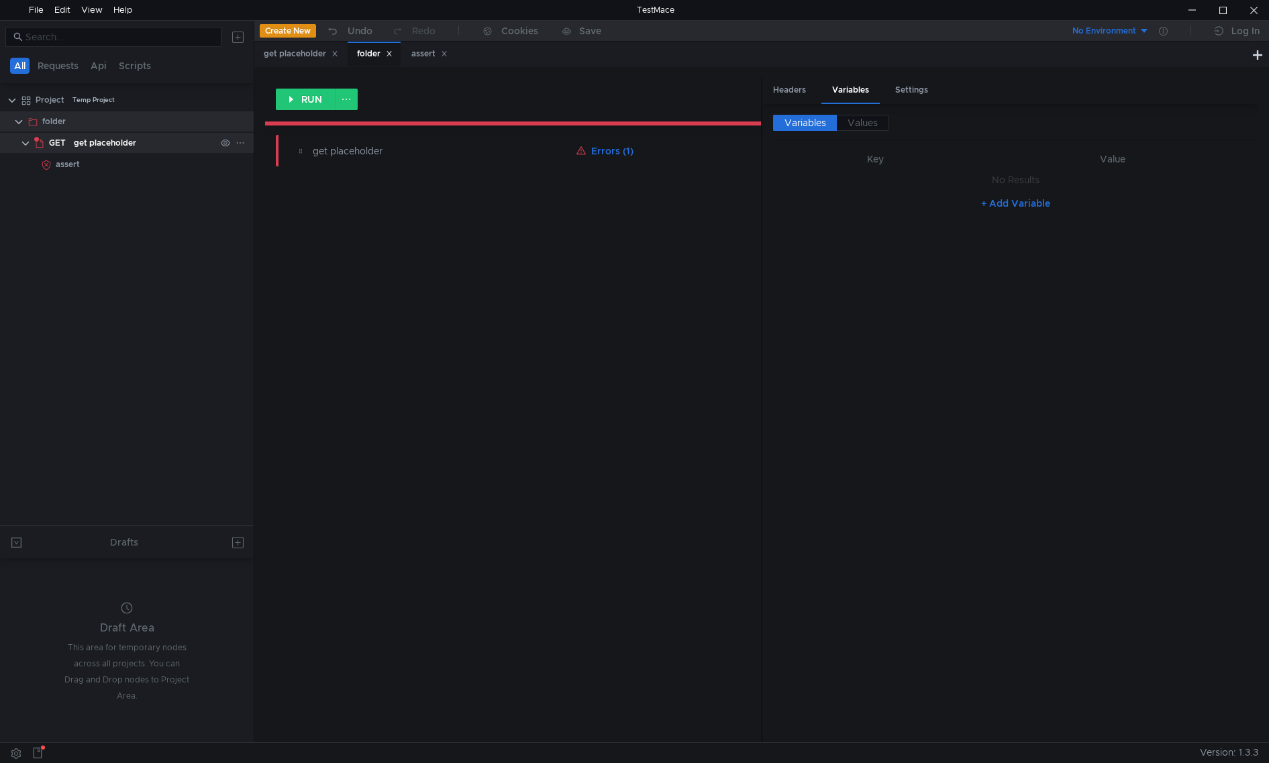
click at [120, 146] on div "get placeholder" at bounding box center [105, 143] width 62 height 20
click at [105, 150] on div "get placeholder" at bounding box center [105, 143] width 62 height 20
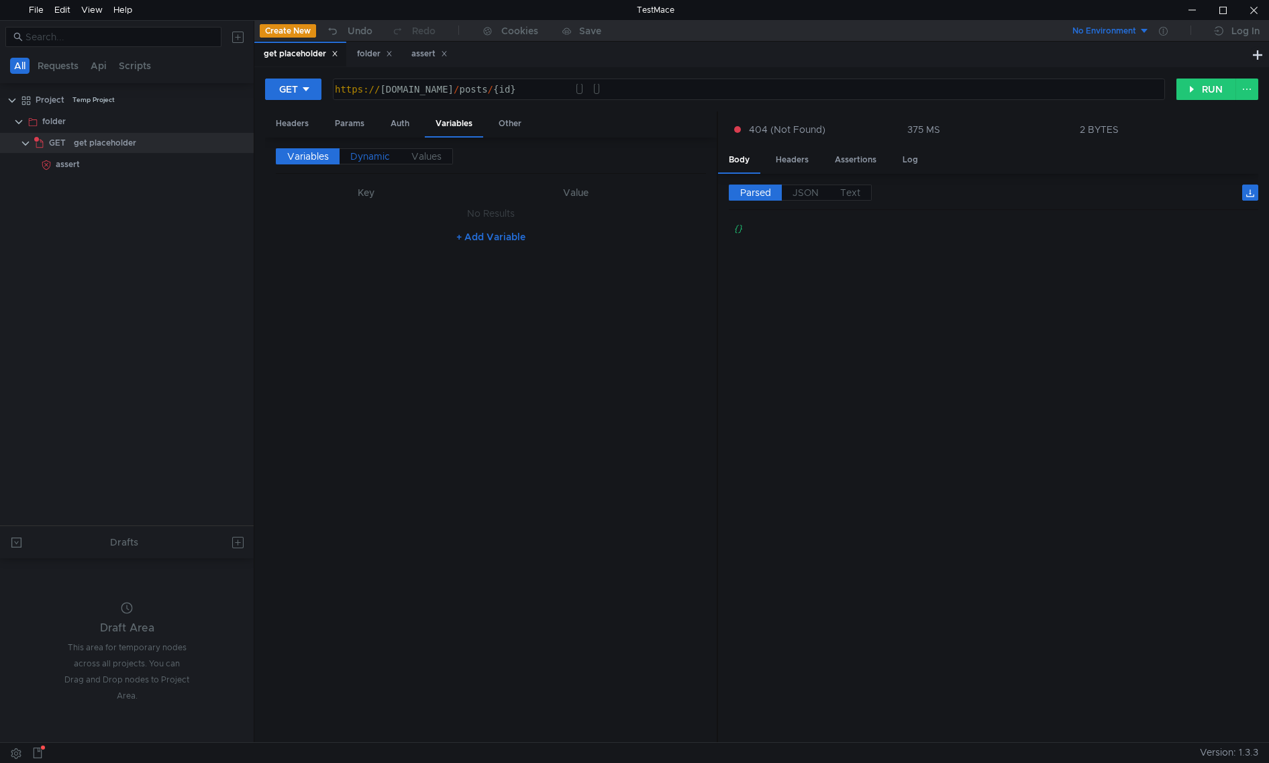
click at [369, 164] on label "Dynamic" at bounding box center [369, 156] width 61 height 16
click at [474, 215] on nz-embed-empty "No Results" at bounding box center [491, 213] width 48 height 12
click at [432, 160] on span "Values" at bounding box center [426, 156] width 30 height 12
click at [309, 153] on span "Variables" at bounding box center [308, 156] width 42 height 12
click at [502, 242] on button "+ Add Variable" at bounding box center [490, 236] width 91 height 21
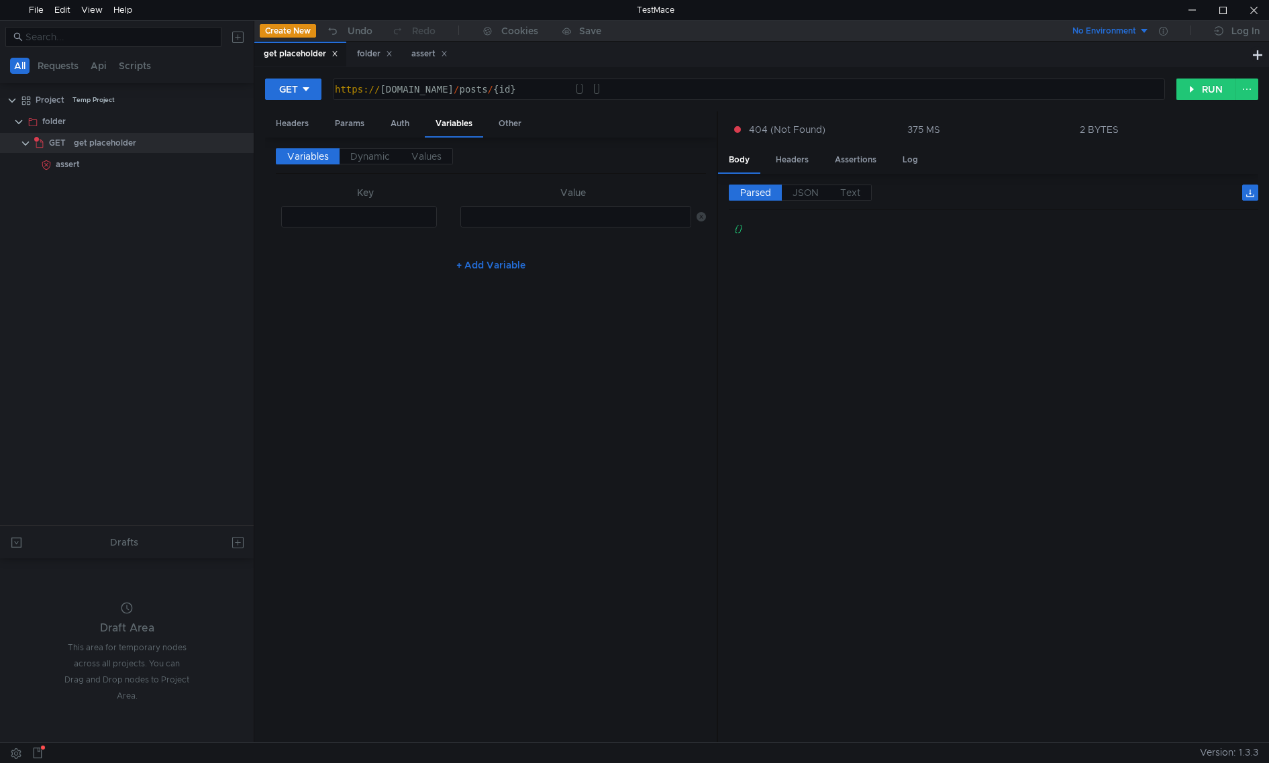
click at [702, 219] on icon at bounding box center [700, 216] width 9 height 9
click at [42, 17] on div "File" at bounding box center [36, 10] width 15 height 20
click at [172, 334] on tree-viewport "Project Temp Project folder GET get placeholder assert" at bounding box center [127, 307] width 254 height 437
drag, startPoint x: 60, startPoint y: 121, endPoint x: 38, endPoint y: 283, distance: 163.8
click at [32, 296] on tree-viewport "Project Temp Project folder GET get placeholder assert" at bounding box center [127, 307] width 254 height 437
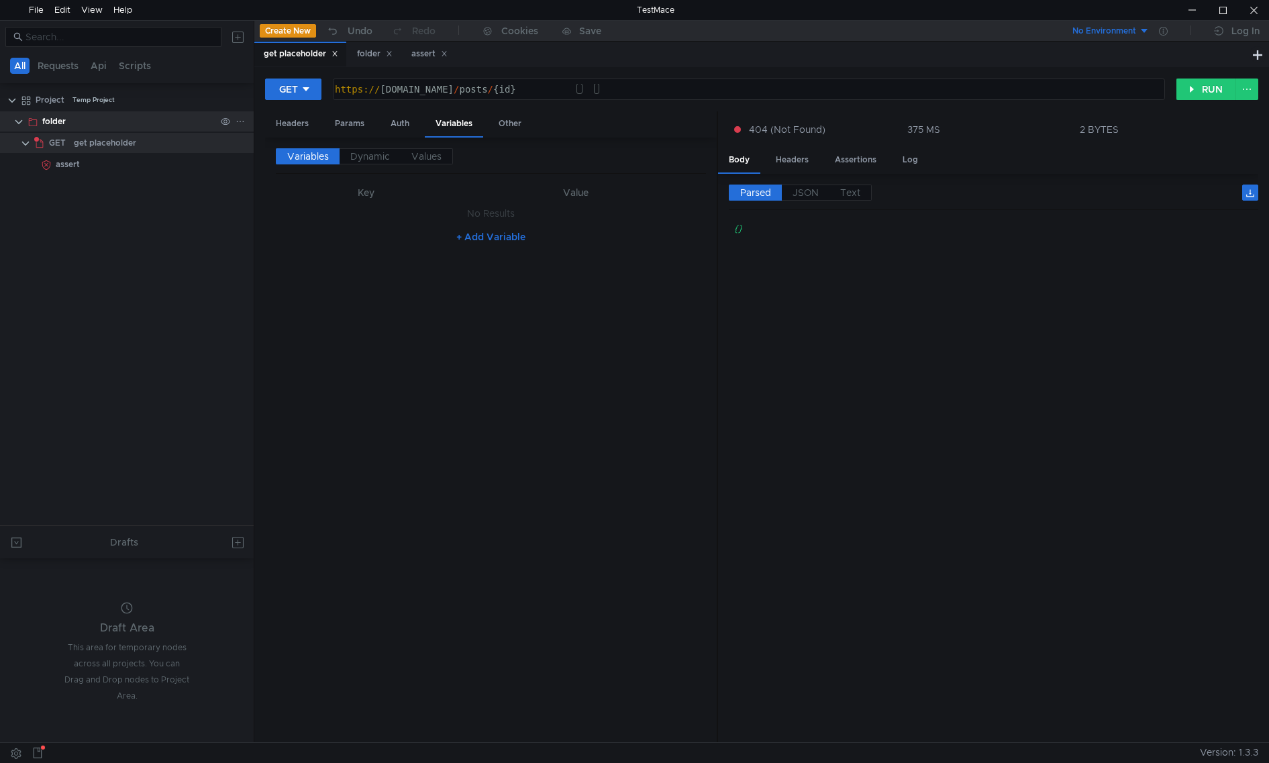
drag, startPoint x: 70, startPoint y: 148, endPoint x: 58, endPoint y: 122, distance: 28.2
click at [58, 122] on div "folder" at bounding box center [53, 121] width 23 height 20
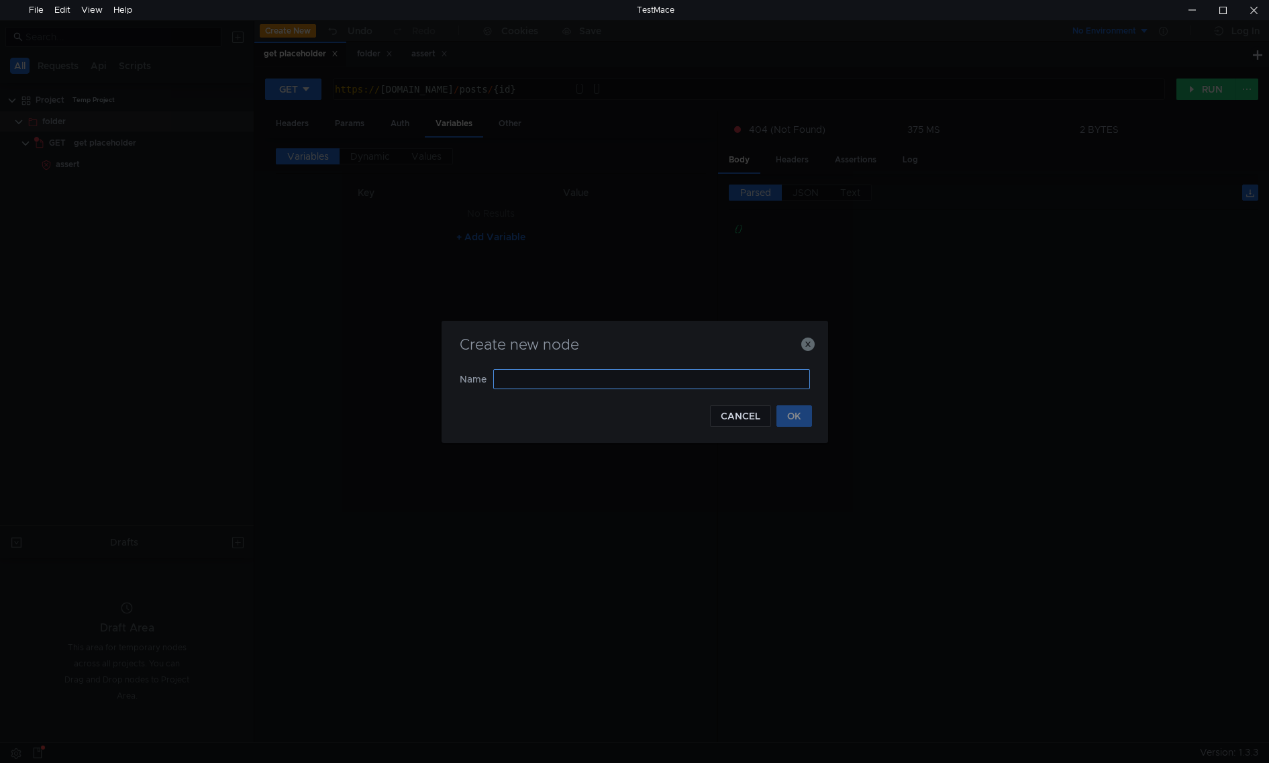
click at [769, 382] on input "text" at bounding box center [651, 379] width 317 height 20
type input "script"
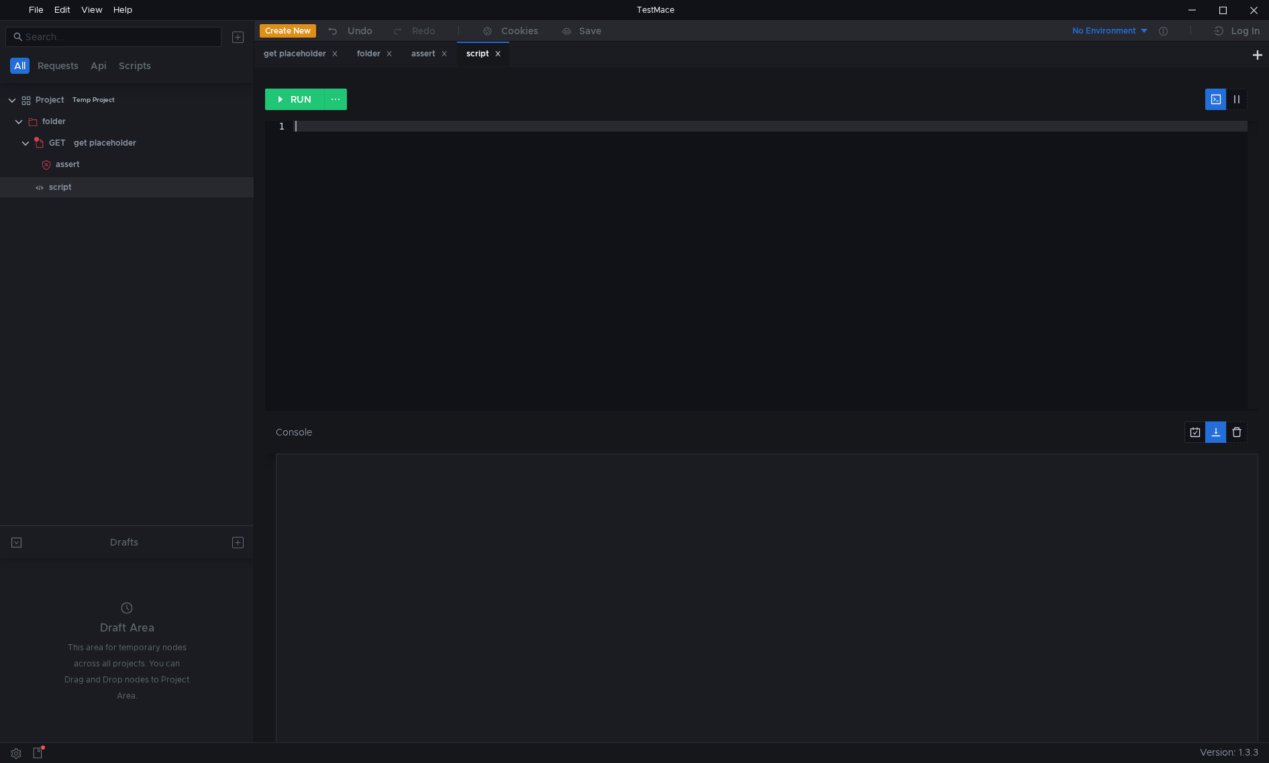
click at [461, 189] on div at bounding box center [769, 276] width 955 height 310
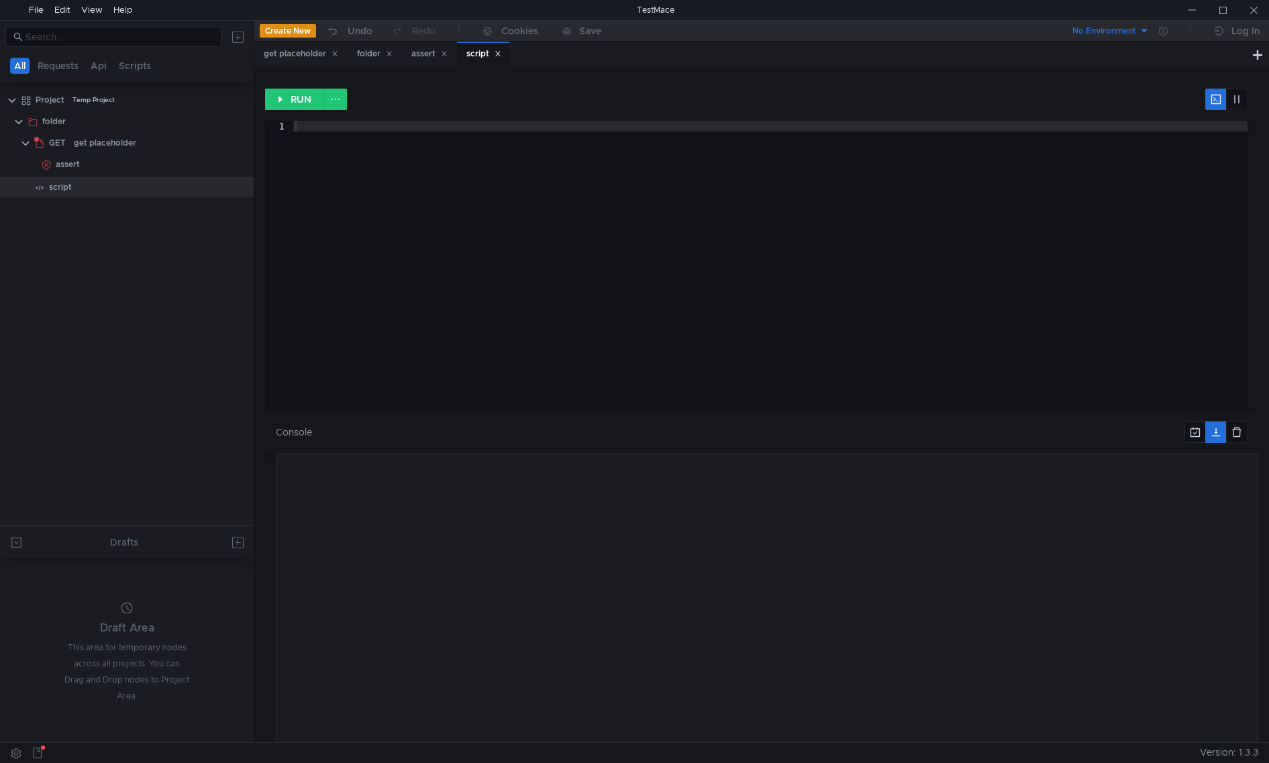
click at [730, 686] on nz-collapse at bounding box center [767, 597] width 982 height 288
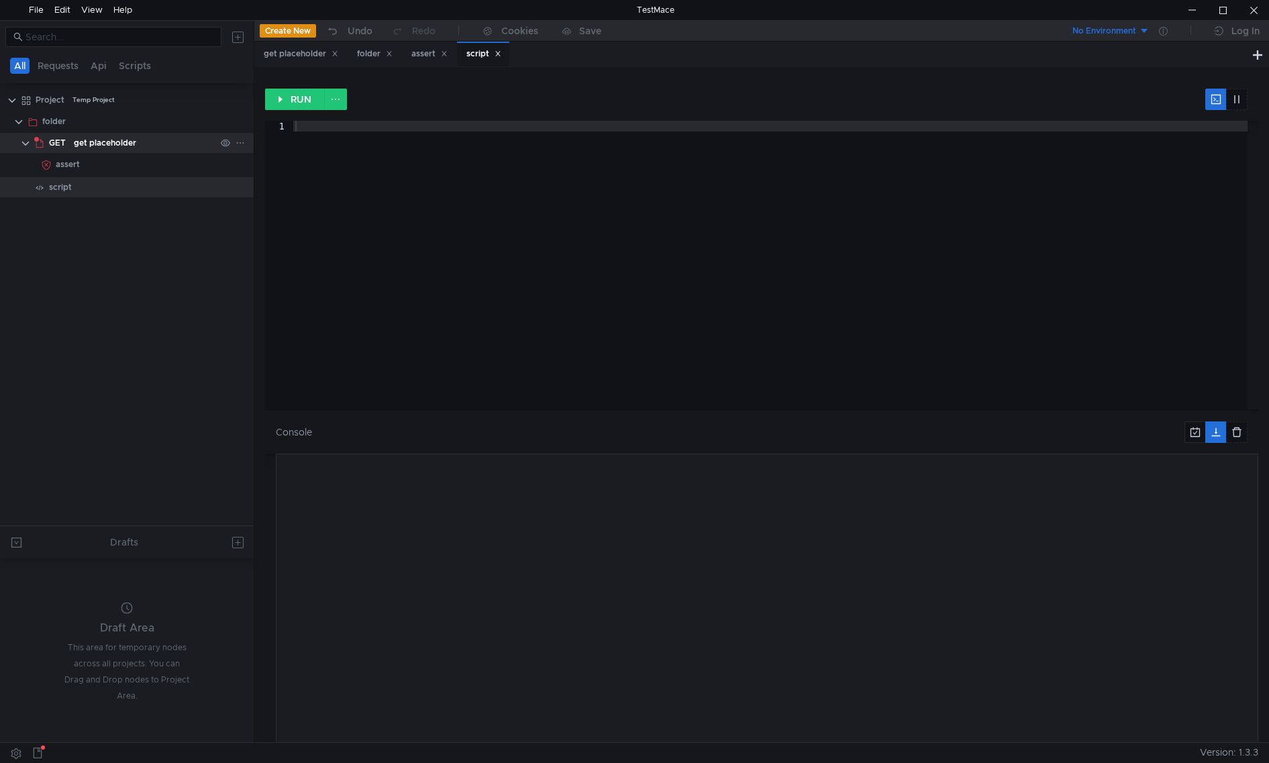
click at [105, 146] on div "get placeholder" at bounding box center [105, 143] width 62 height 20
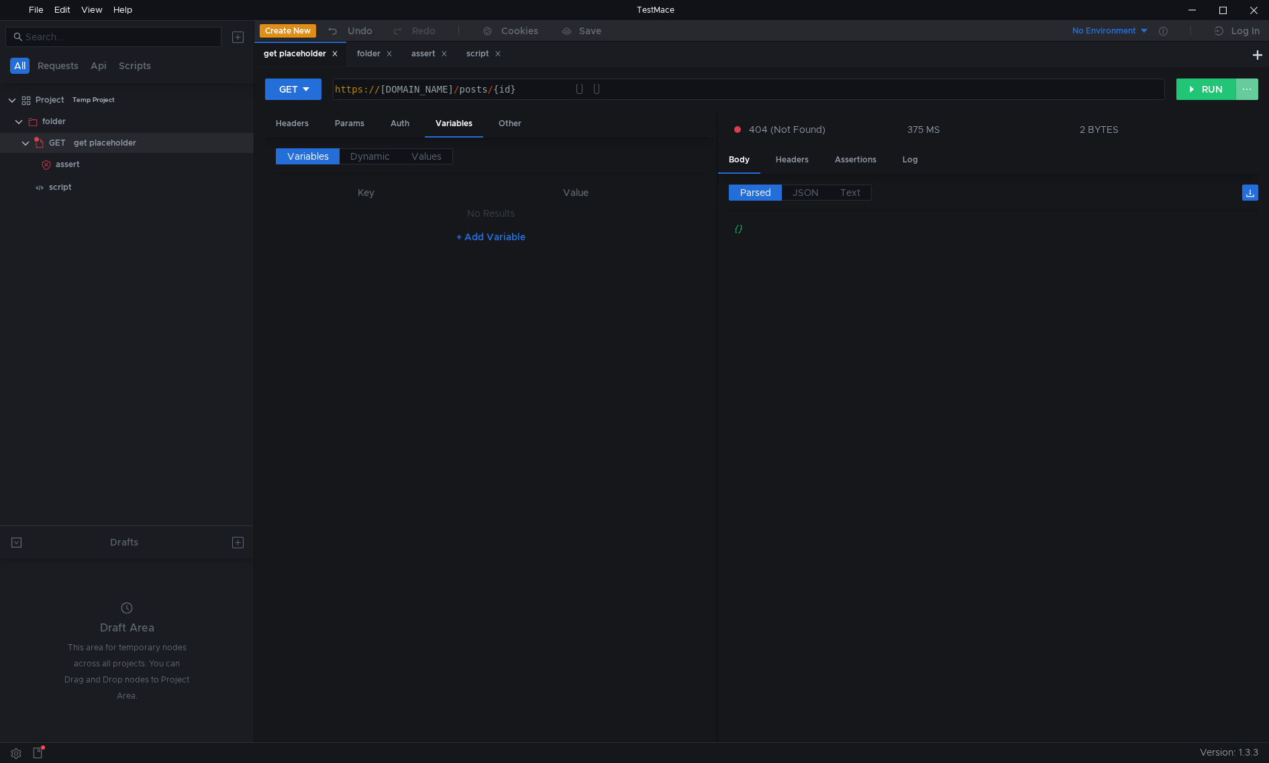
click at [1249, 96] on button at bounding box center [1246, 88] width 23 height 21
click at [1249, 95] on div at bounding box center [634, 381] width 1269 height 763
drag, startPoint x: 106, startPoint y: 144, endPoint x: 50, endPoint y: 299, distance: 165.3
click at [50, 299] on tree-viewport "Project Temp Project folder GET get placeholder assert script" at bounding box center [127, 307] width 254 height 437
drag, startPoint x: 59, startPoint y: 123, endPoint x: 119, endPoint y: 378, distance: 261.8
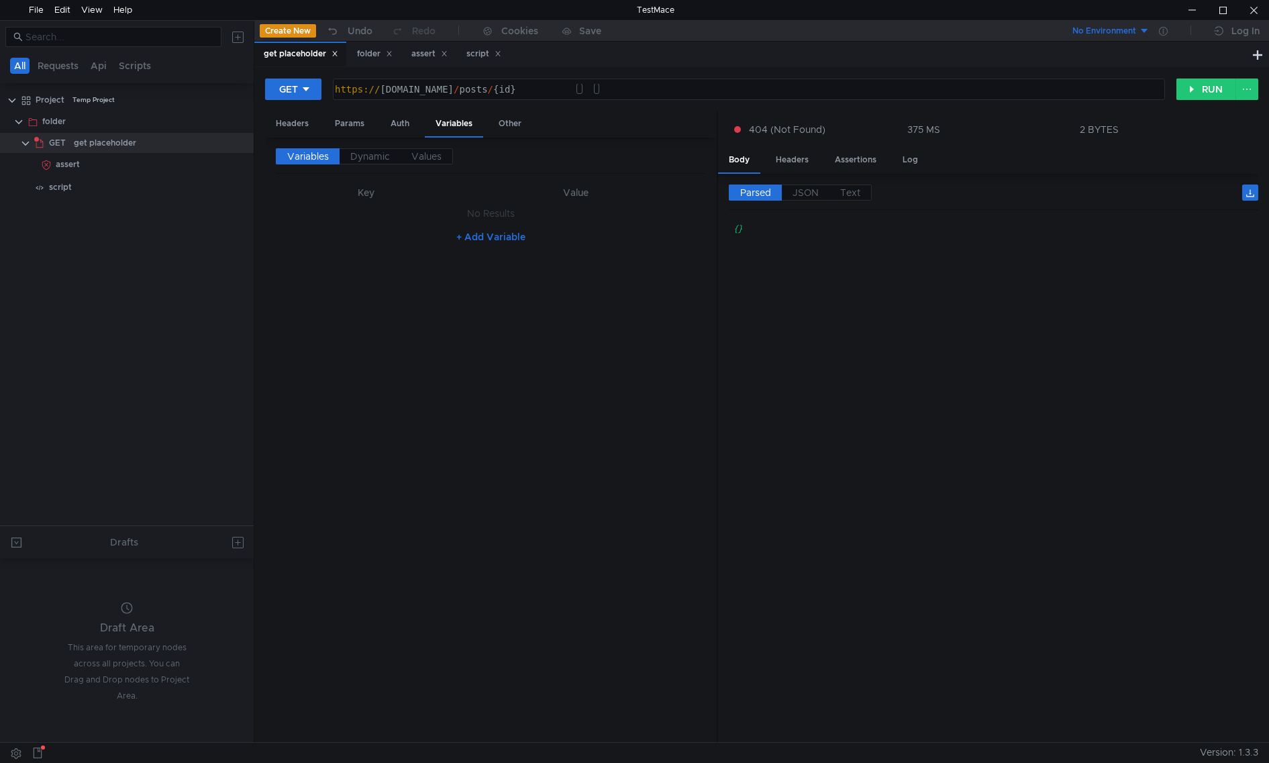
click at [106, 404] on tree-viewport "Project Temp Project folder GET get placeholder assert script" at bounding box center [127, 307] width 254 height 437
drag, startPoint x: 162, startPoint y: 146, endPoint x: 111, endPoint y: 142, distance: 50.4
click at [111, 142] on div "get placeholder" at bounding box center [105, 143] width 62 height 20
click at [237, 138] on icon at bounding box center [239, 142] width 9 height 9
click at [120, 139] on div at bounding box center [634, 381] width 1269 height 763
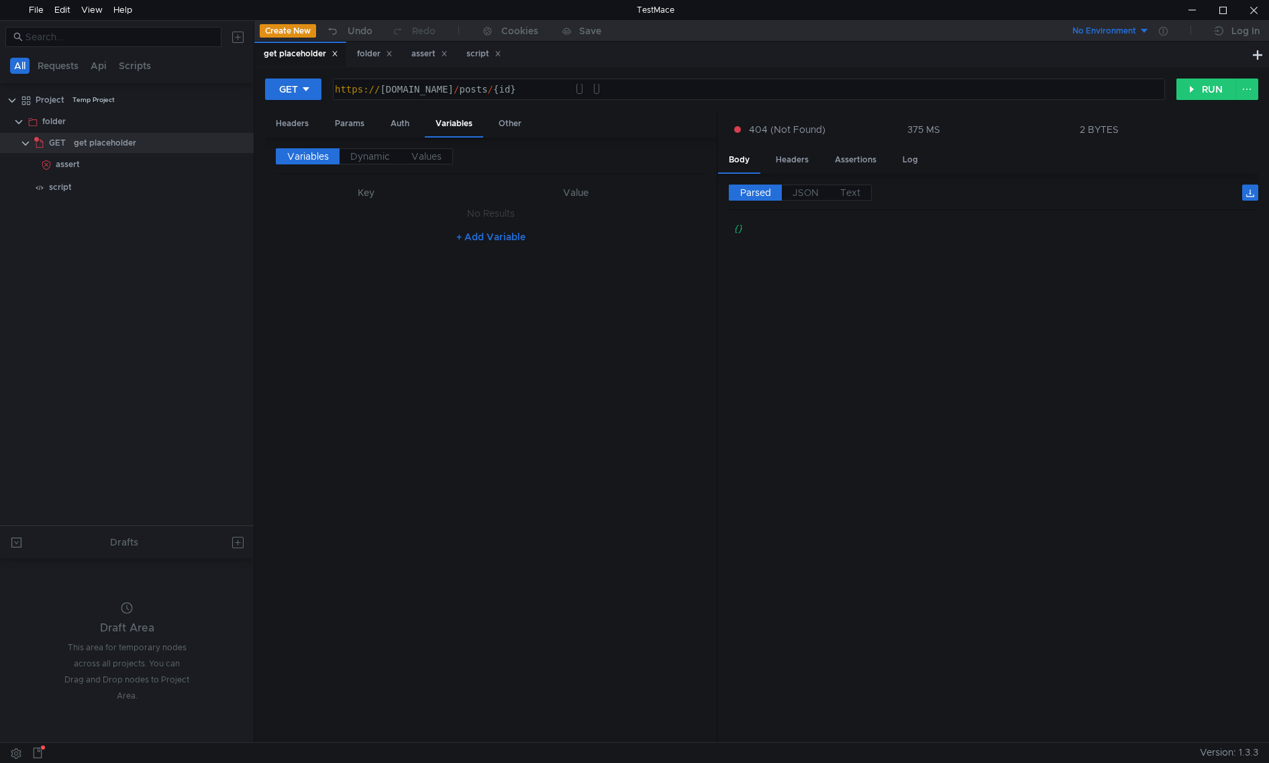
drag, startPoint x: 109, startPoint y: 140, endPoint x: 115, endPoint y: 290, distance: 150.4
click at [123, 330] on tree-viewport "Project Temp Project folder GET get placeholder assert script" at bounding box center [127, 307] width 254 height 437
drag, startPoint x: 86, startPoint y: 145, endPoint x: 50, endPoint y: 315, distance: 173.4
click at [50, 315] on tree-viewport "Project Temp Project folder GET get placeholder assert script" at bounding box center [127, 307] width 254 height 437
click at [79, 158] on div "assert" at bounding box center [68, 164] width 24 height 20
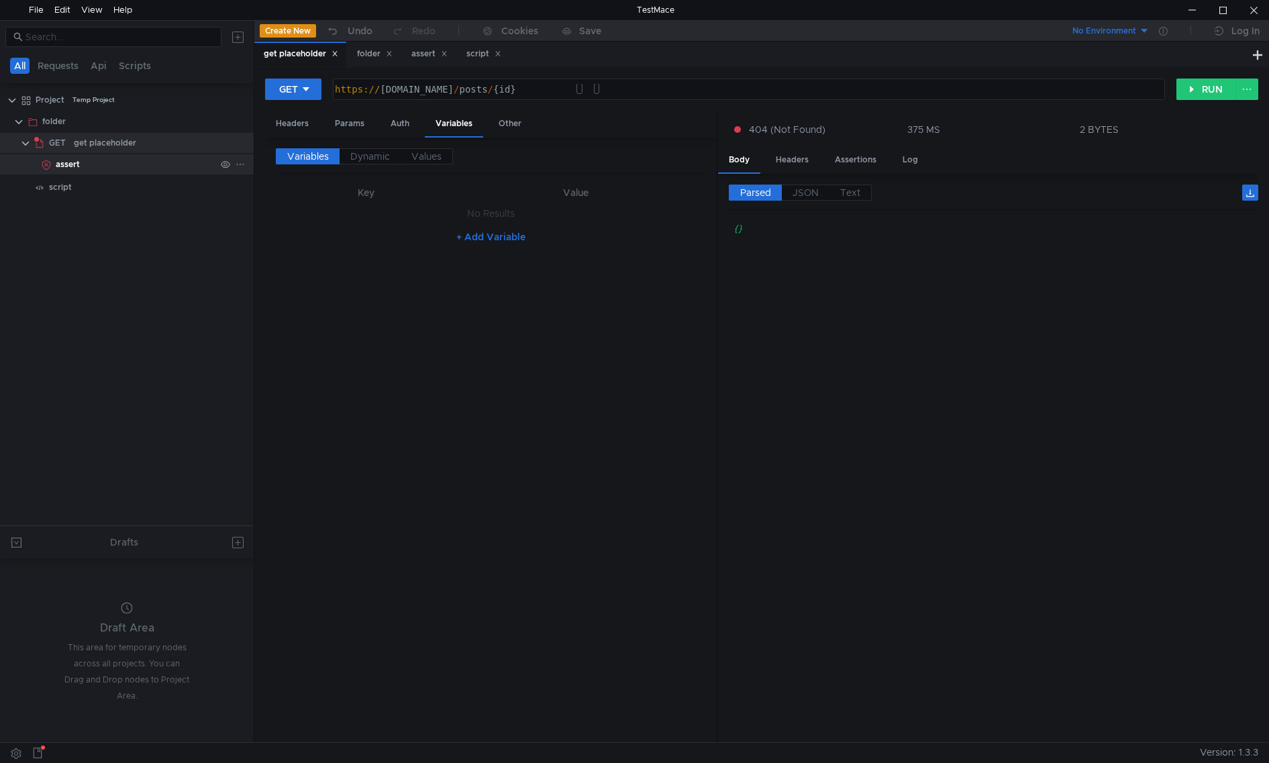
click at [79, 158] on div "assert" at bounding box center [68, 164] width 24 height 20
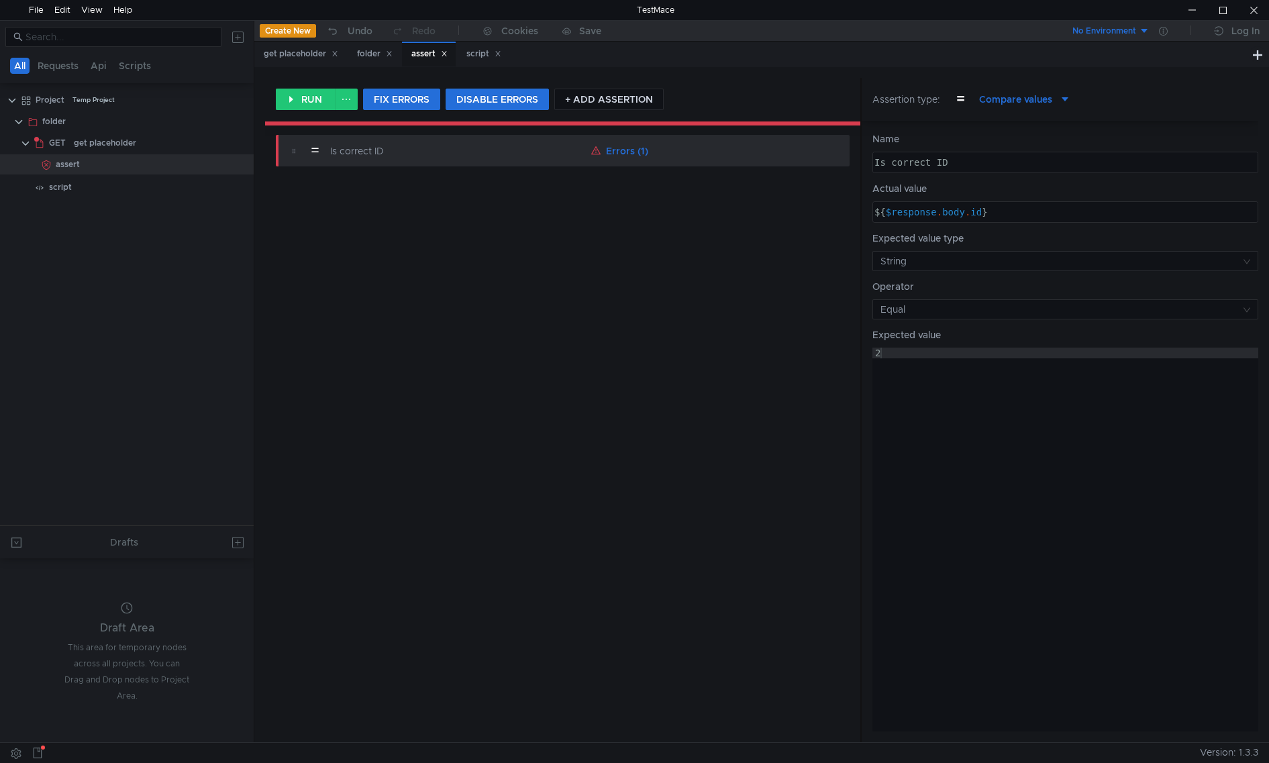
click at [1071, 104] on button "= Compare values" at bounding box center [1010, 99] width 140 height 21
click at [237, 548] on div at bounding box center [634, 381] width 1269 height 763
click at [243, 545] on button at bounding box center [237, 541] width 21 height 21
click at [28, 653] on div at bounding box center [634, 381] width 1269 height 763
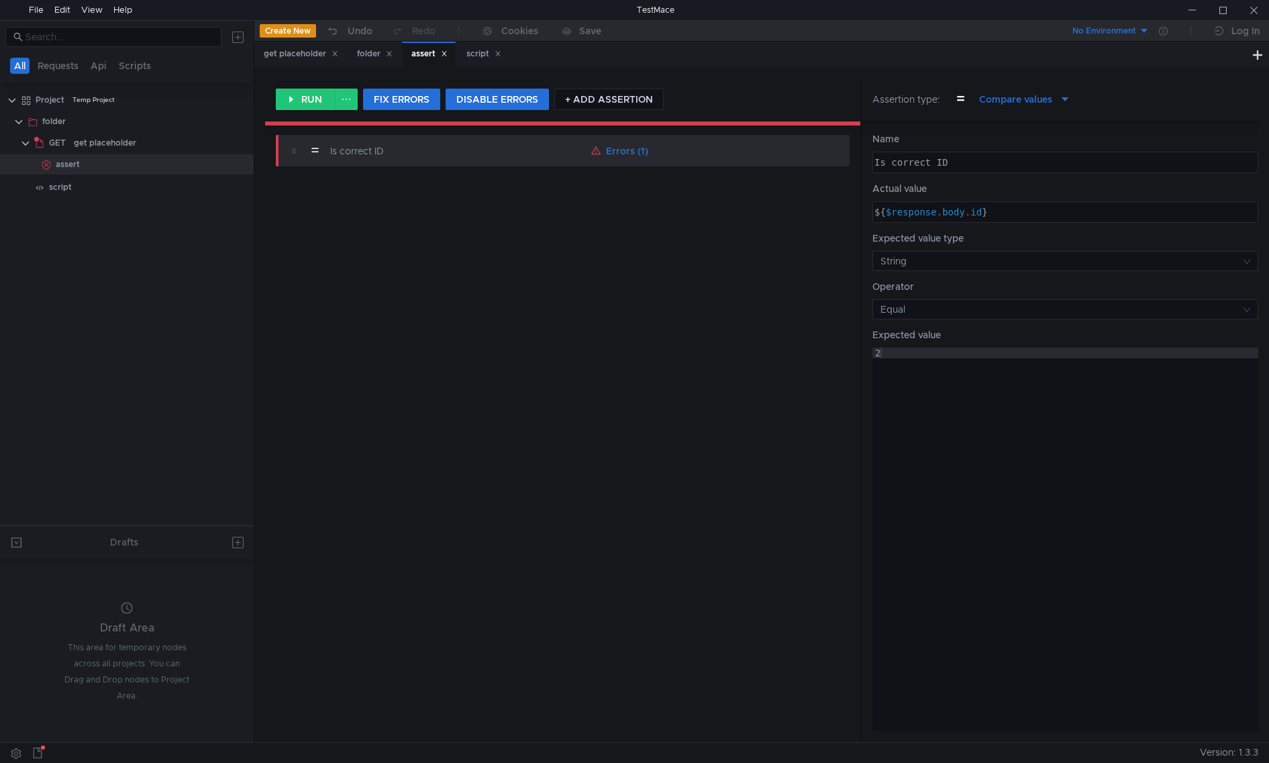
click at [406, 712] on div "= Is correct ID Errors (1)" at bounding box center [562, 433] width 595 height 618
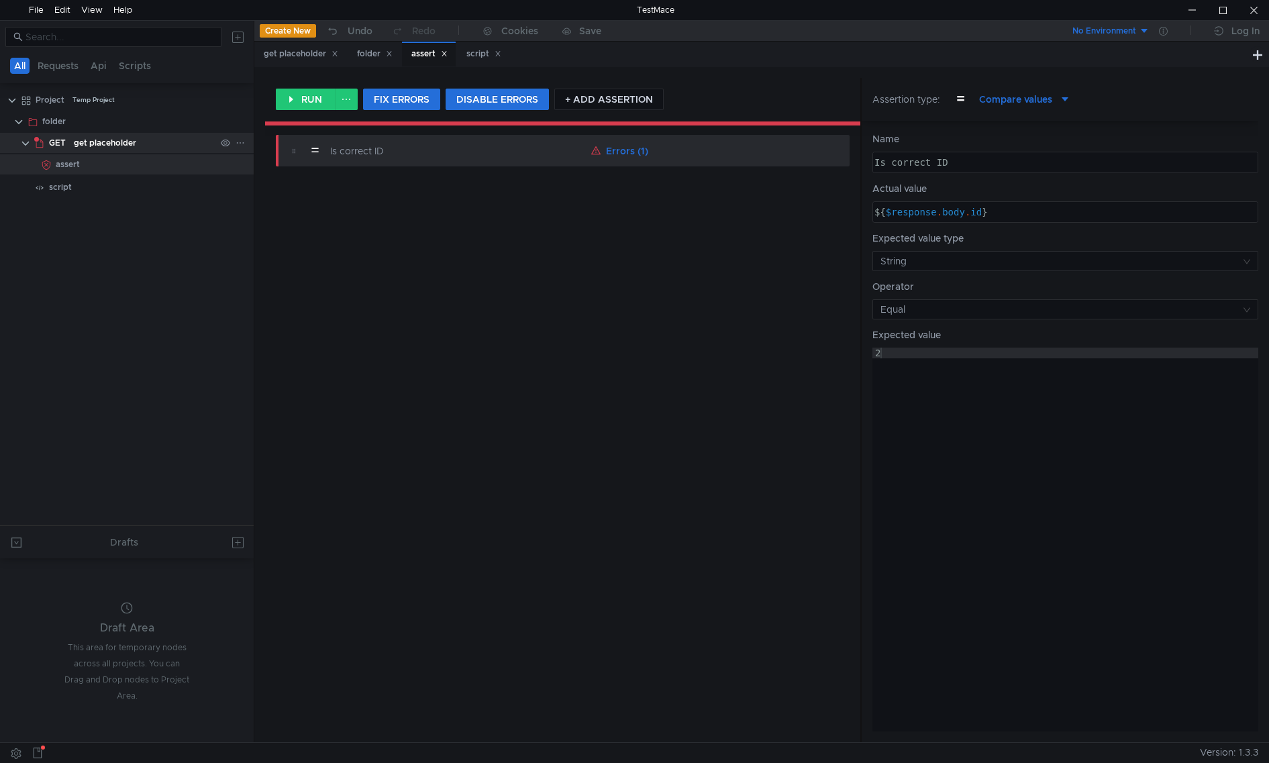
click at [83, 136] on div "get placeholder" at bounding box center [105, 143] width 62 height 20
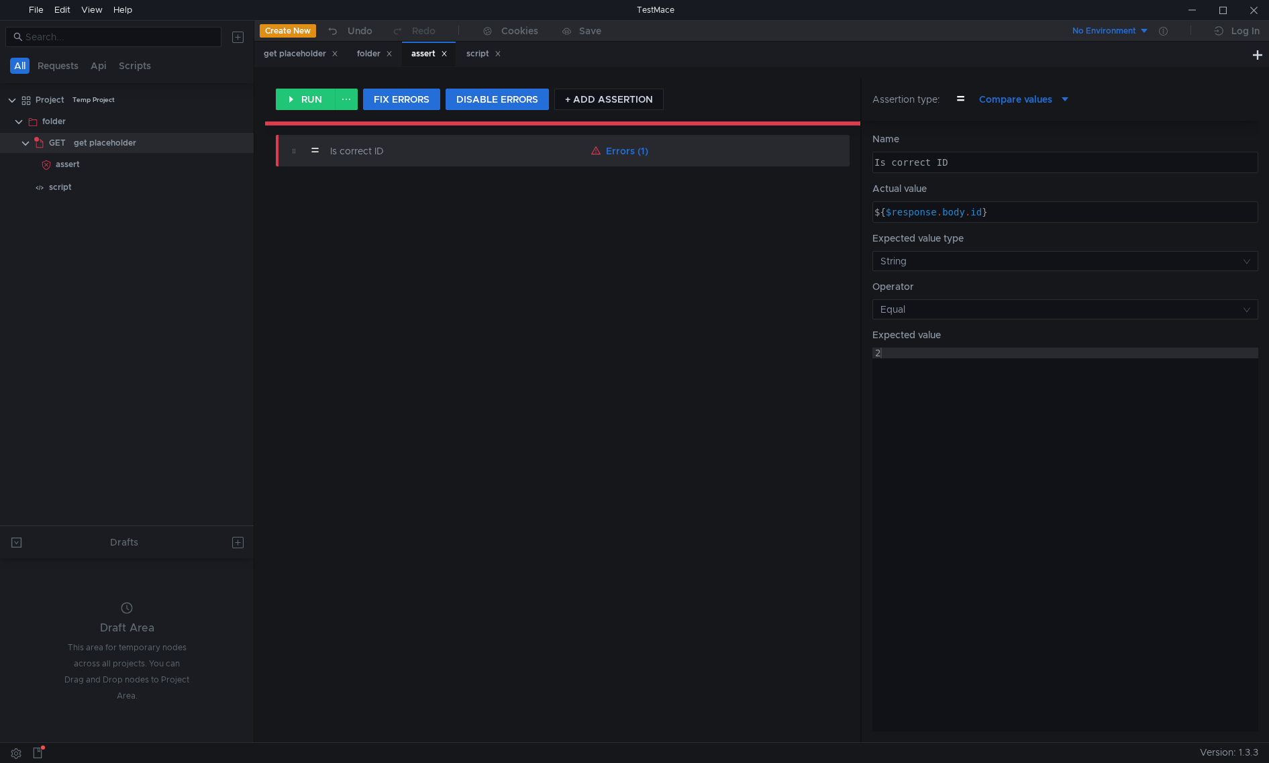
click at [467, 690] on div "= Is correct ID Errors (1)" at bounding box center [562, 433] width 595 height 618
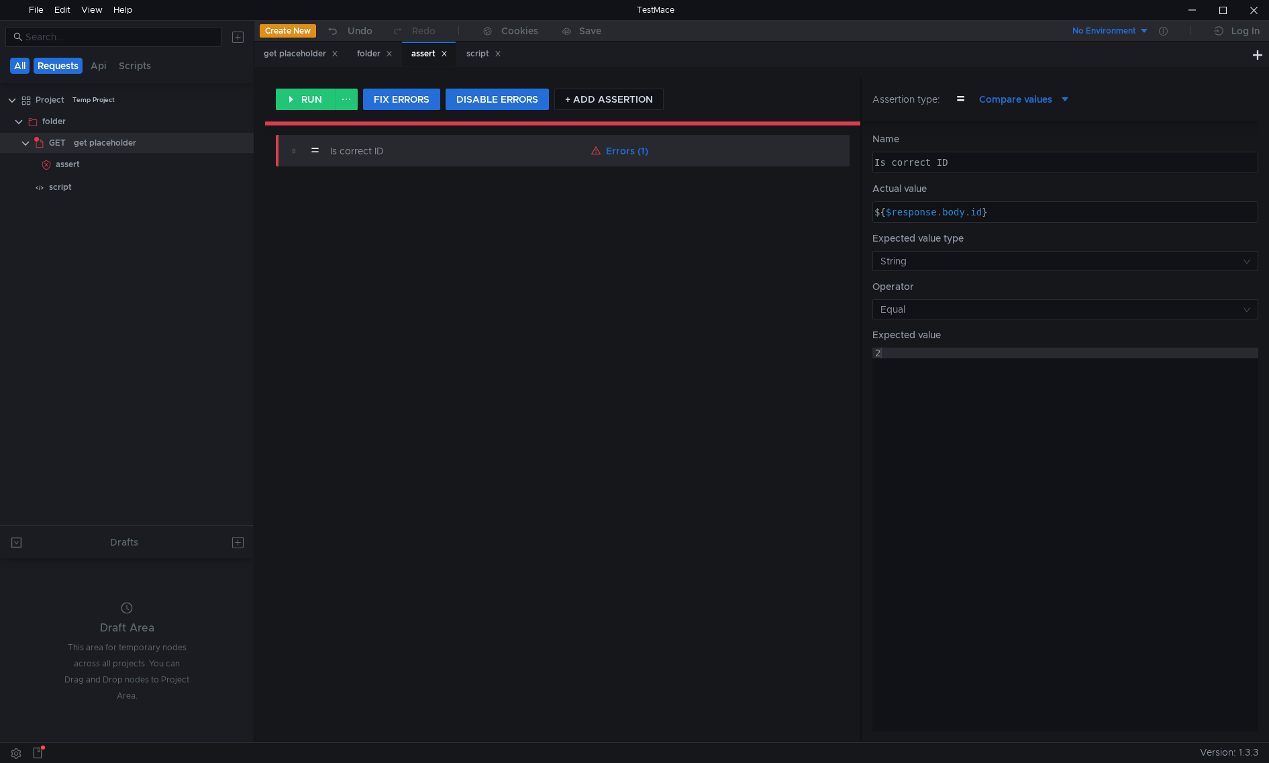
click at [56, 72] on button "Requests" at bounding box center [58, 66] width 49 height 16
click at [111, 75] on nz-tabs-nav "All Requests Api Scripts" at bounding box center [126, 65] width 237 height 25
click at [106, 74] on nz-tabs-nav "All Requests Api Scripts" at bounding box center [126, 65] width 237 height 25
click at [107, 66] on button "Api" at bounding box center [100, 66] width 24 height 16
click at [137, 66] on button "Scripts" at bounding box center [135, 66] width 40 height 16
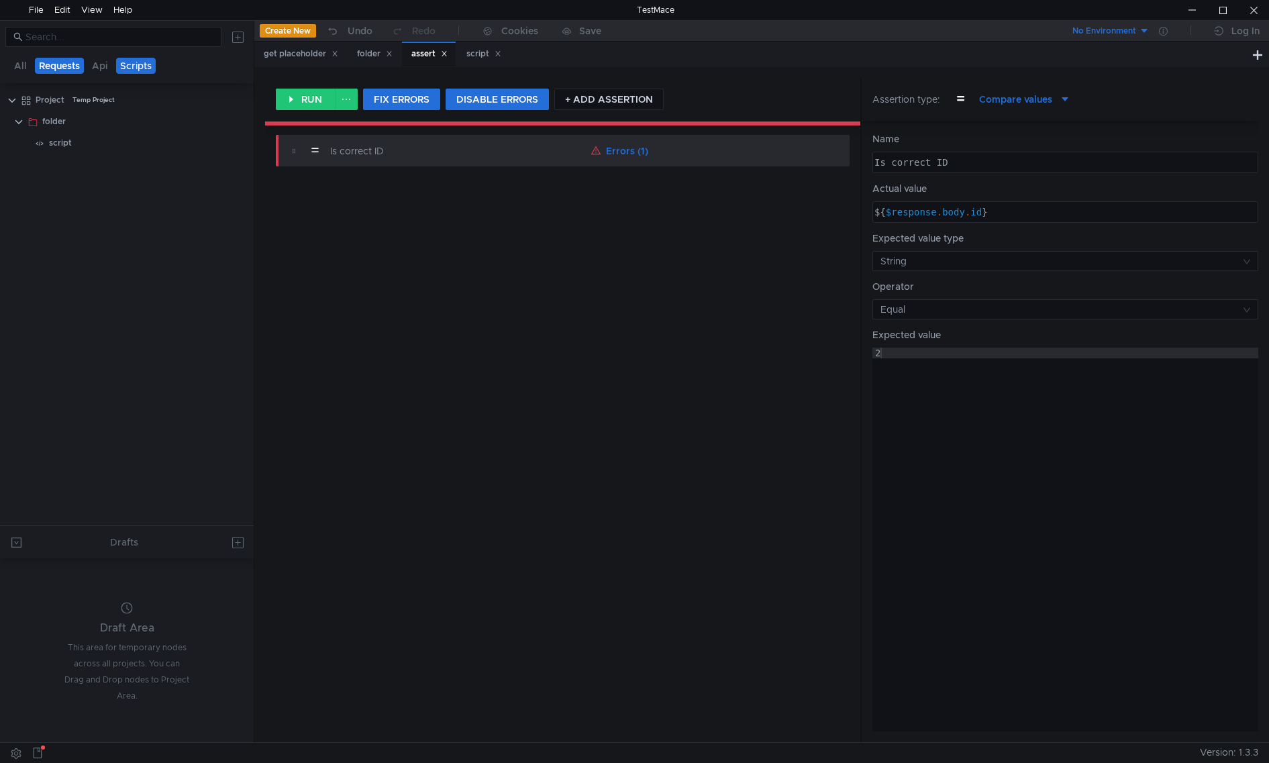
click at [52, 68] on button "Requests" at bounding box center [59, 66] width 49 height 16
click at [13, 64] on button "All" at bounding box center [20, 66] width 21 height 16
click at [416, 102] on button "FIX ERRORS" at bounding box center [401, 99] width 77 height 21
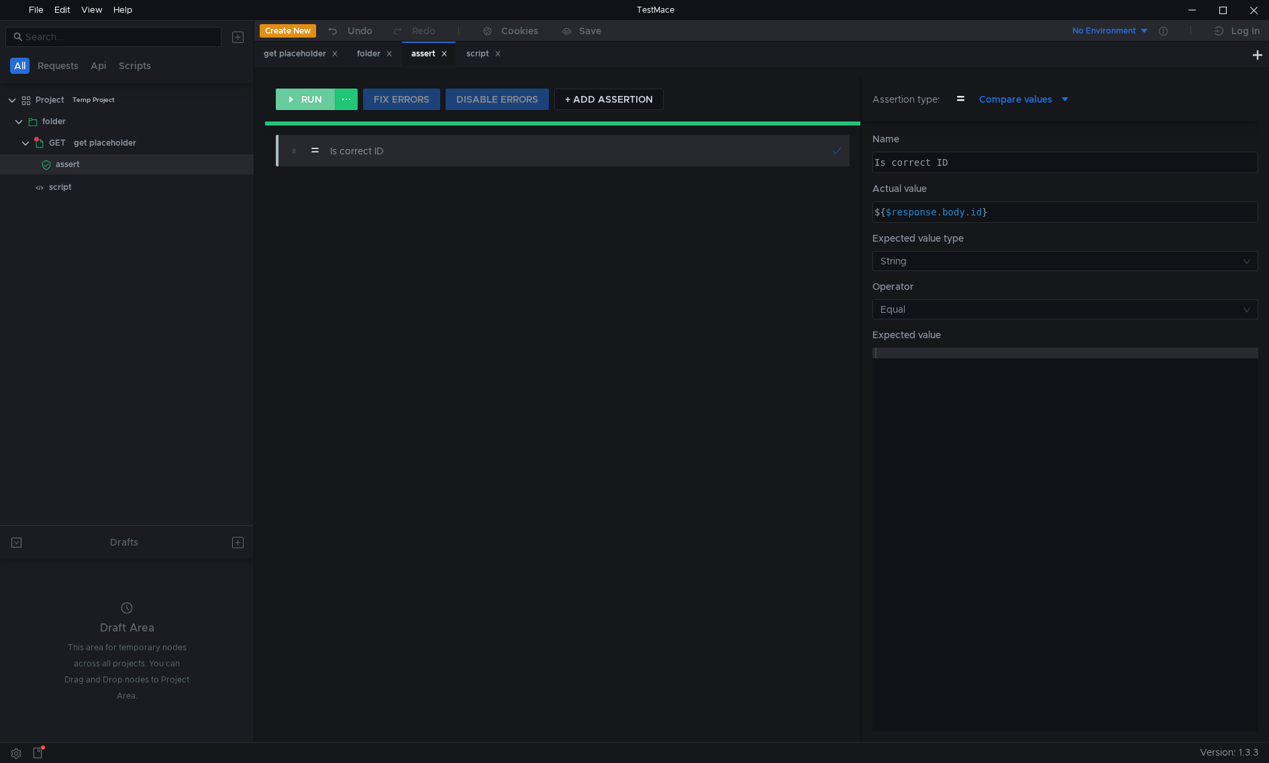
click at [311, 99] on button "RUN" at bounding box center [306, 99] width 60 height 21
click at [86, 140] on div "get placeholder" at bounding box center [105, 143] width 62 height 20
click at [311, 93] on button "RUN" at bounding box center [306, 99] width 60 height 21
click at [123, 142] on div "get placeholder" at bounding box center [105, 143] width 62 height 20
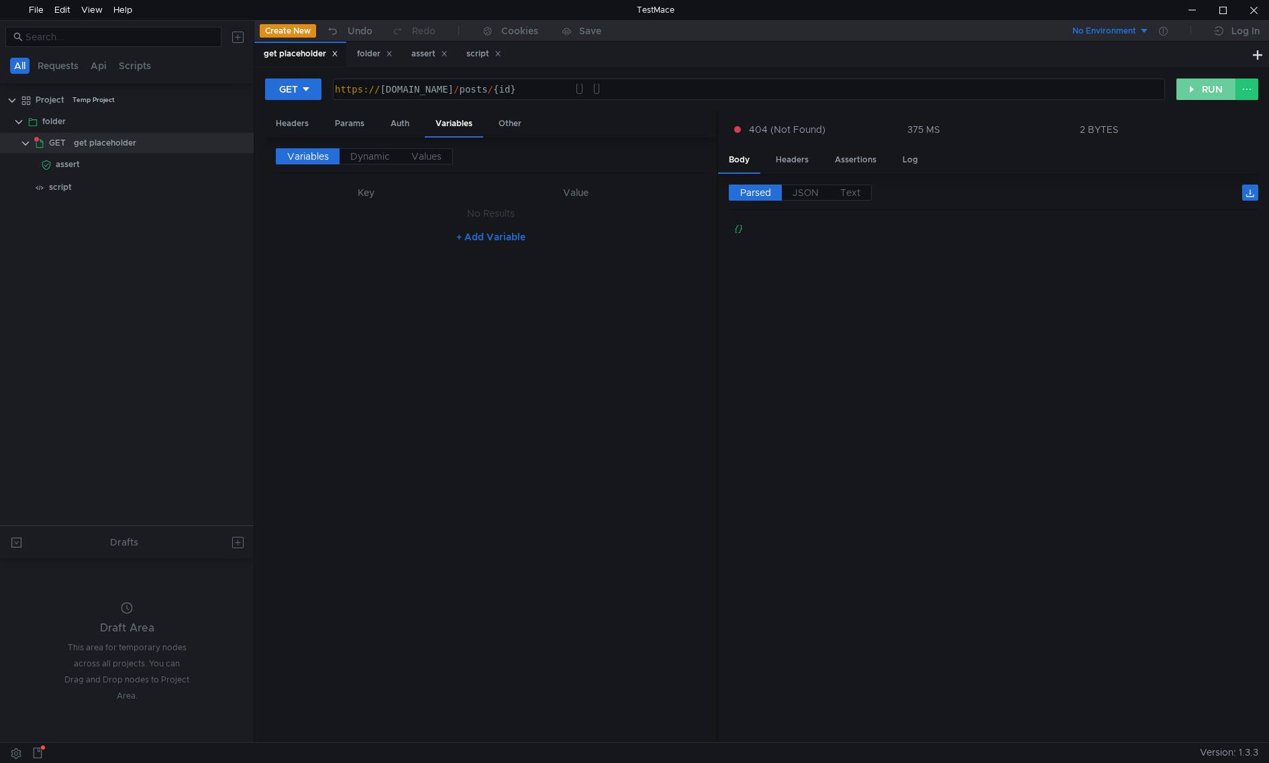
click at [1227, 93] on button "RUN" at bounding box center [1206, 88] width 60 height 21
click at [92, 122] on div "folder" at bounding box center [128, 121] width 173 height 20
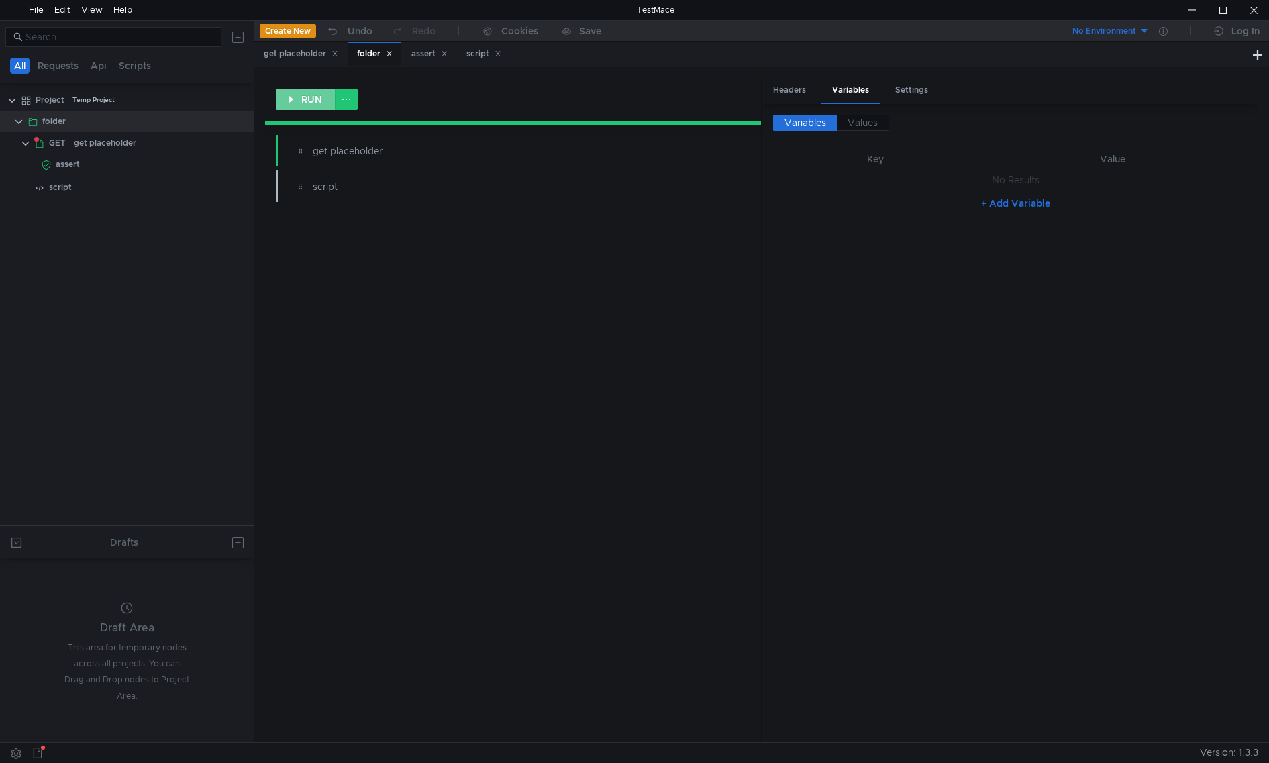
click at [305, 96] on button "RUN" at bounding box center [306, 99] width 60 height 21
click at [128, 164] on div "assert" at bounding box center [136, 164] width 160 height 20
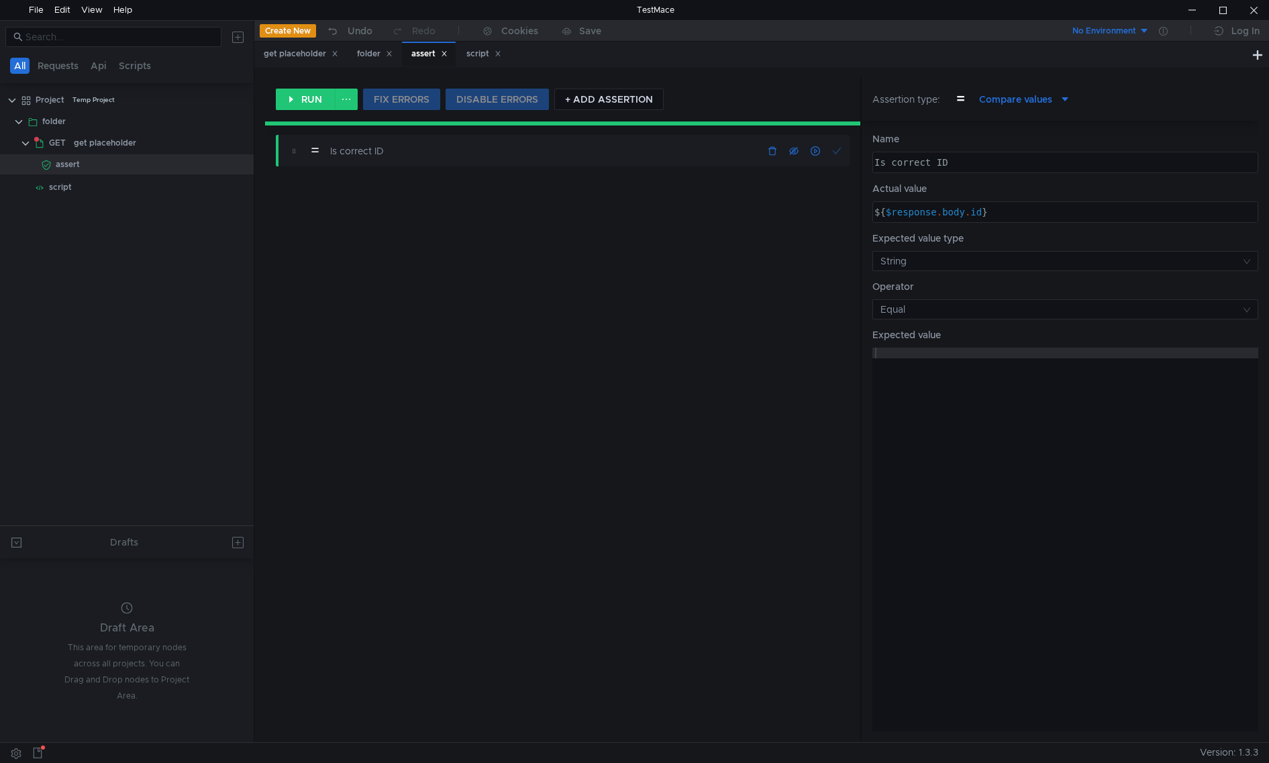
click at [390, 152] on div "Is correct ID" at bounding box center [458, 151] width 256 height 15
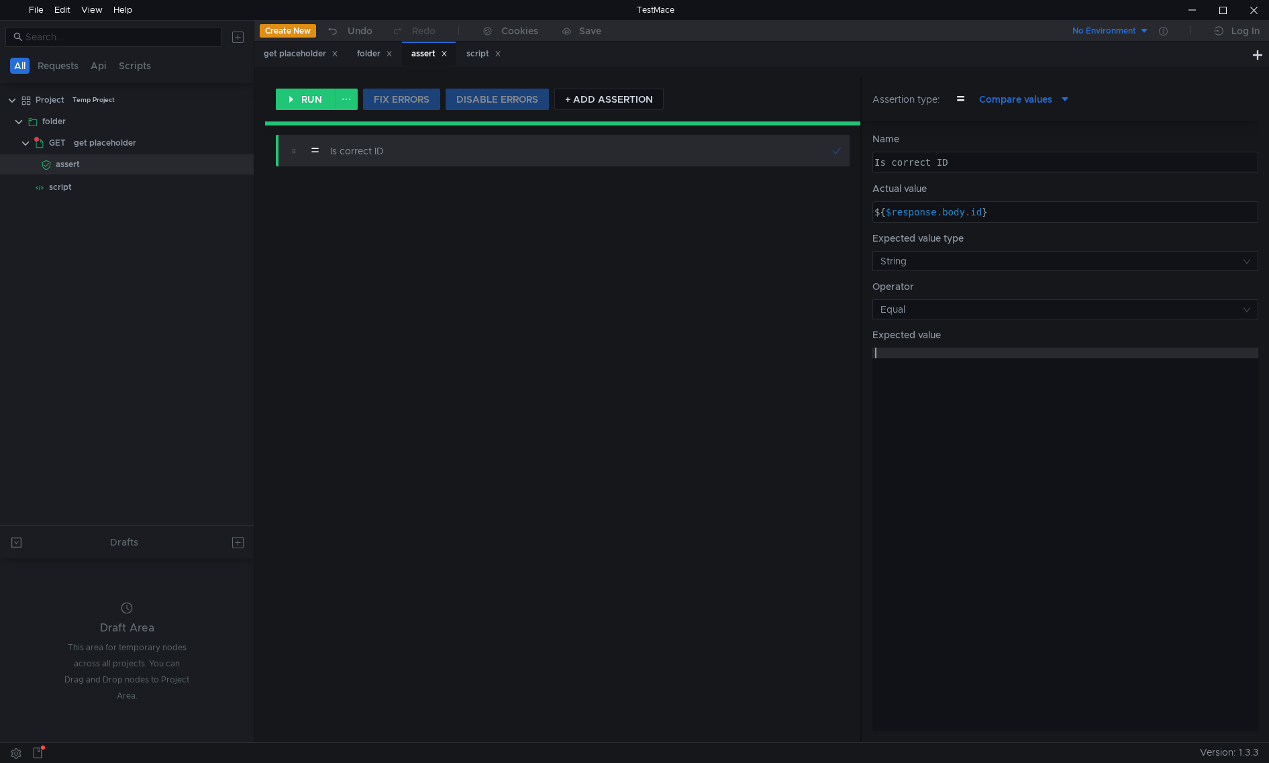
click at [900, 356] on div at bounding box center [1065, 549] width 386 height 405
type textarea "1"
click at [313, 107] on button "RUN" at bounding box center [306, 99] width 60 height 21
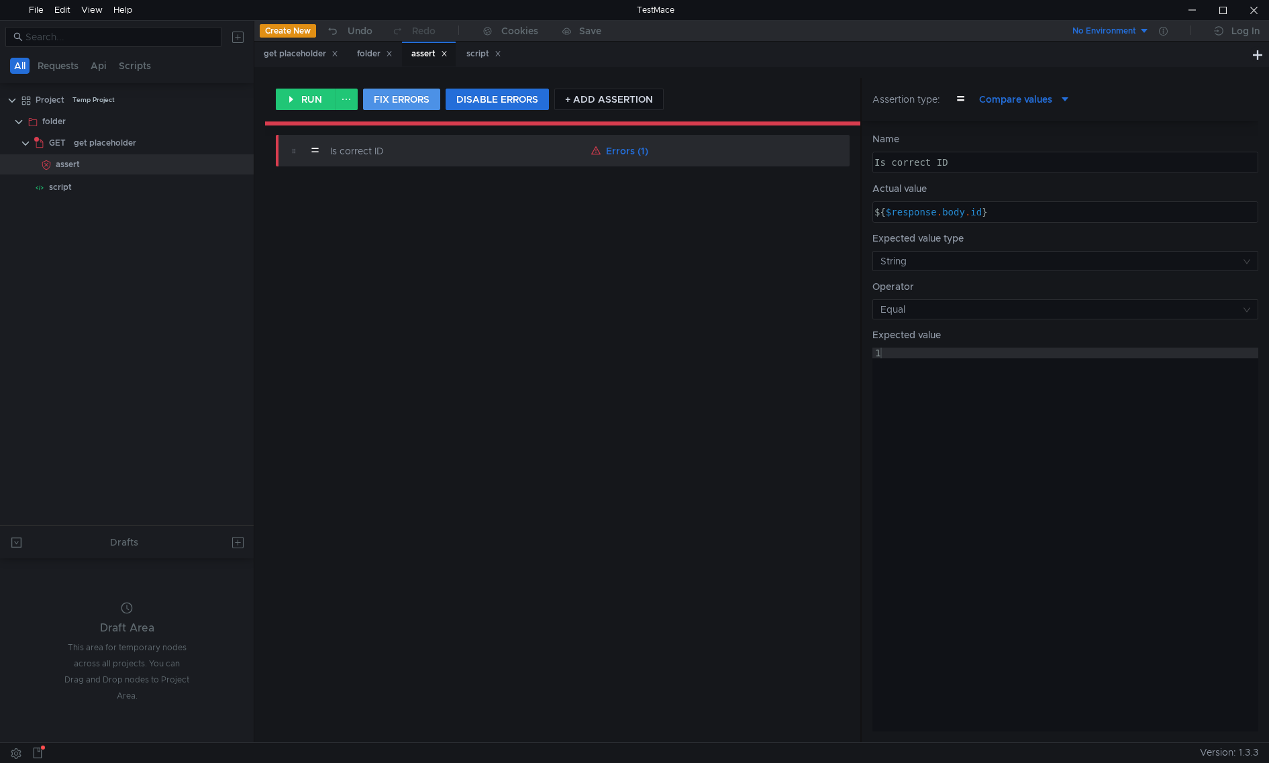
click at [405, 99] on button "FIX ERRORS" at bounding box center [401, 99] width 77 height 21
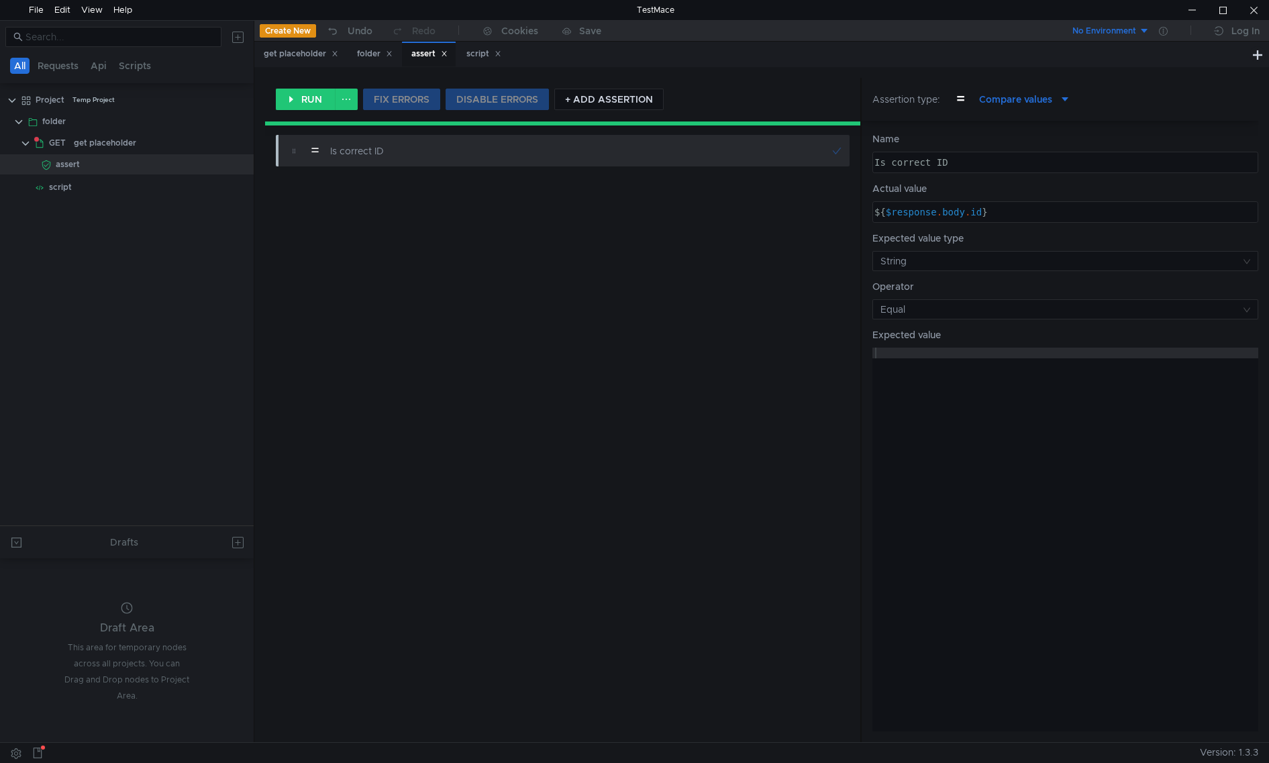
click at [959, 356] on div at bounding box center [1065, 549] width 386 height 405
type textarea "1"
click at [319, 100] on button "RUN" at bounding box center [306, 99] width 60 height 21
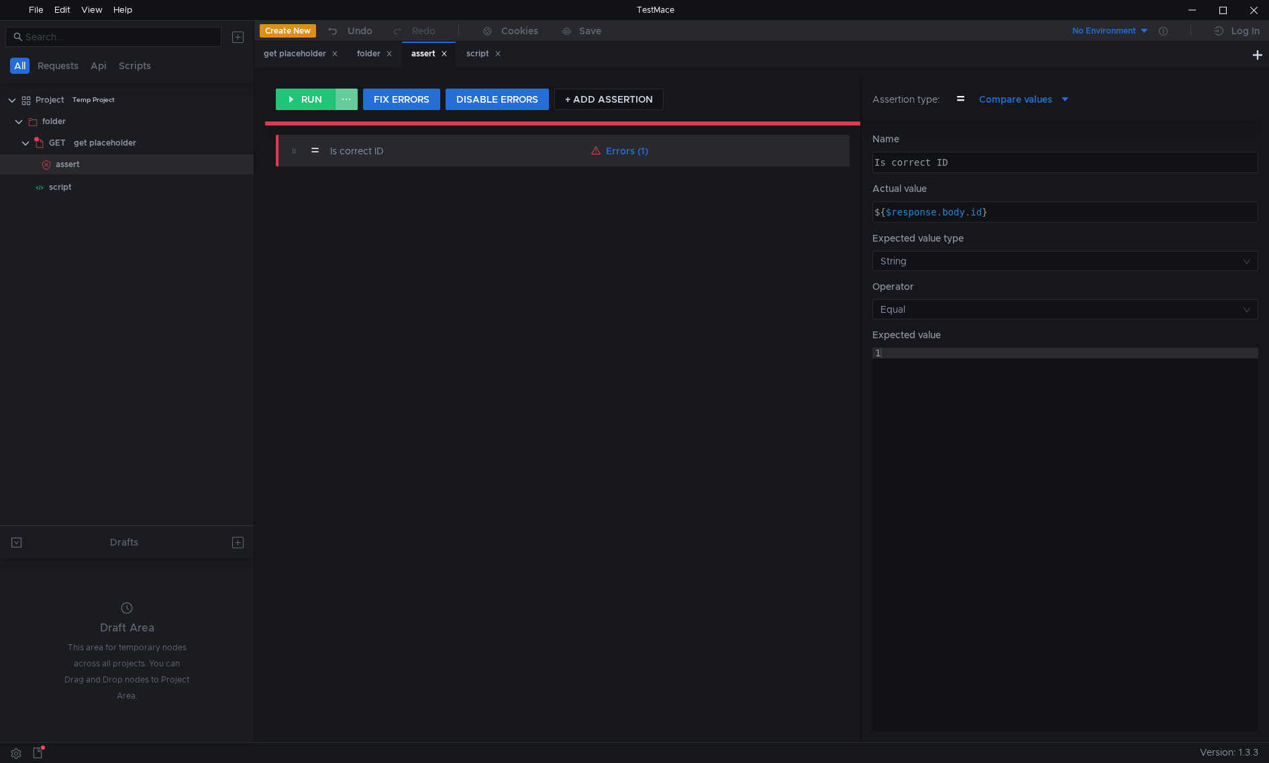
click at [351, 97] on button at bounding box center [346, 99] width 23 height 21
click at [611, 331] on div at bounding box center [634, 381] width 1269 height 763
click at [85, 136] on div "get placeholder" at bounding box center [105, 143] width 62 height 20
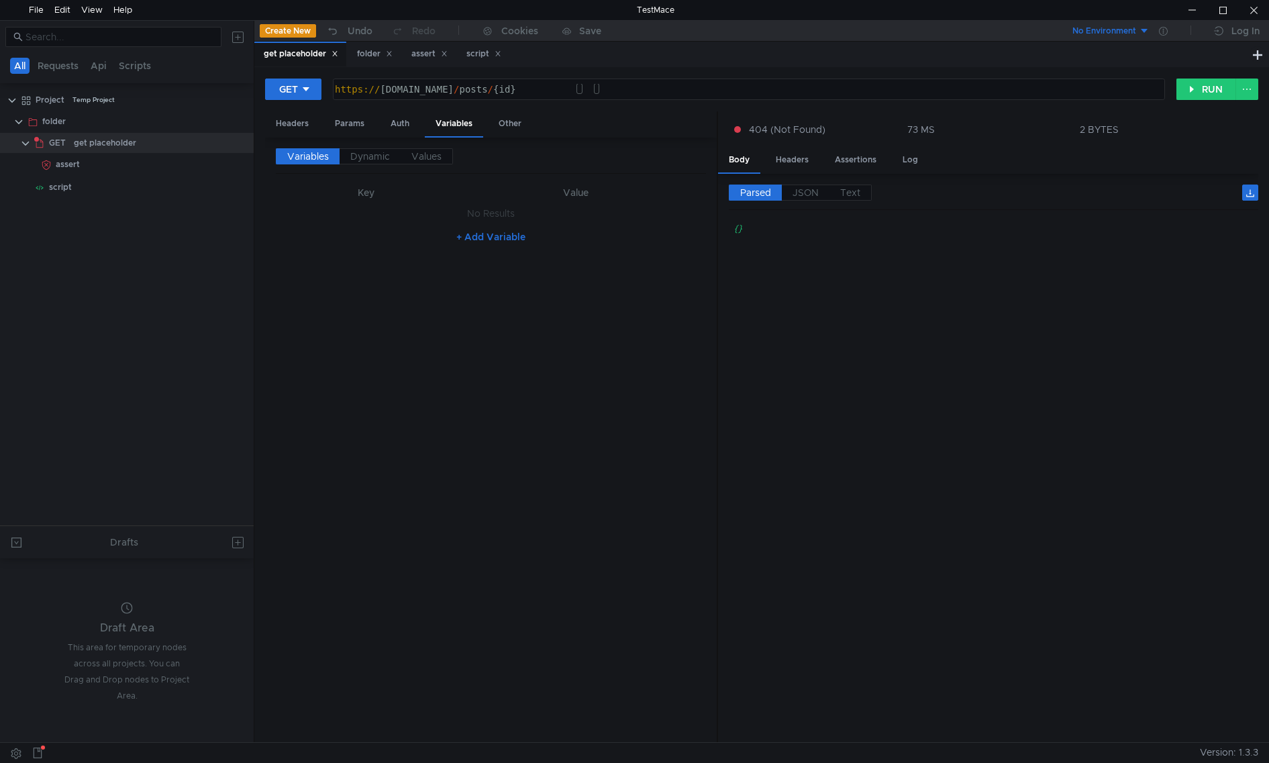
click at [484, 240] on button "+ Add Variable" at bounding box center [490, 236] width 91 height 21
click at [353, 216] on div at bounding box center [358, 227] width 157 height 32
type textarea "id"
type textarea "1"
click at [1195, 88] on button "RUN" at bounding box center [1206, 88] width 60 height 21
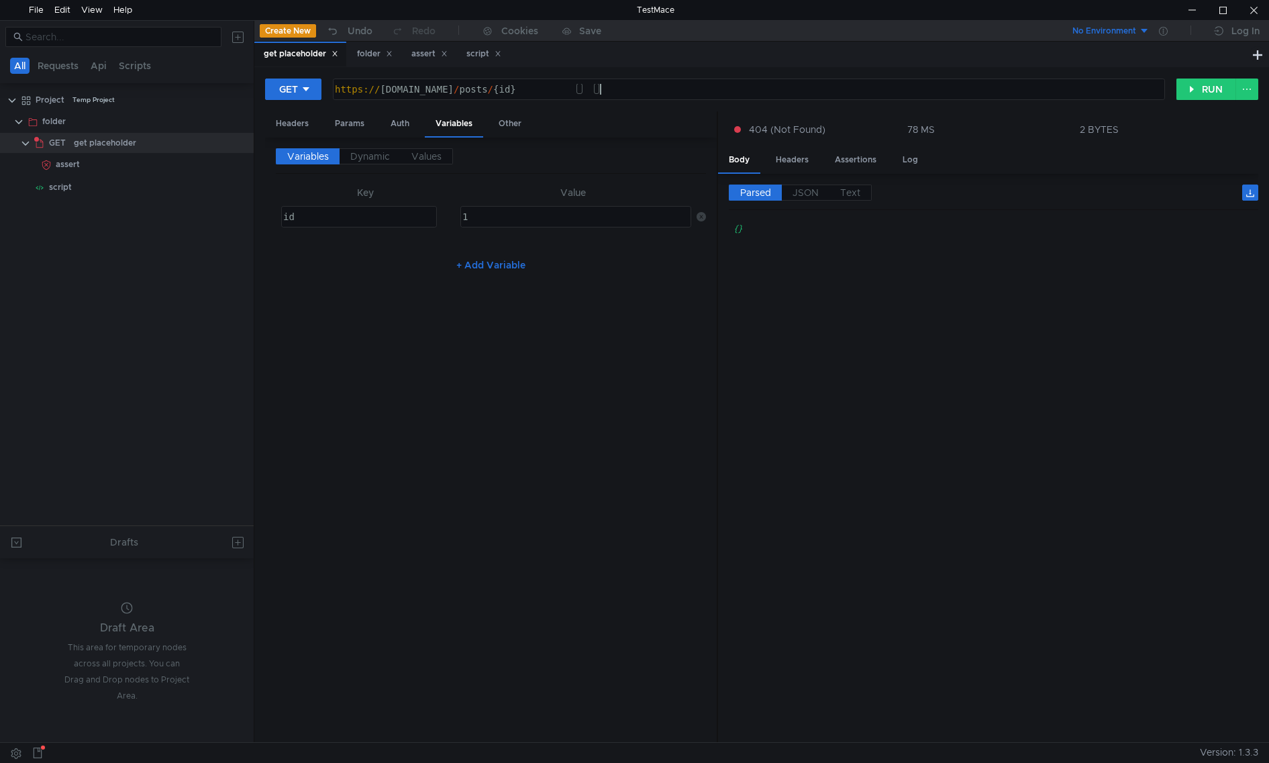
click at [604, 88] on div "https:// [DOMAIN_NAME] / posts / {id}" at bounding box center [747, 100] width 830 height 32
click at [1198, 83] on button "RUN" at bounding box center [1206, 88] width 60 height 21
click at [368, 154] on span "Dynamic" at bounding box center [370, 156] width 40 height 12
click at [328, 158] on span "Variables" at bounding box center [308, 156] width 42 height 12
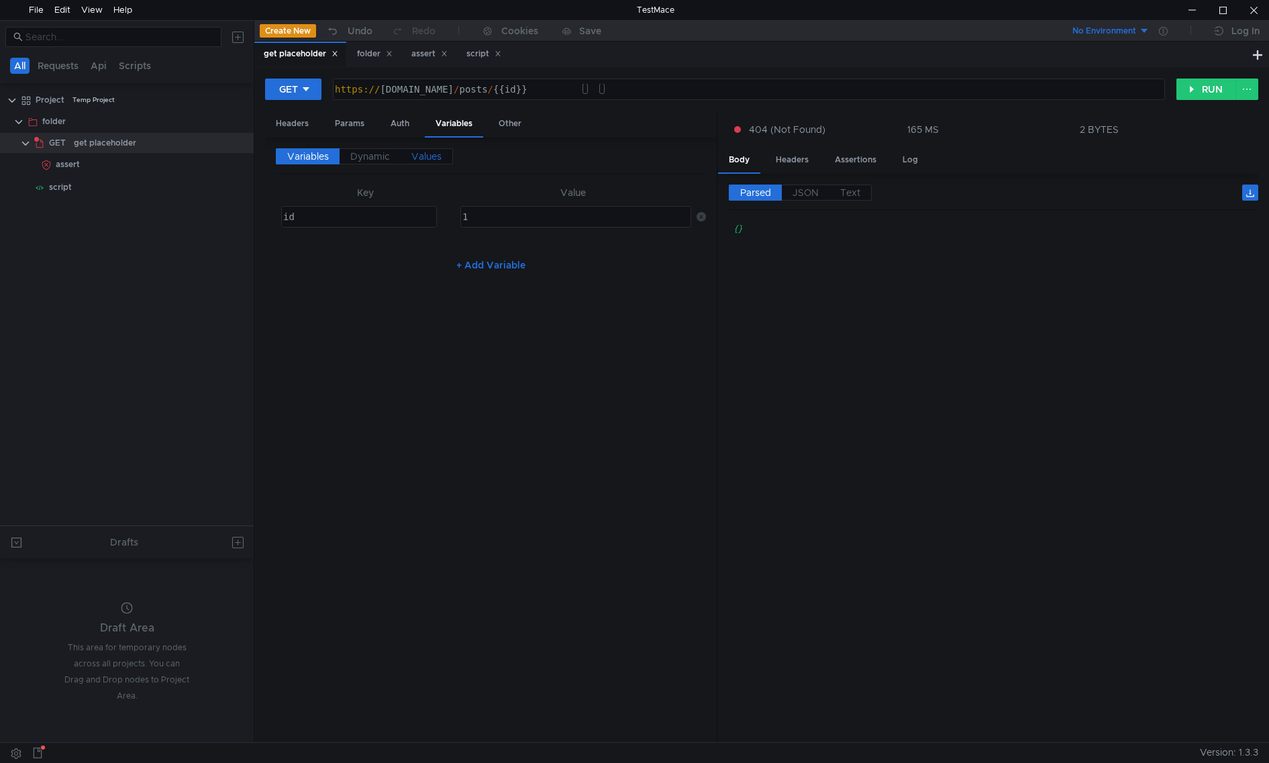
click at [429, 159] on span "Values" at bounding box center [426, 156] width 30 height 12
click at [313, 162] on span "Variables" at bounding box center [308, 156] width 42 height 12
click at [547, 318] on div "Variables Dynamic Values Key Value id ההההההההההההההההההההההההההההההההההההההההה…" at bounding box center [491, 440] width 430 height 584
click at [502, 265] on button "+ Add Variable" at bounding box center [490, 264] width 91 height 21
click at [704, 250] on icon at bounding box center [700, 248] width 9 height 9
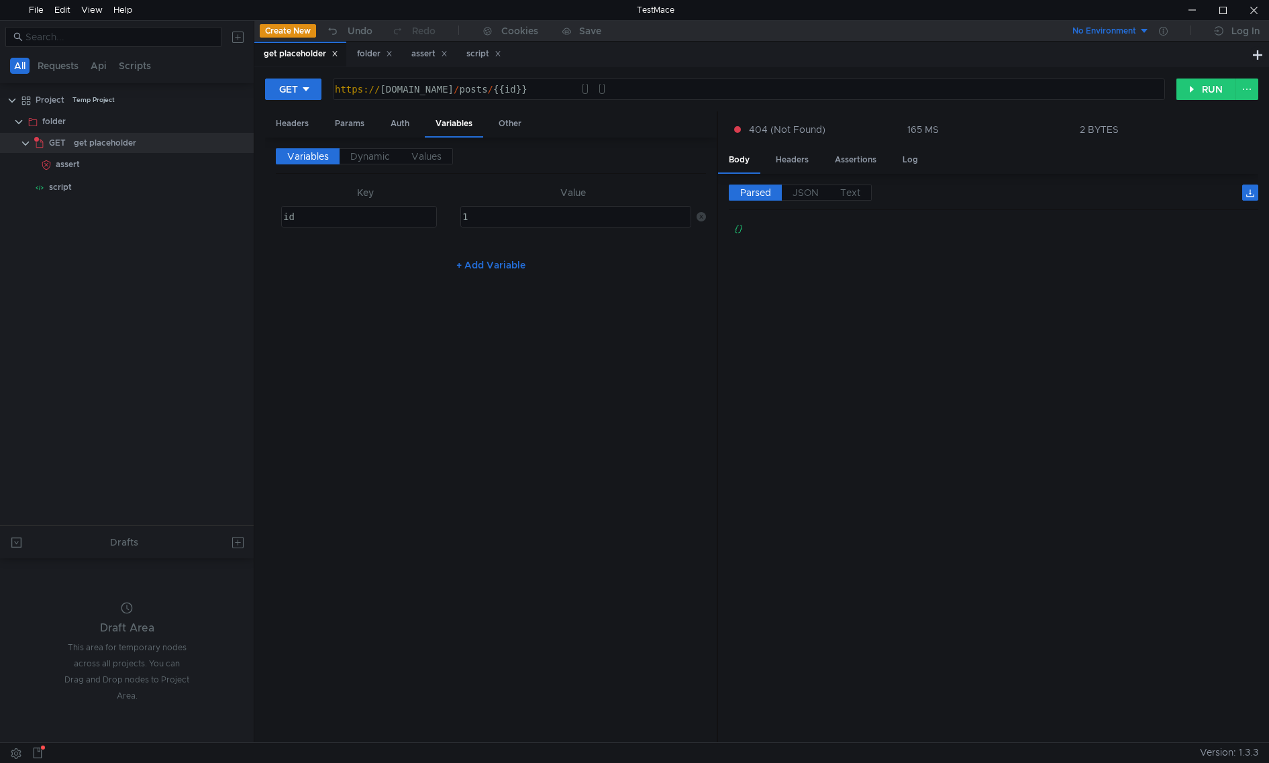
click at [596, 89] on div "https:// [DOMAIN_NAME] / posts / {{id}}" at bounding box center [747, 100] width 830 height 32
click at [623, 89] on div "https:// [DOMAIN_NAME] / posts / {{id}}" at bounding box center [747, 100] width 830 height 32
click at [586, 92] on div "https:// [DOMAIN_NAME] / posts / {{id}" at bounding box center [747, 100] width 830 height 32
type textarea "https://[DOMAIN_NAME]/posts/{id}"
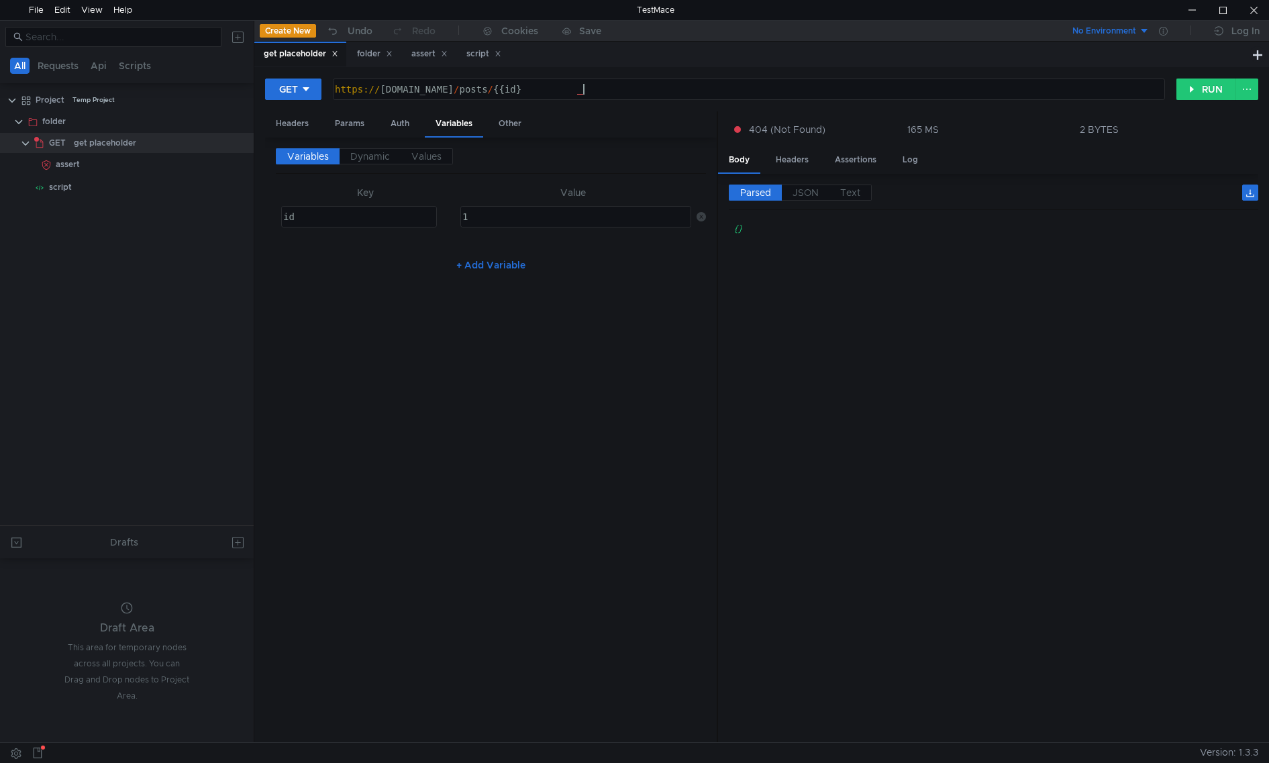
scroll to position [0, 18]
click at [647, 90] on div "https:// [DOMAIN_NAME] / posts / {id}" at bounding box center [747, 100] width 830 height 32
drag, startPoint x: 213, startPoint y: 97, endPoint x: 134, endPoint y: 299, distance: 217.3
click at [134, 299] on tree-viewport "Project Temp Project folder GET get placeholder assert script" at bounding box center [127, 307] width 254 height 437
click at [241, 103] on icon at bounding box center [239, 99] width 9 height 9
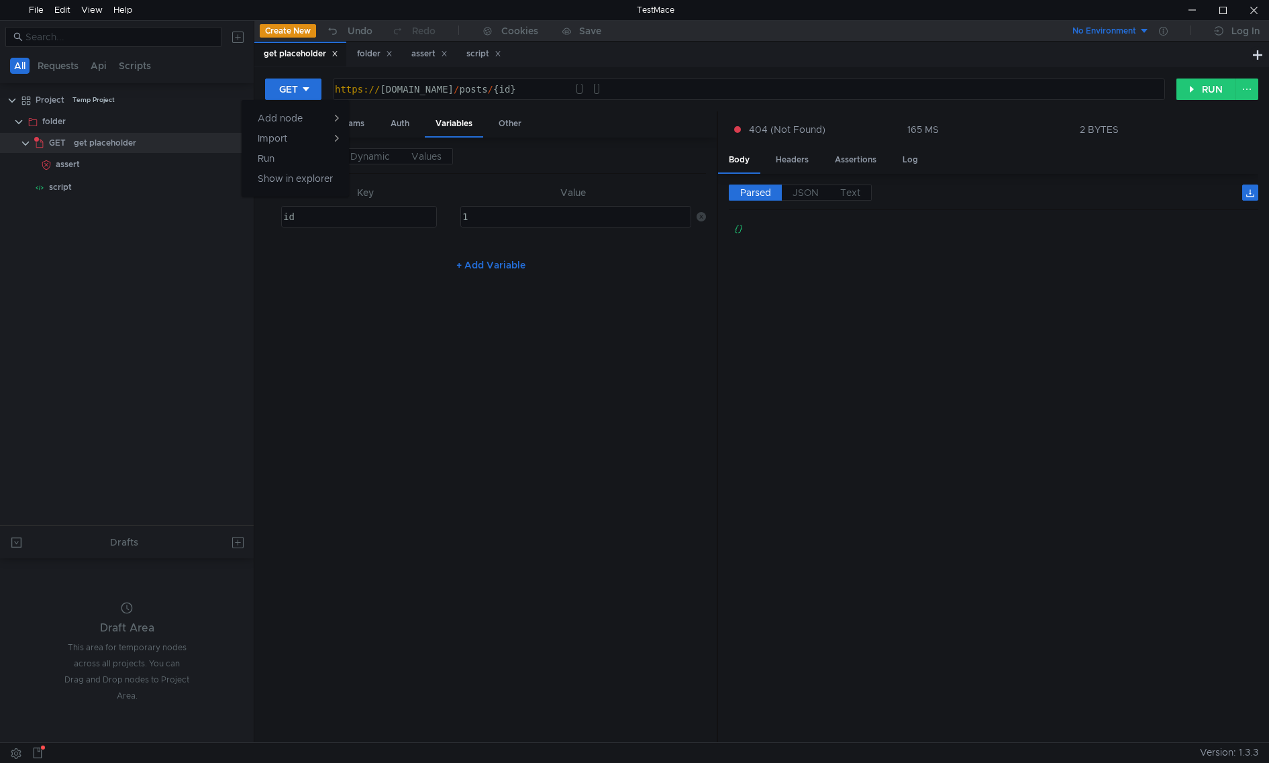
click at [148, 284] on div at bounding box center [634, 381] width 1269 height 763
click at [1118, 34] on div "No Environment" at bounding box center [1104, 31] width 64 height 13
click at [1169, 30] on div at bounding box center [634, 381] width 1269 height 763
click at [1129, 31] on div "No Environment" at bounding box center [1104, 31] width 64 height 13
click at [1095, 56] on li "No Environment" at bounding box center [1102, 58] width 93 height 21
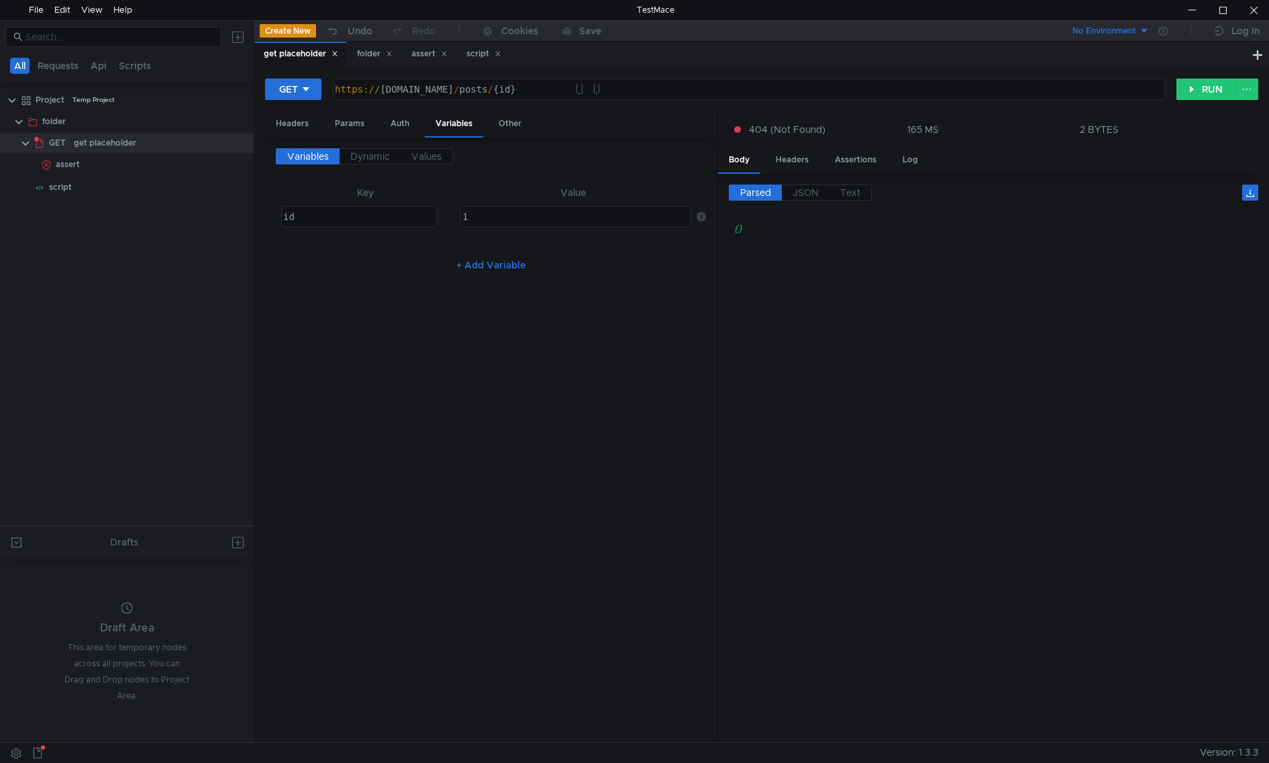
click at [250, 43] on div at bounding box center [127, 37] width 254 height 32
click at [237, 40] on button at bounding box center [237, 36] width 21 height 21
click at [121, 343] on div at bounding box center [634, 381] width 1269 height 763
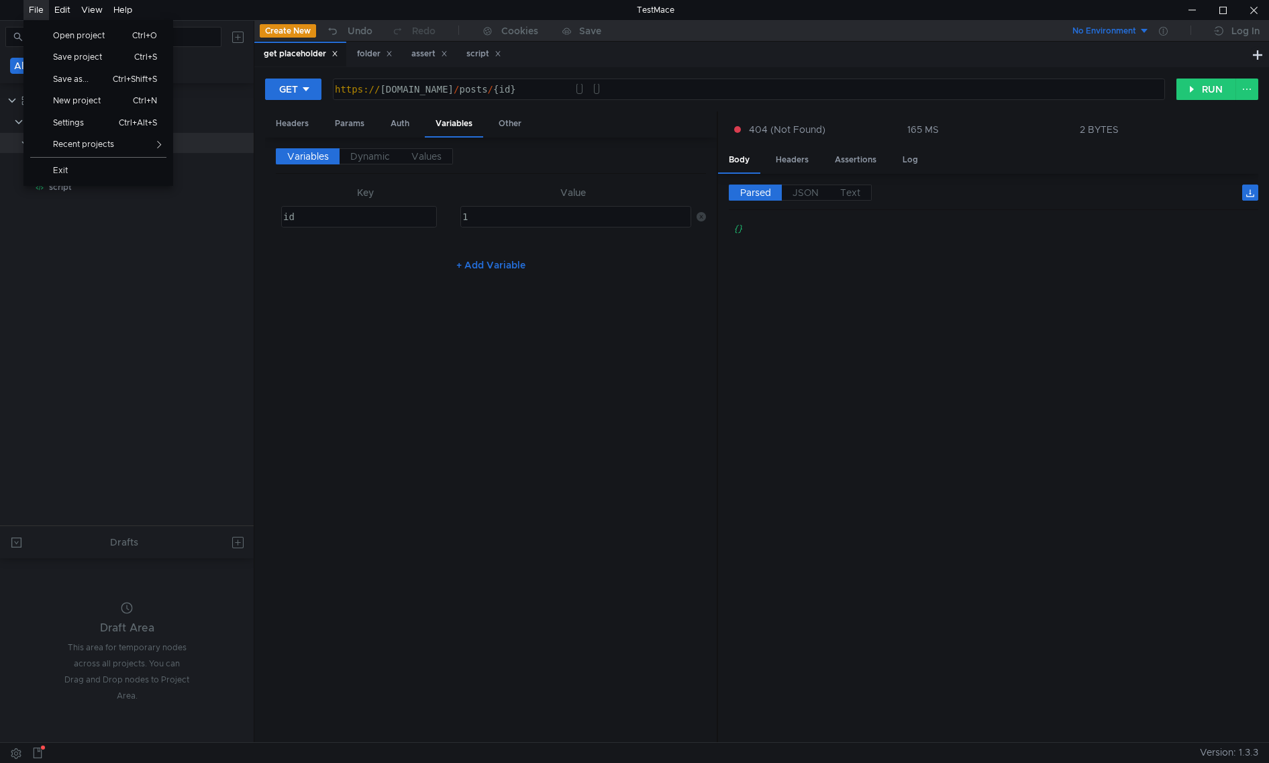
click at [35, 7] on div "File" at bounding box center [36, 10] width 15 height 20
click at [80, 124] on span "Settings" at bounding box center [74, 123] width 58 height 8
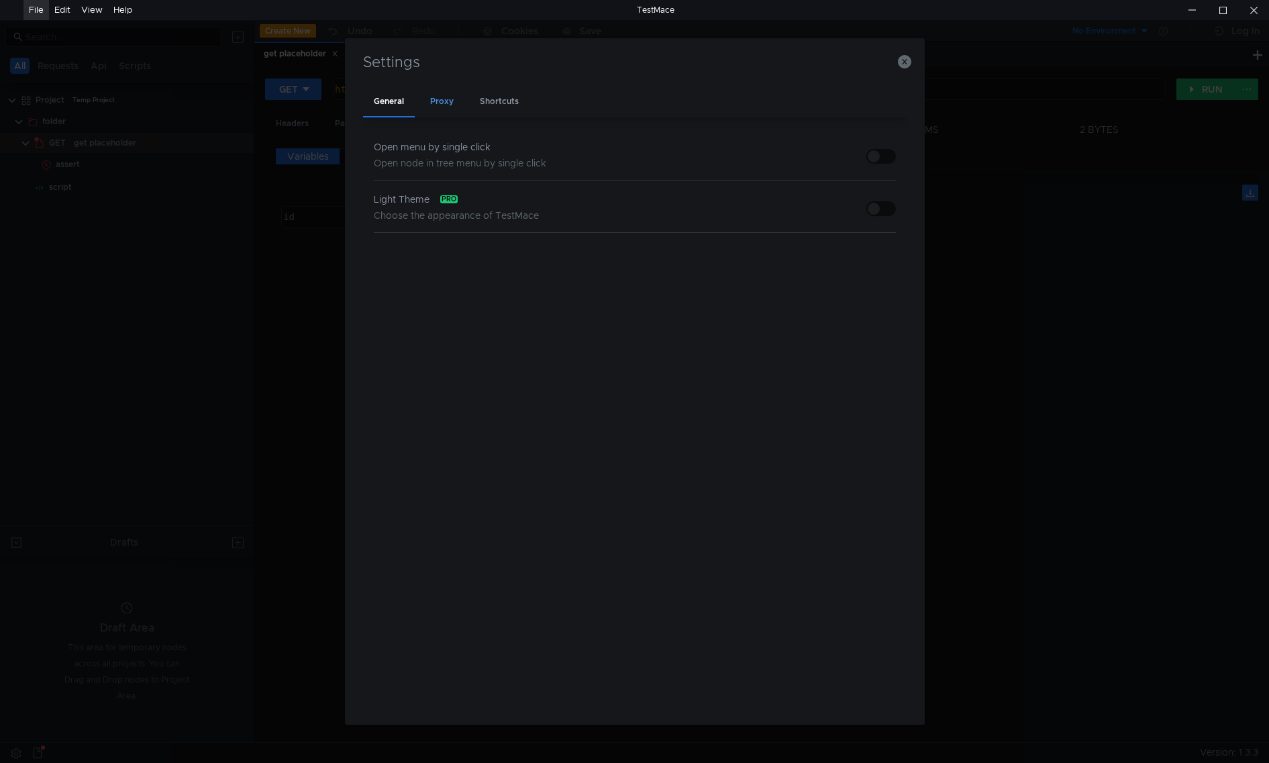
click at [439, 89] on div "Proxy" at bounding box center [441, 103] width 45 height 32
click at [512, 97] on div "Shortcuts" at bounding box center [499, 103] width 60 height 32
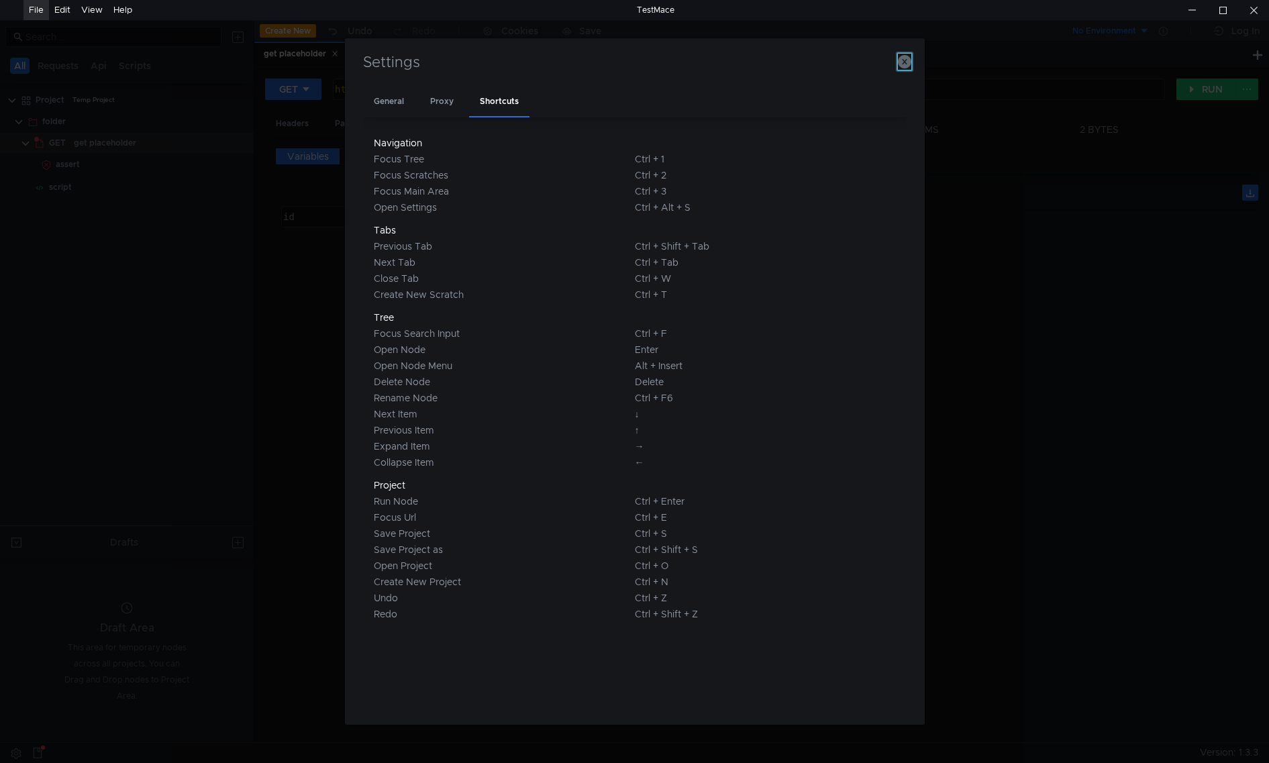
click at [904, 62] on icon "button" at bounding box center [904, 61] width 13 height 13
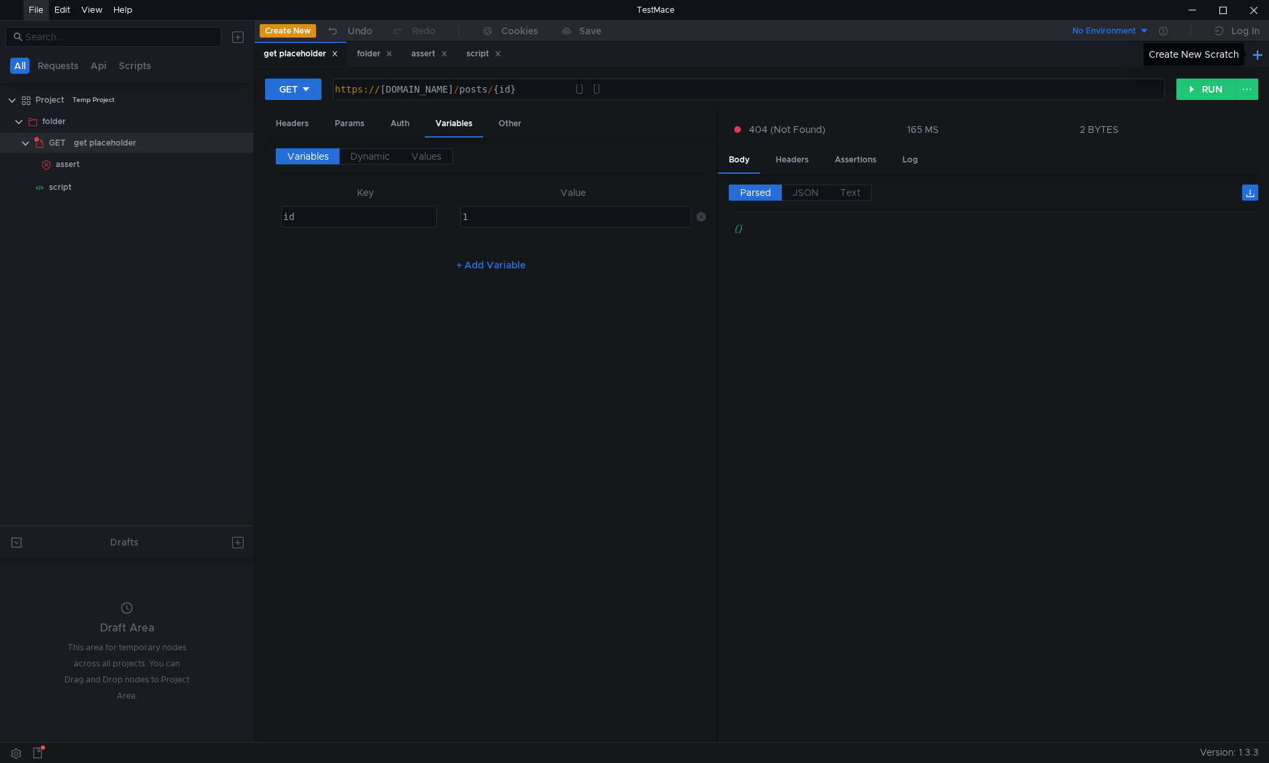
click at [1258, 55] on button at bounding box center [1257, 54] width 16 height 16
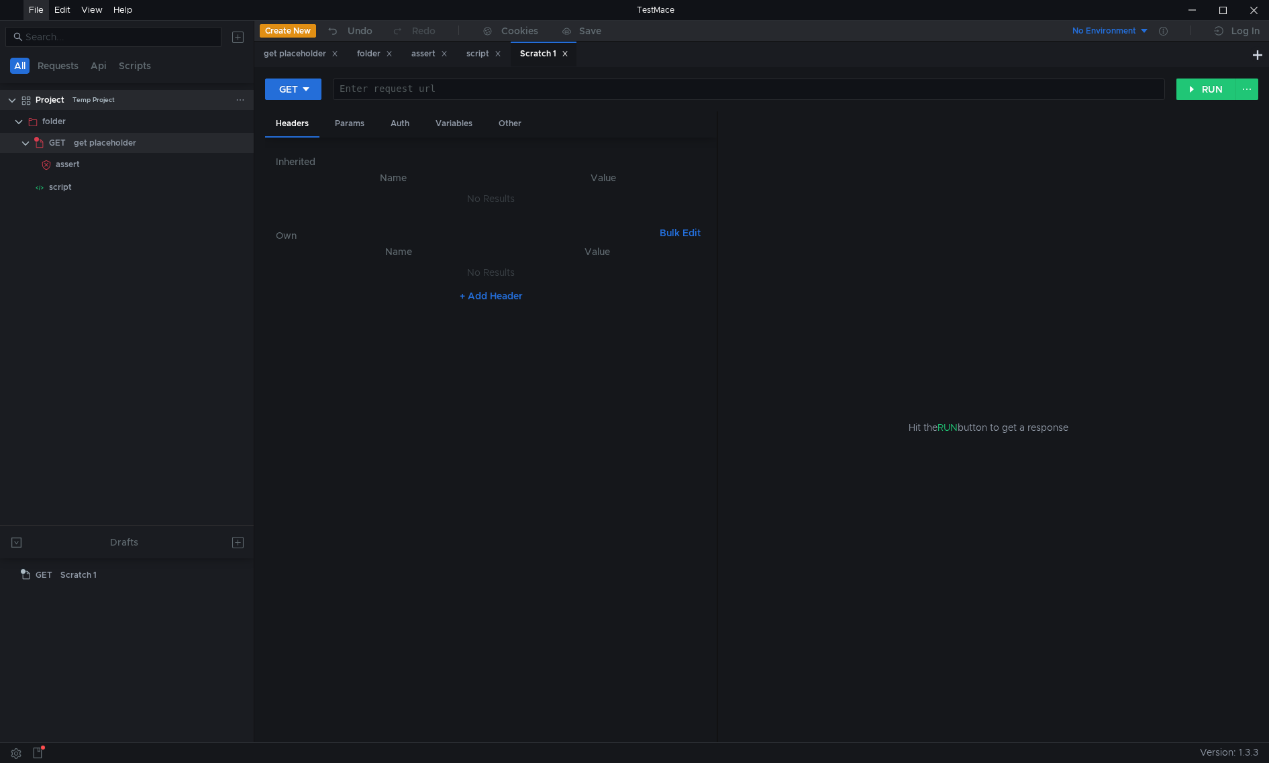
click at [77, 101] on div "Temp Project" at bounding box center [93, 100] width 42 height 20
drag, startPoint x: 101, startPoint y: 99, endPoint x: 68, endPoint y: 280, distance: 184.1
click at [68, 280] on tree-viewport "Project Temp Project folder GET get placeholder assert script" at bounding box center [127, 307] width 254 height 437
click at [69, 100] on div "Project Temp Project" at bounding box center [136, 100] width 200 height 20
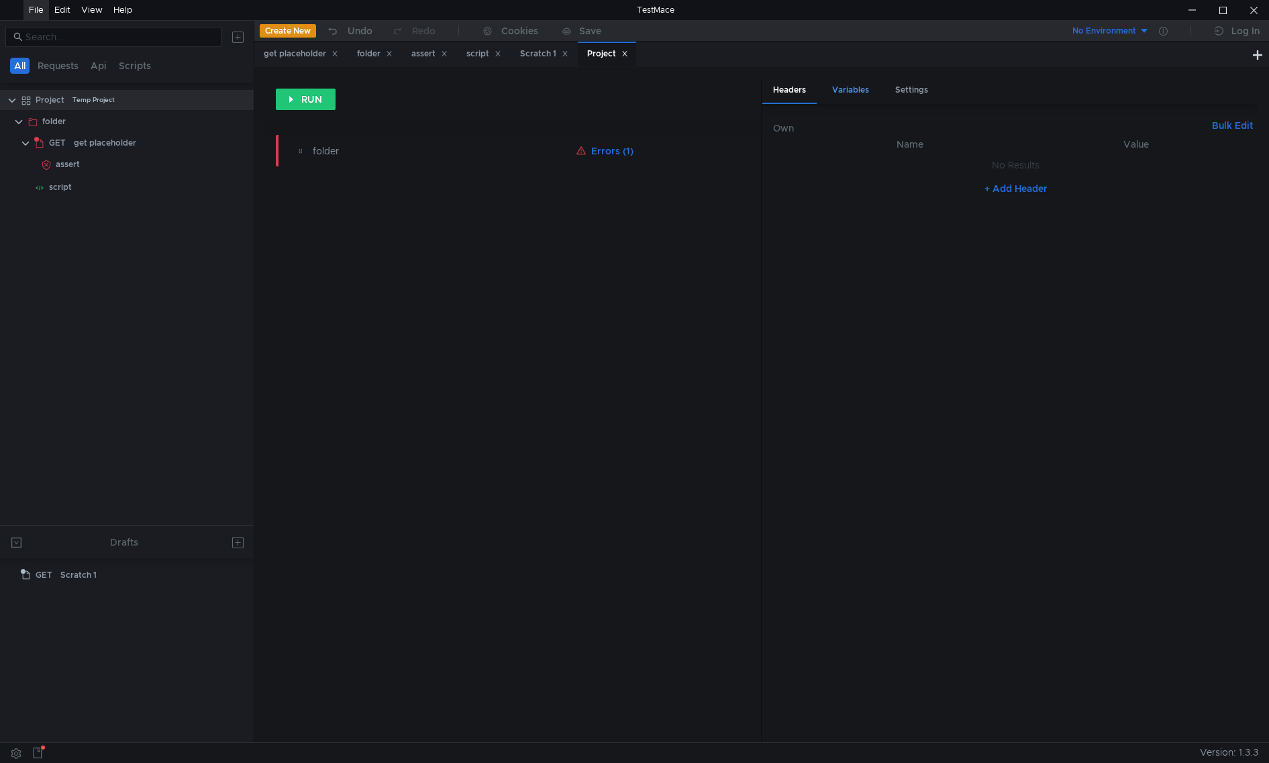
click at [865, 91] on div "Variables" at bounding box center [850, 90] width 58 height 25
click at [1043, 215] on div "Variables Values Key Value No Results + Add Variable" at bounding box center [1015, 423] width 485 height 616
click at [1032, 204] on button "+ Add Variable" at bounding box center [1015, 203] width 91 height 21
click at [885, 184] on div at bounding box center [867, 194] width 181 height 32
type textarea "id"
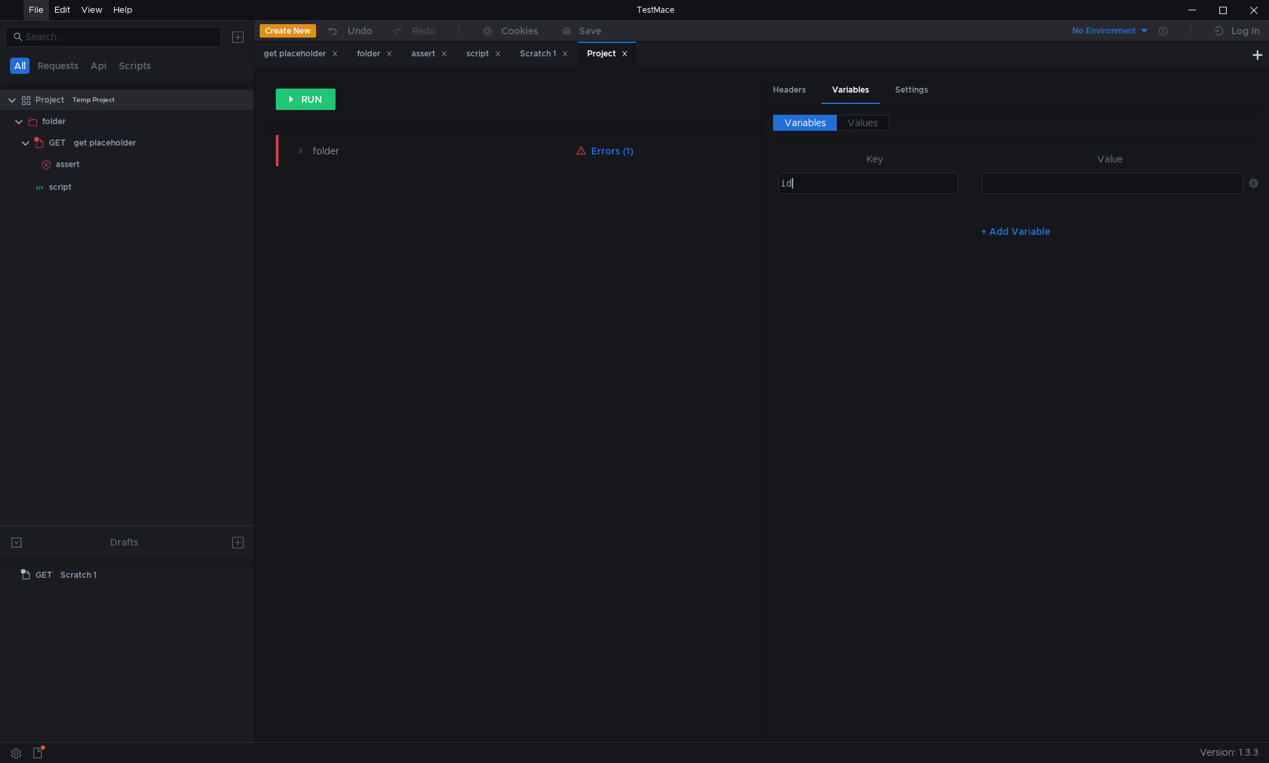
click at [1168, 184] on div at bounding box center [1111, 194] width 260 height 32
type textarea "1"
click at [1067, 331] on div "Variables Values Key Value id id הההההההההההההההההההההההההההההההההההההההההההההה…" at bounding box center [1015, 423] width 485 height 616
click at [119, 143] on div "get placeholder" at bounding box center [105, 143] width 62 height 20
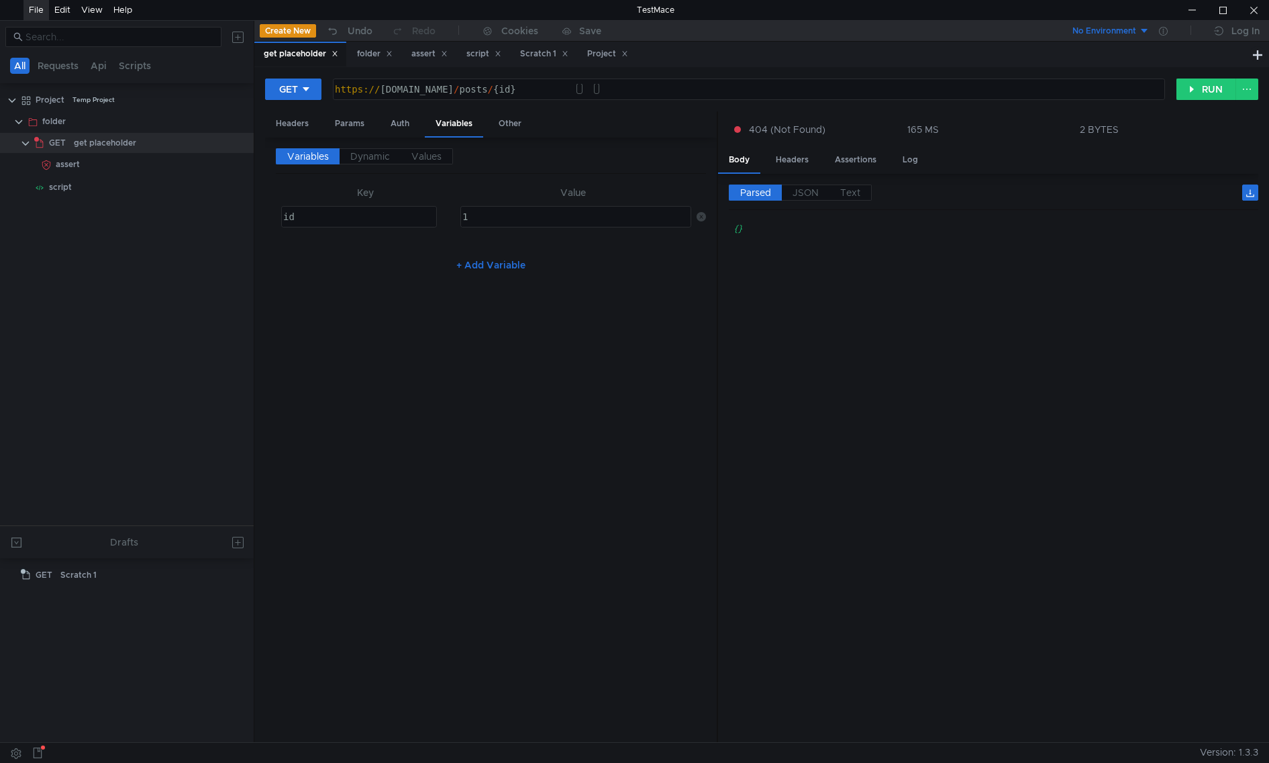
click at [703, 219] on icon at bounding box center [700, 216] width 9 height 9
click at [1199, 85] on button "RUN" at bounding box center [1206, 88] width 60 height 21
click at [494, 128] on div "Other" at bounding box center [510, 123] width 44 height 25
click at [1260, 12] on div at bounding box center [1253, 10] width 31 height 20
